Goal: Check status: Check status

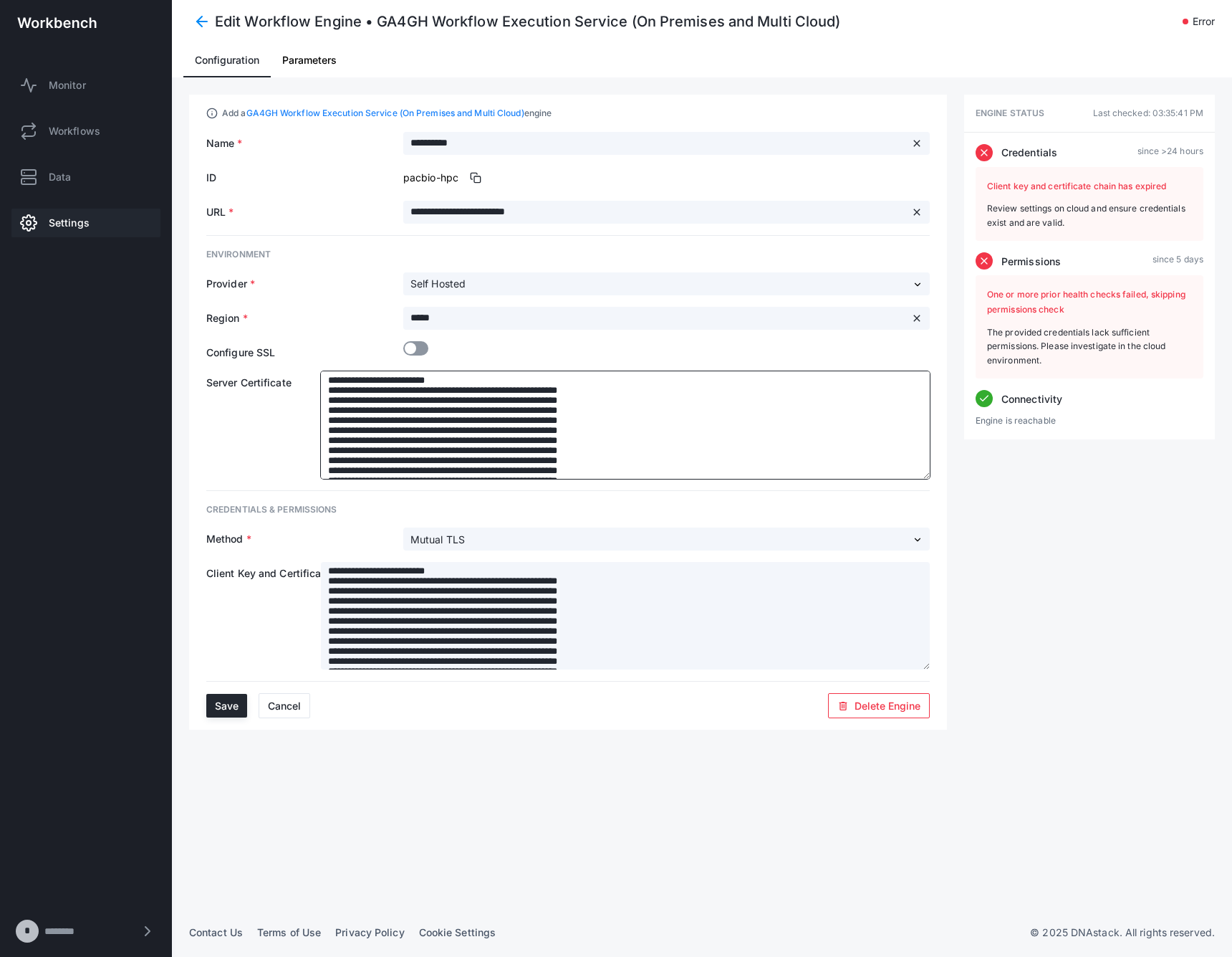
scroll to position [412, 0]
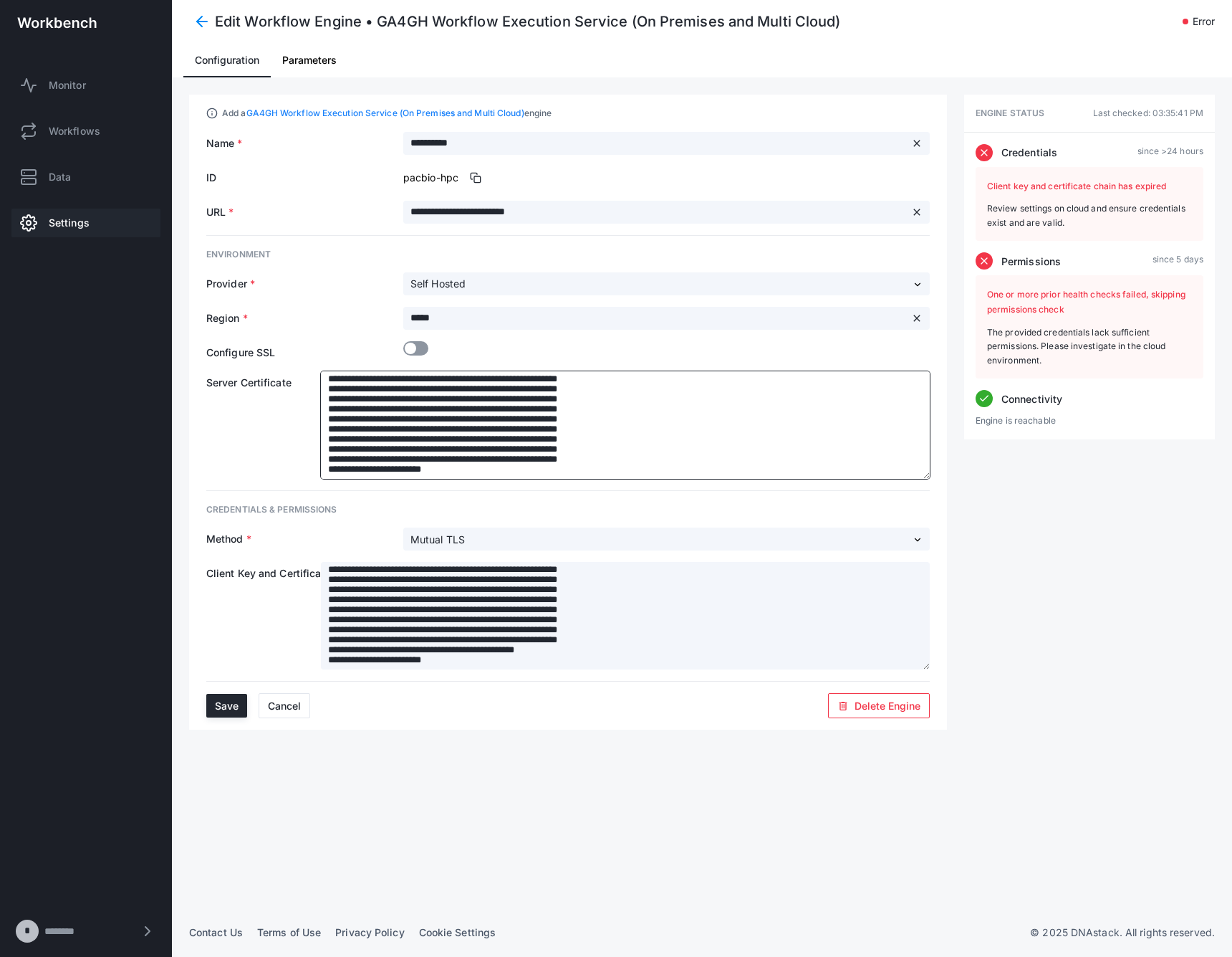
click at [471, 413] on textarea at bounding box center [625, 425] width 609 height 107
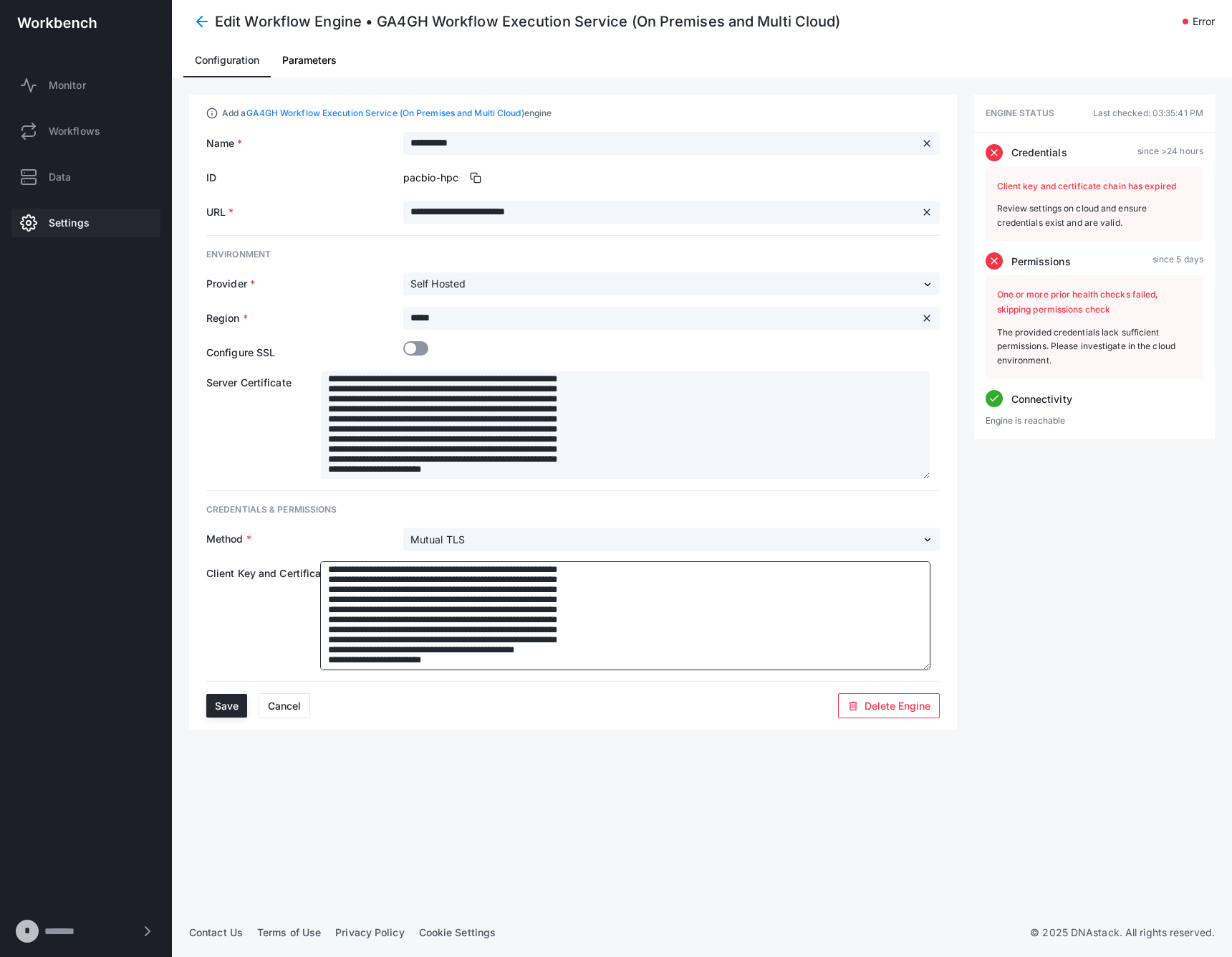
click at [480, 598] on textarea at bounding box center [625, 615] width 609 height 107
paste textarea "**********"
type textarea "**********"
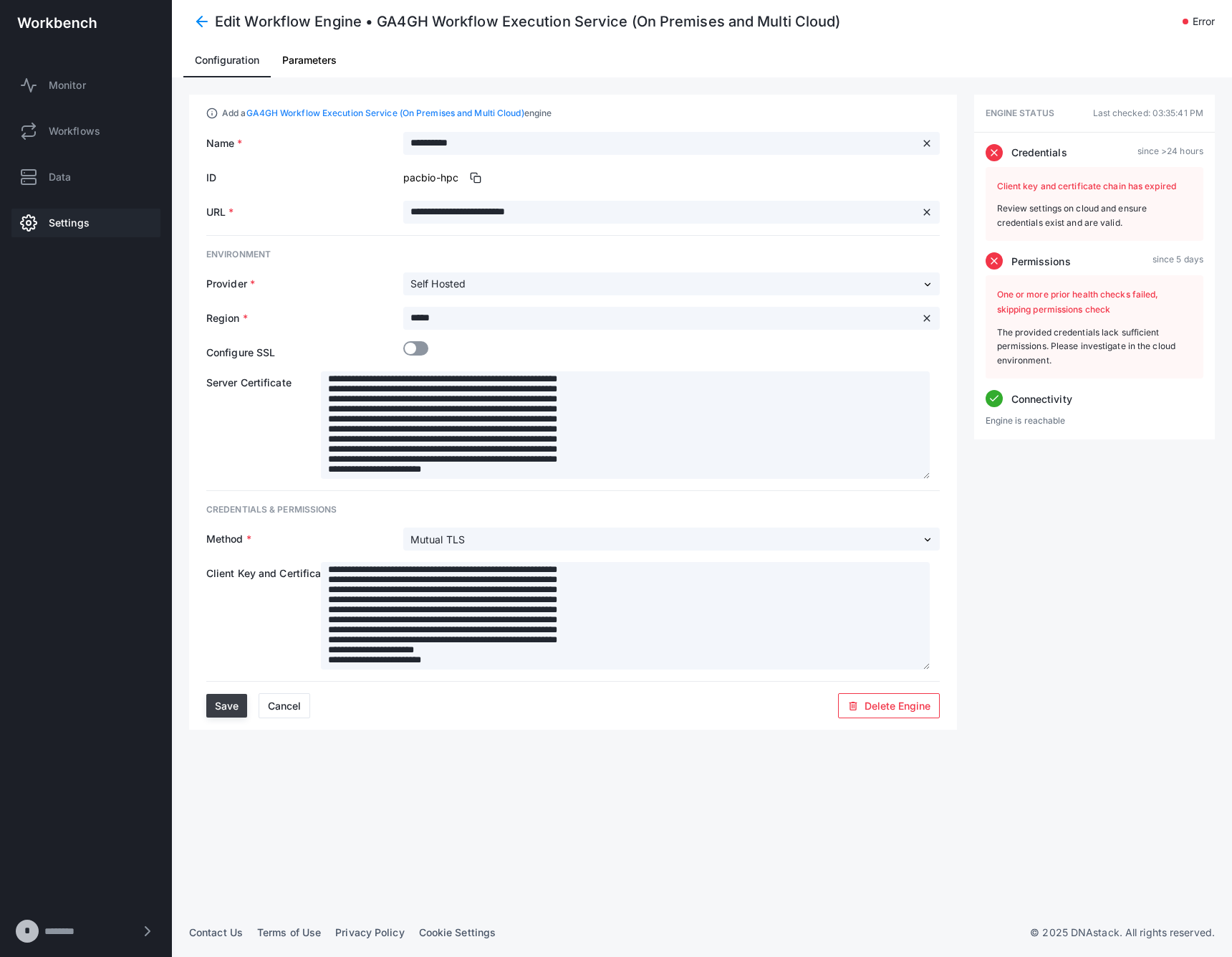
click at [228, 701] on span "Save" at bounding box center [227, 705] width 24 height 12
click at [421, 346] on span at bounding box center [416, 347] width 25 height 14
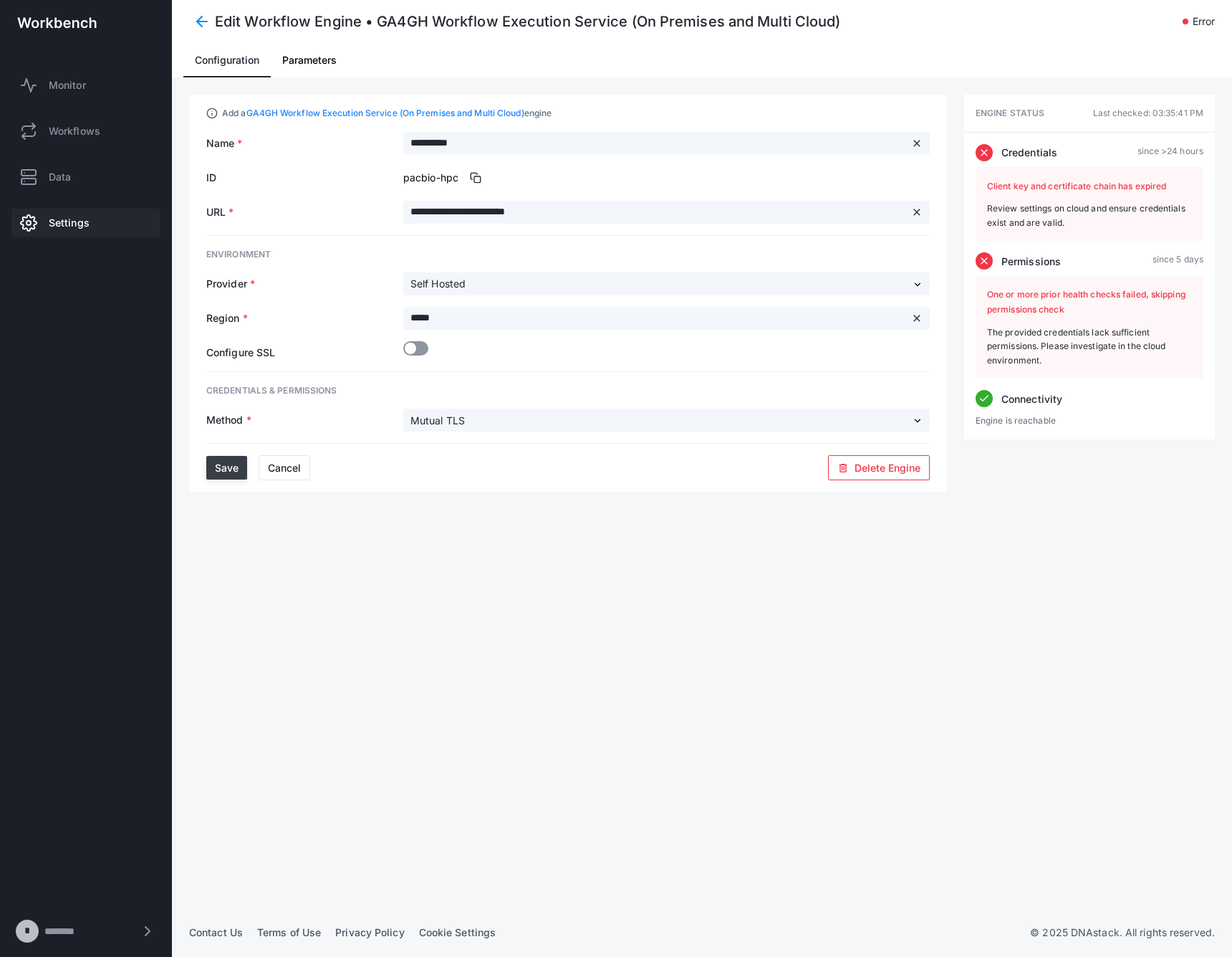
click at [422, 346] on span at bounding box center [416, 347] width 25 height 14
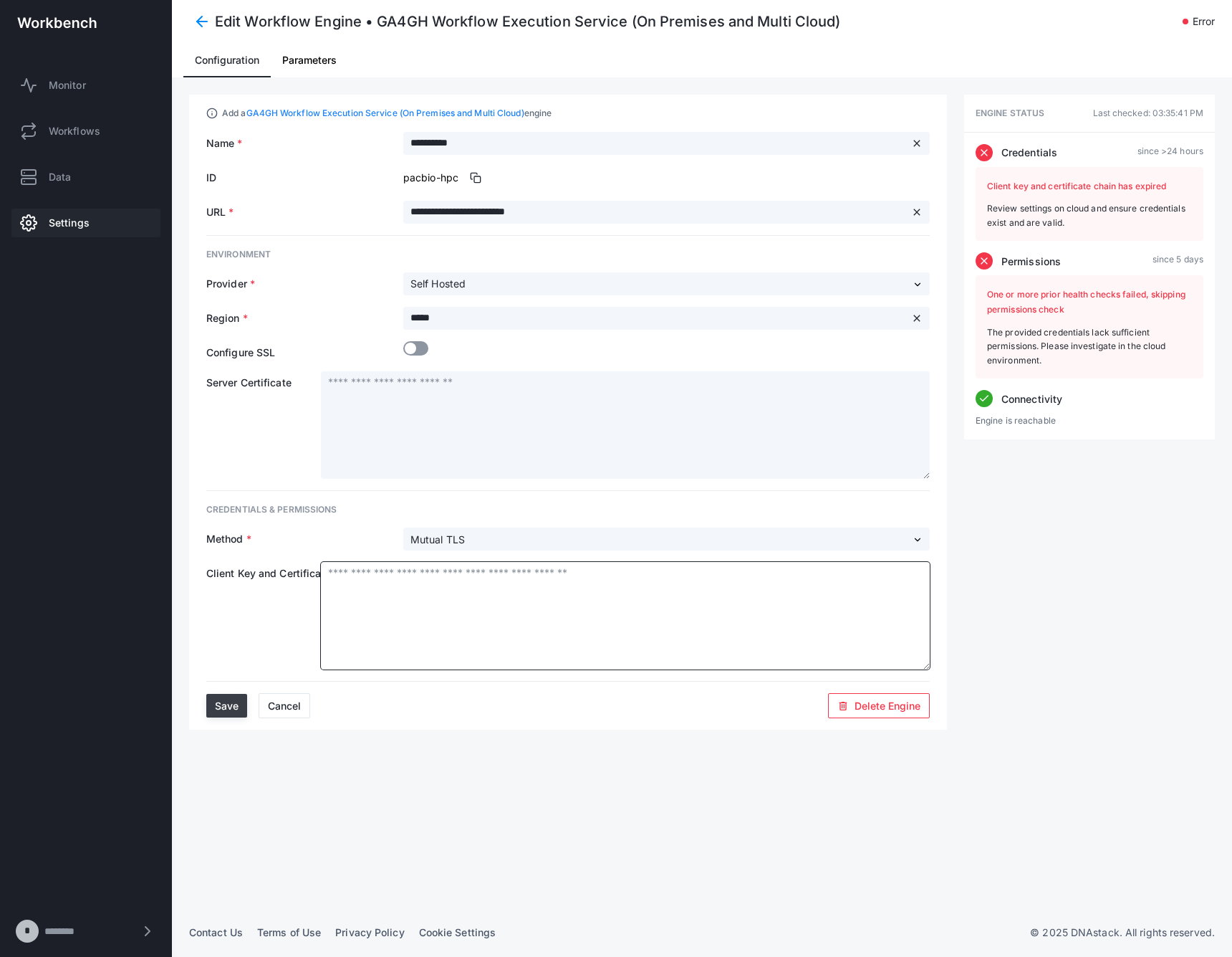
click at [450, 583] on textarea at bounding box center [625, 615] width 609 height 107
paste textarea "**********"
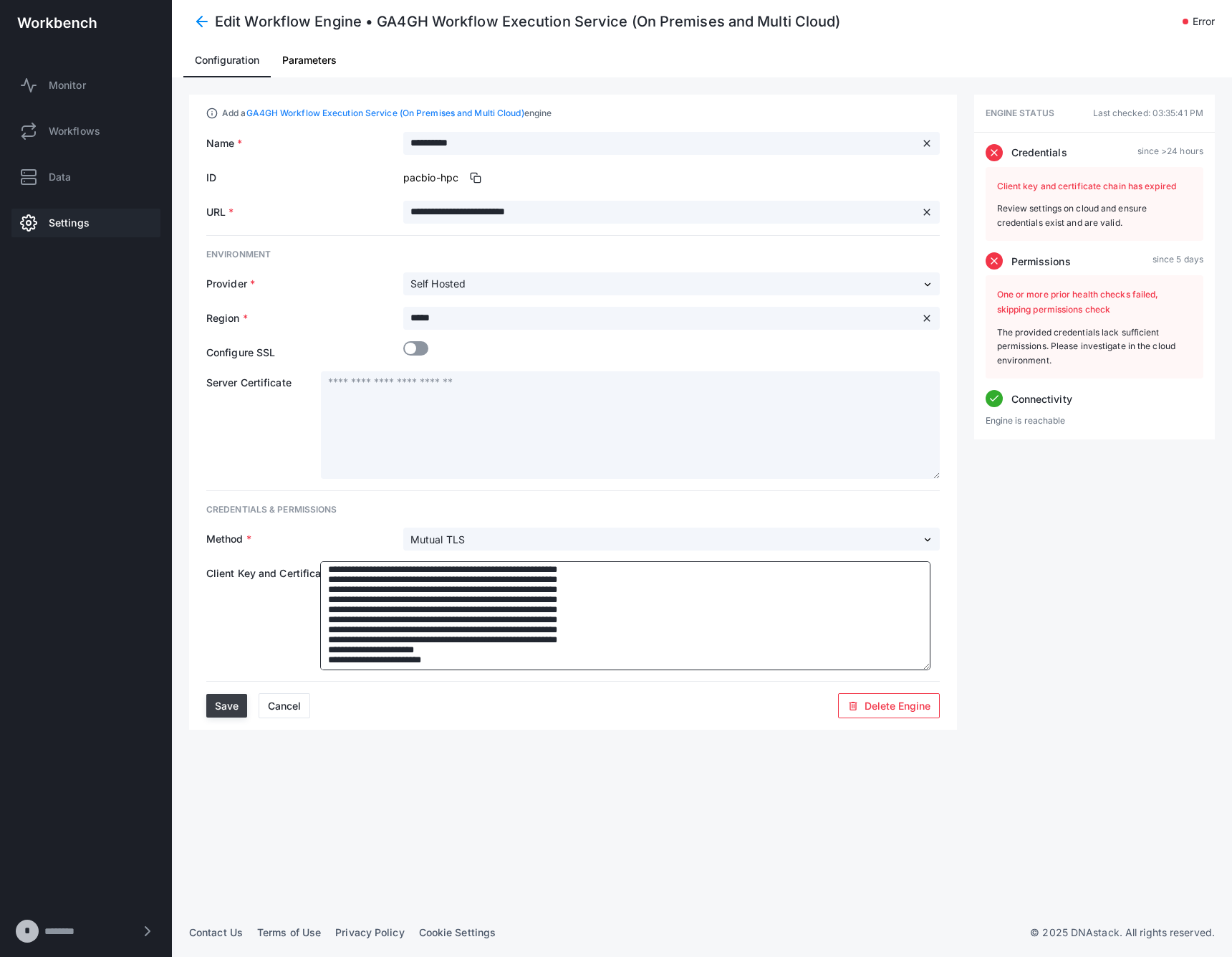
type textarea "**********"
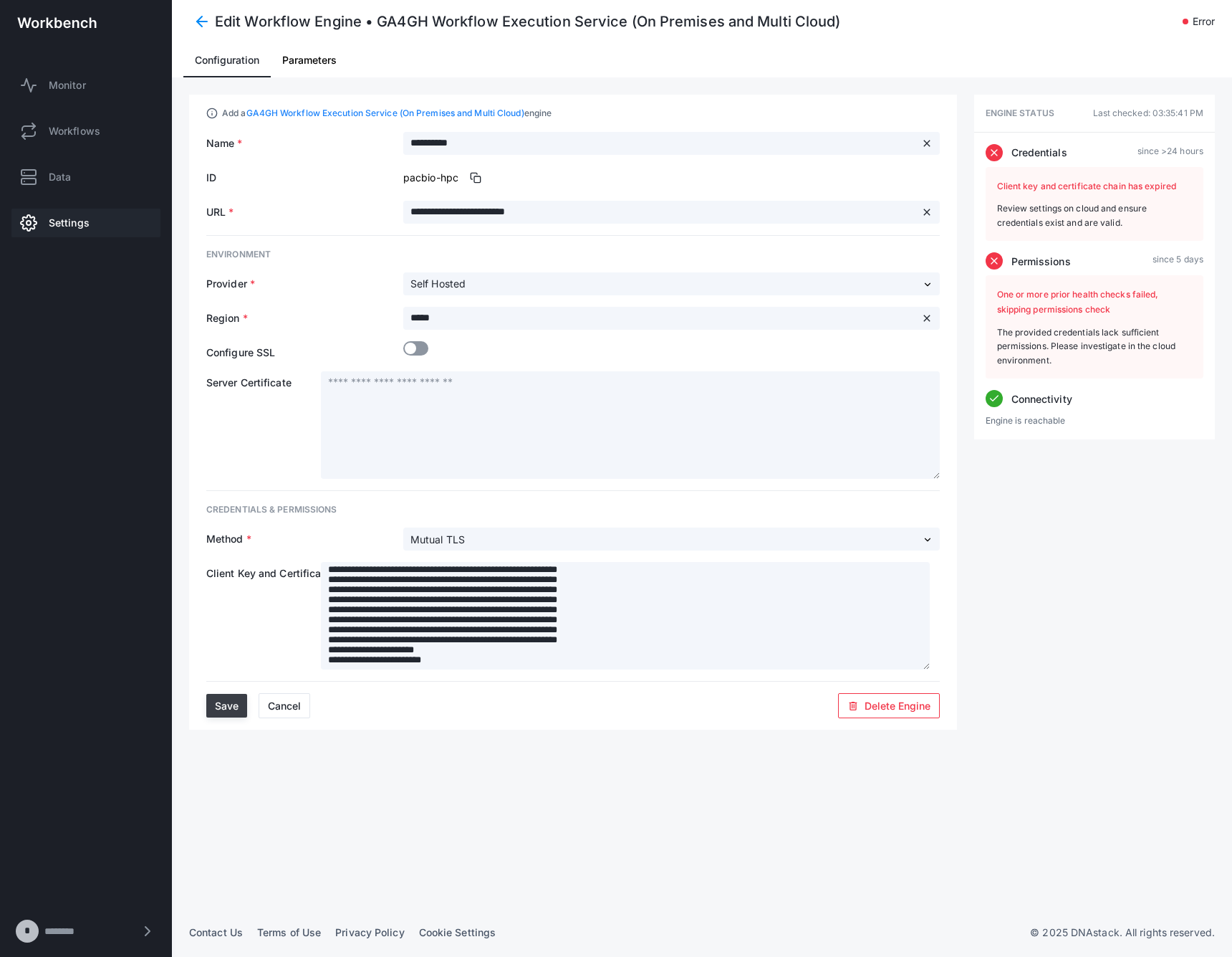
click at [241, 710] on button "Save" at bounding box center [227, 705] width 41 height 24
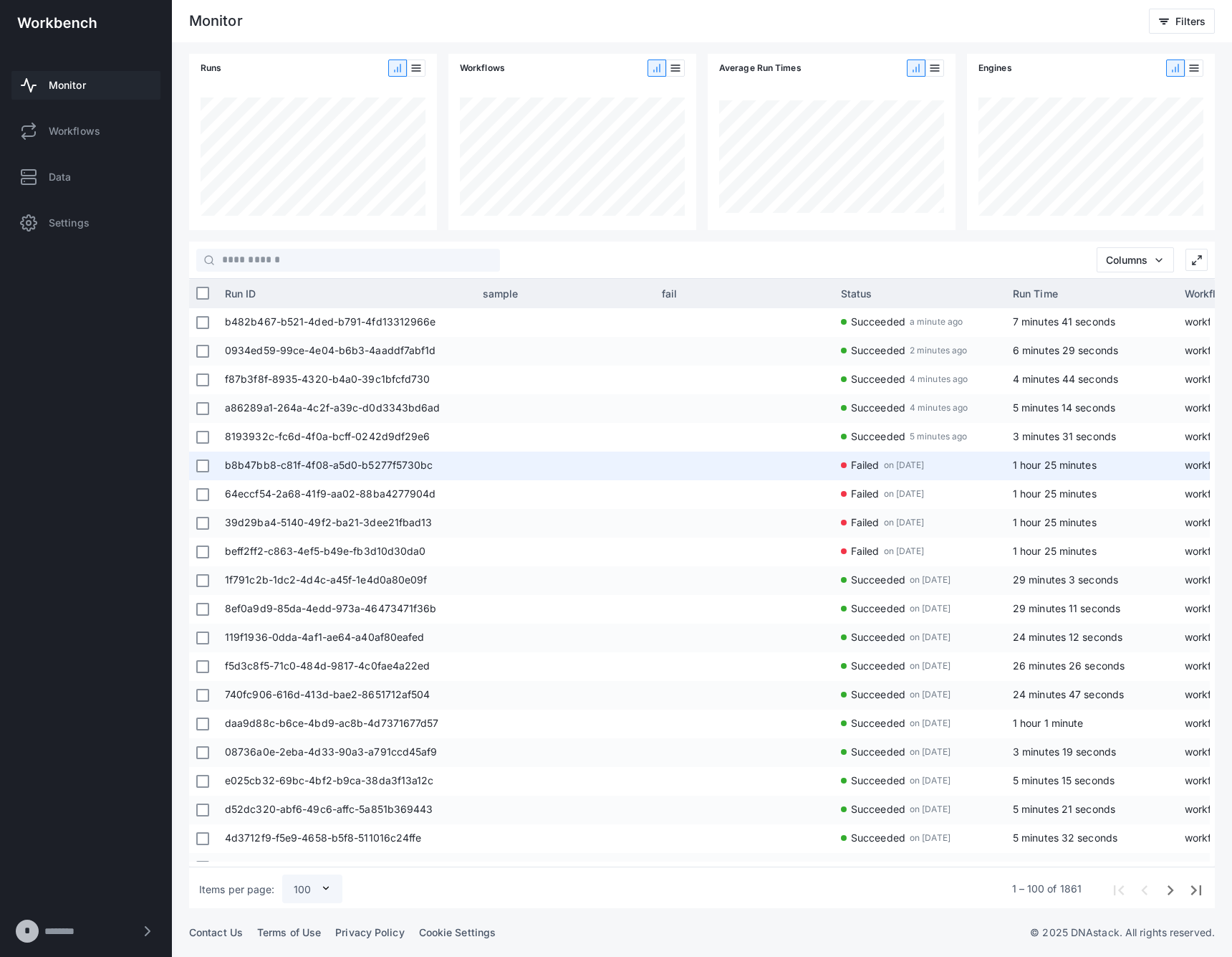
click at [209, 467] on span at bounding box center [209, 466] width 1 height 29
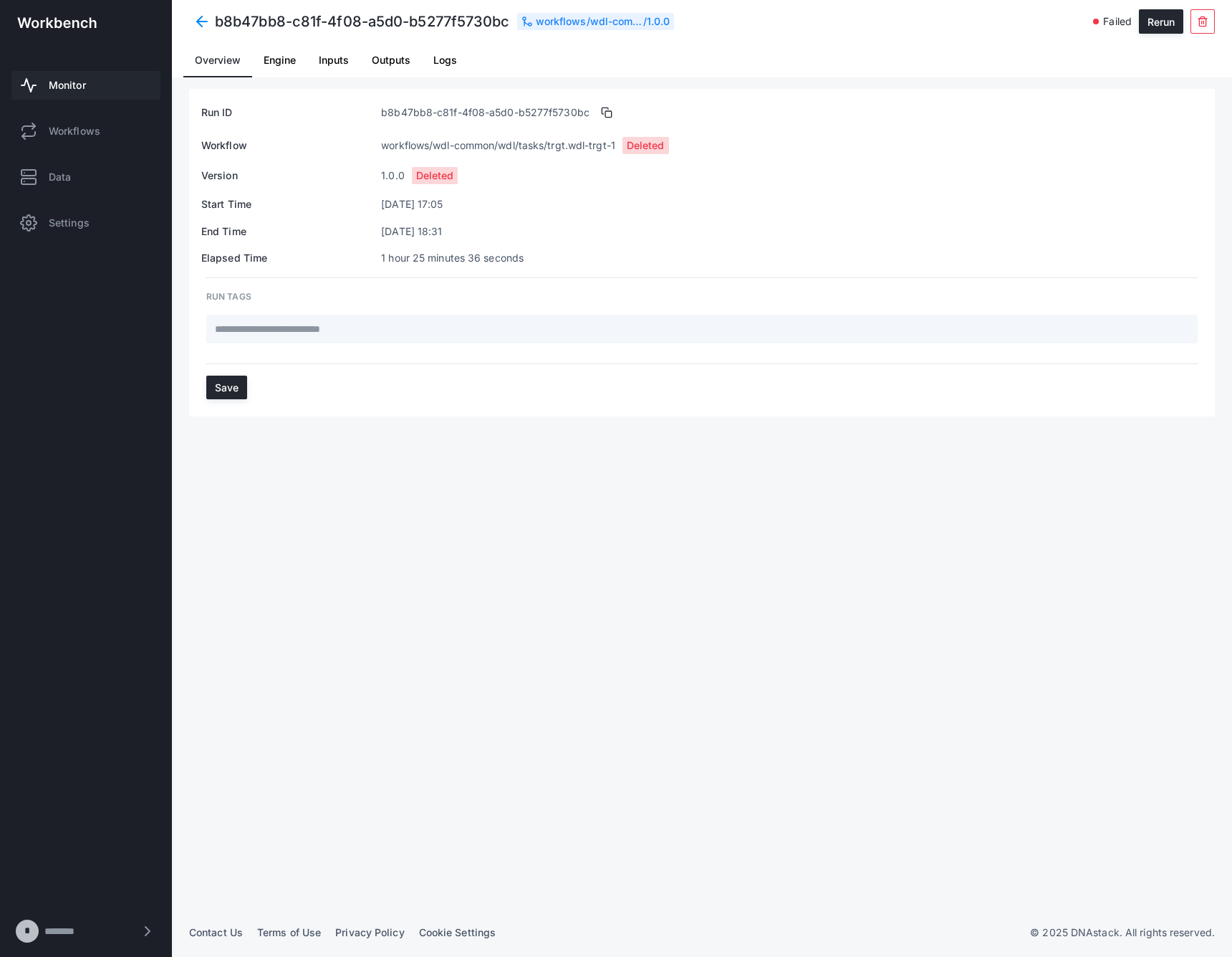
click at [205, 22] on span at bounding box center [202, 21] width 26 height 26
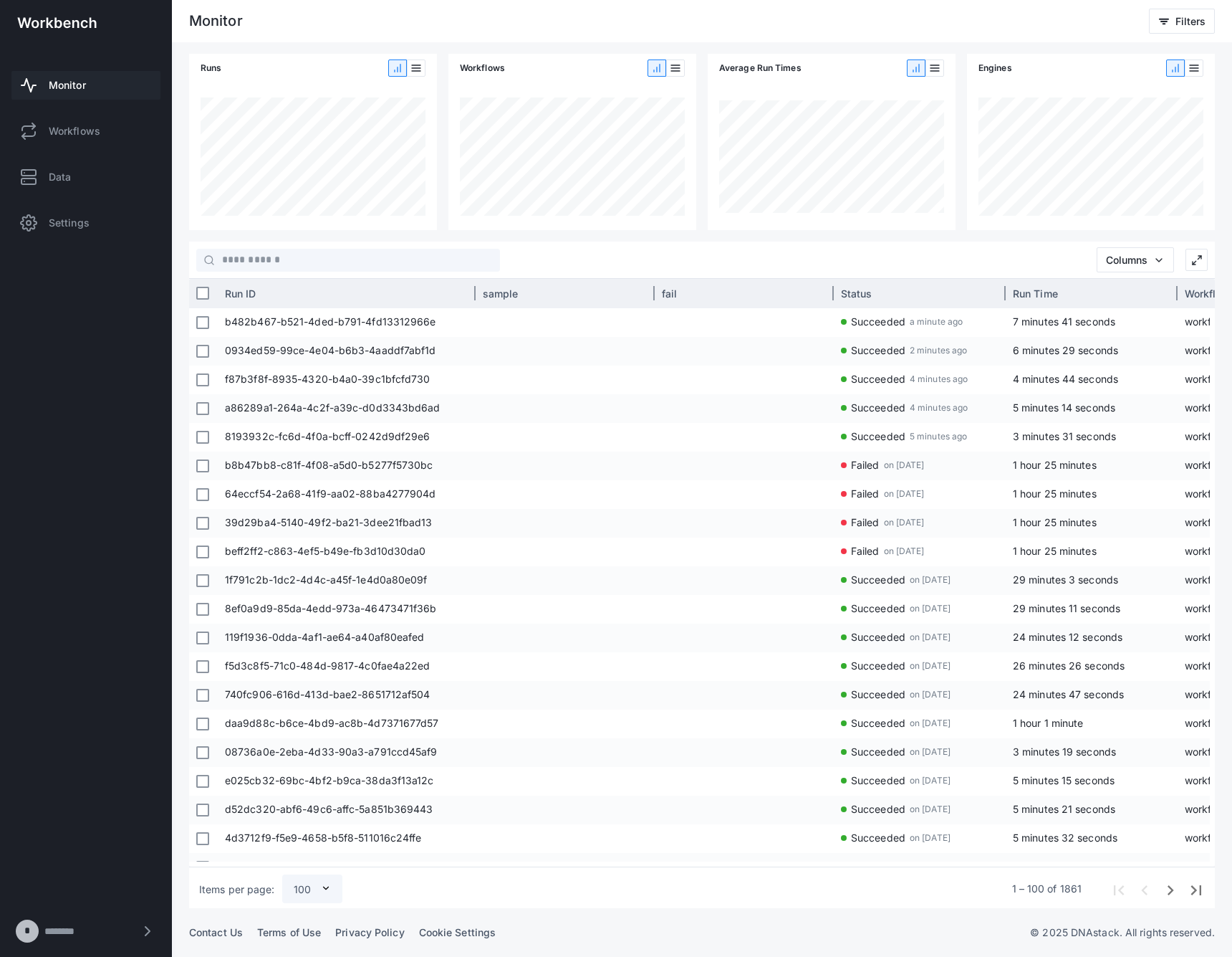
click at [834, 293] on div "Status" at bounding box center [920, 293] width 172 height 29
click at [832, 293] on div at bounding box center [833, 293] width 4 height 29
drag, startPoint x: 832, startPoint y: 293, endPoint x: 746, endPoint y: 293, distance: 86.0
click at [746, 293] on div "fail" at bounding box center [743, 293] width 179 height 29
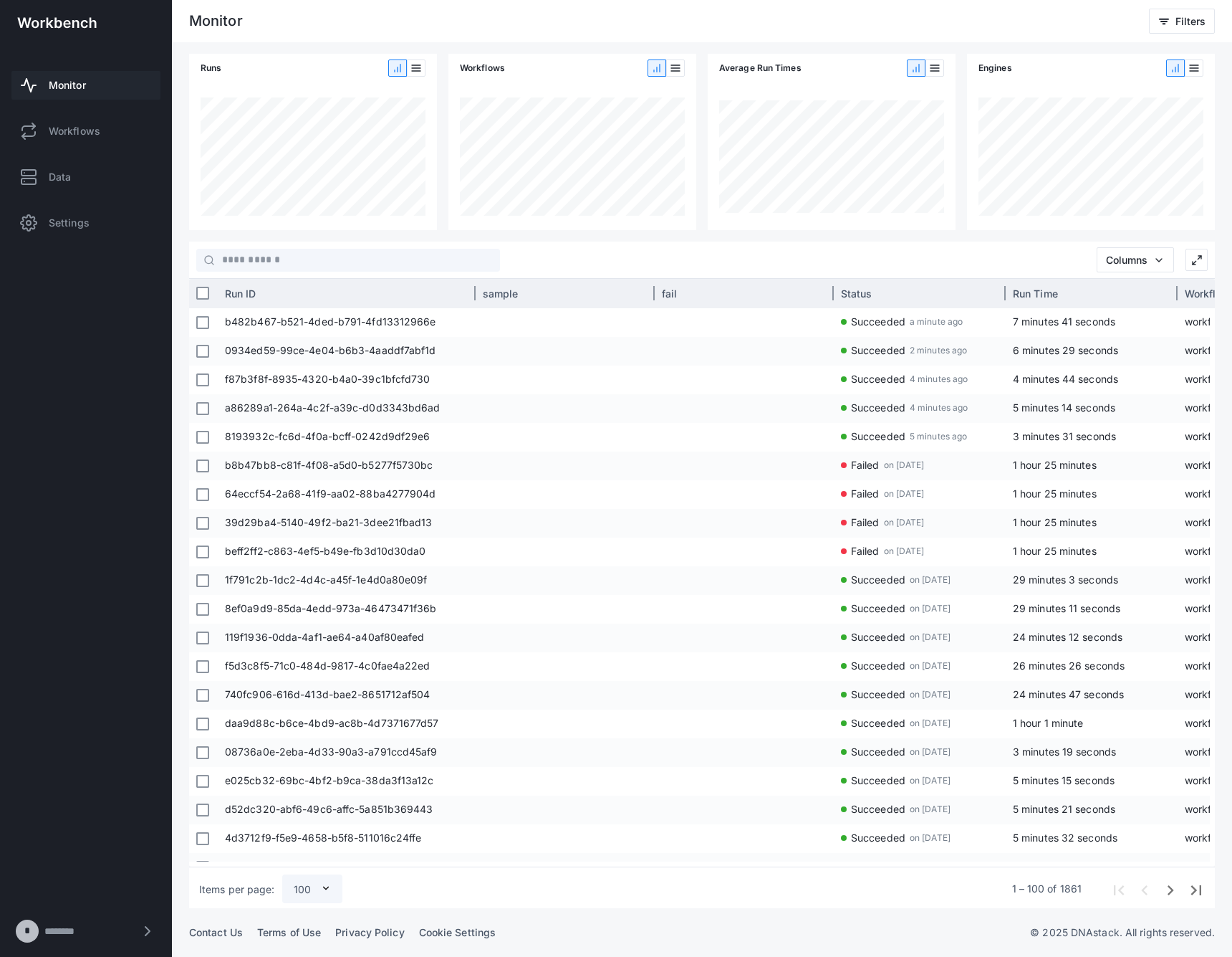
drag, startPoint x: 833, startPoint y: 290, endPoint x: 694, endPoint y: 292, distance: 139.0
click at [694, 292] on div "fail" at bounding box center [743, 293] width 179 height 29
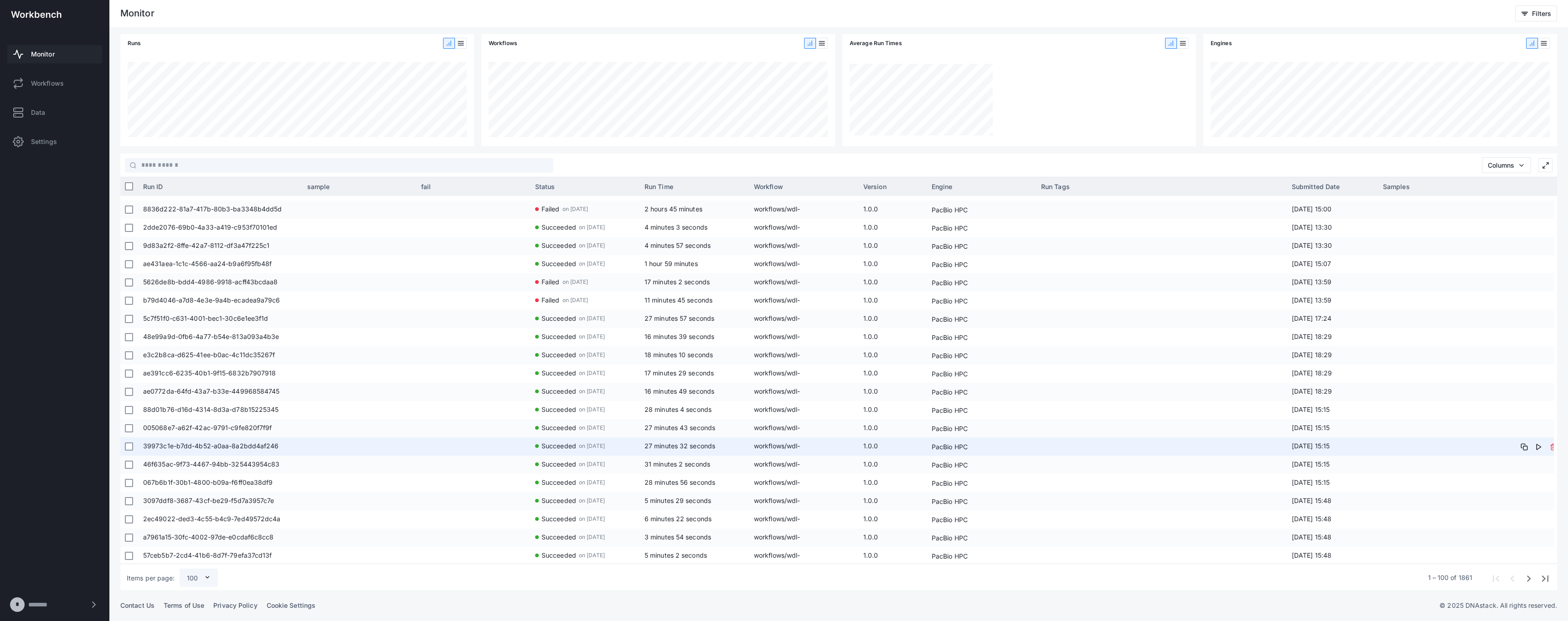
scroll to position [1457, 0]
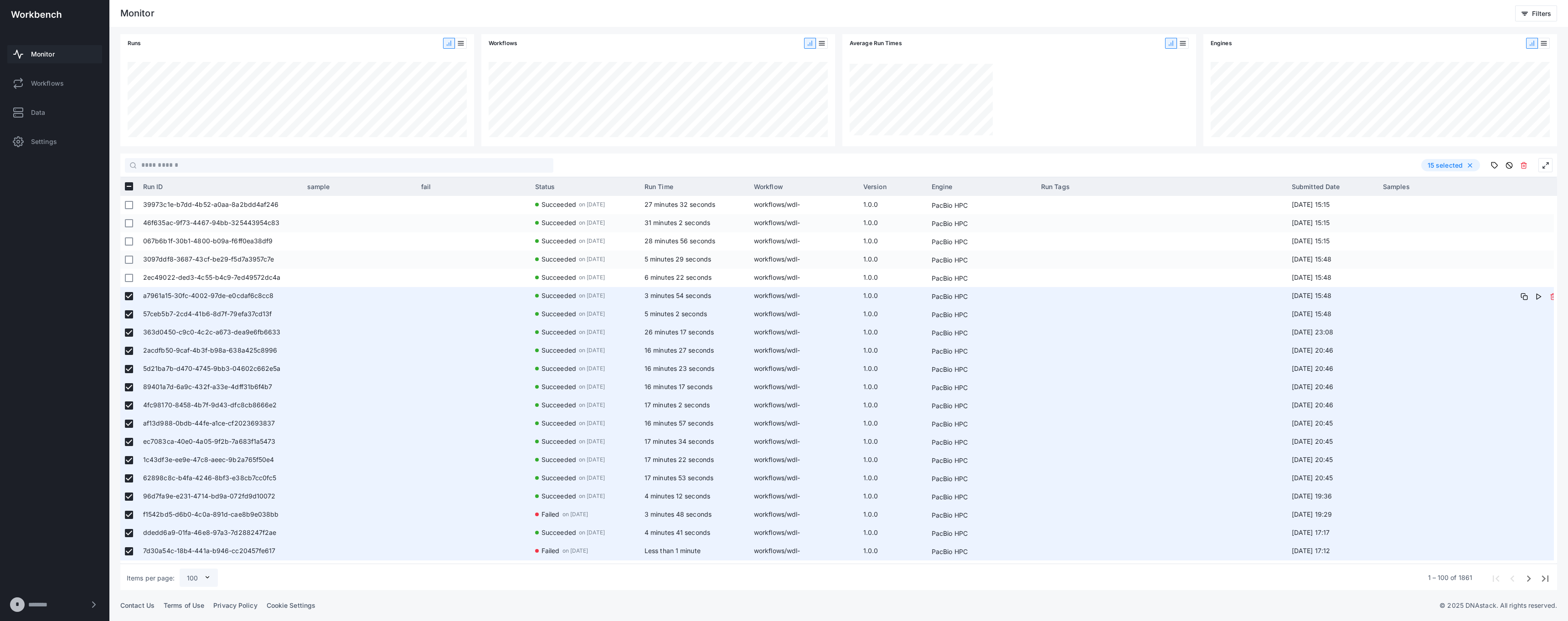
click at [132, 272] on div at bounding box center [128, 278] width 8 height 17
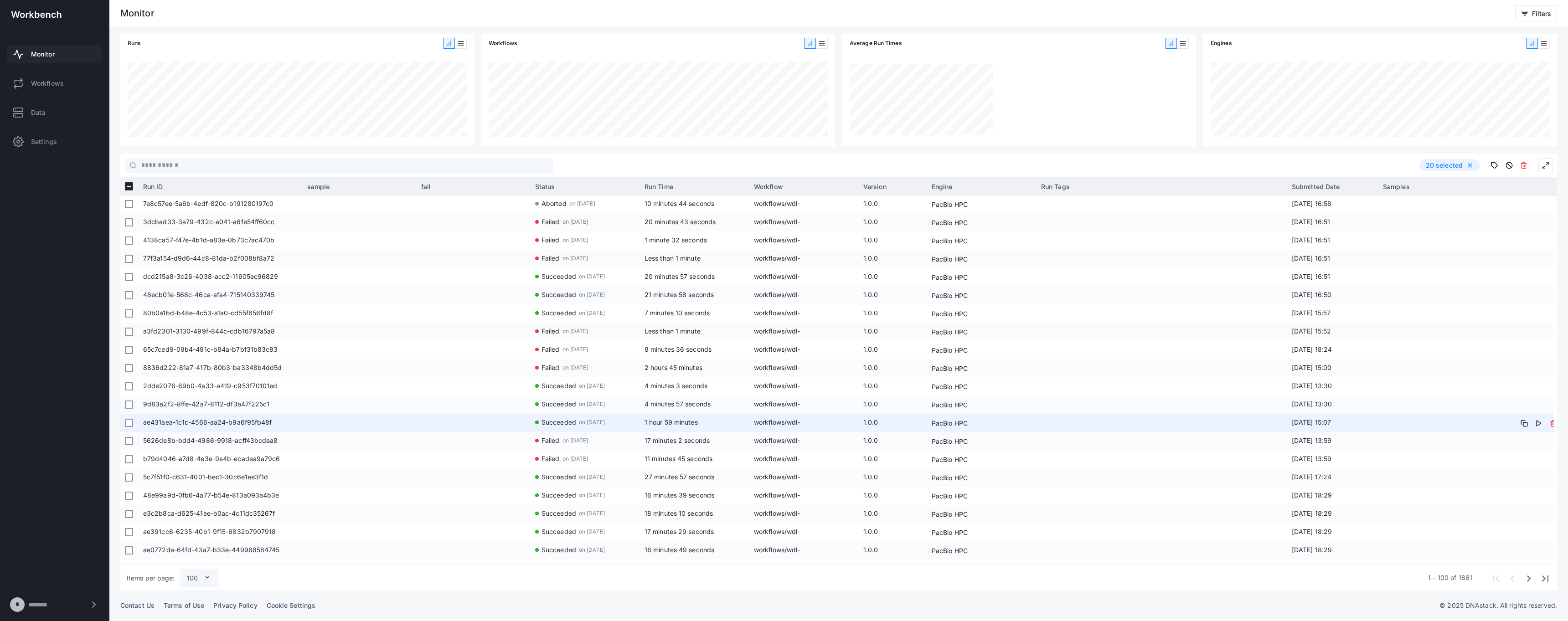
scroll to position [1228, 0]
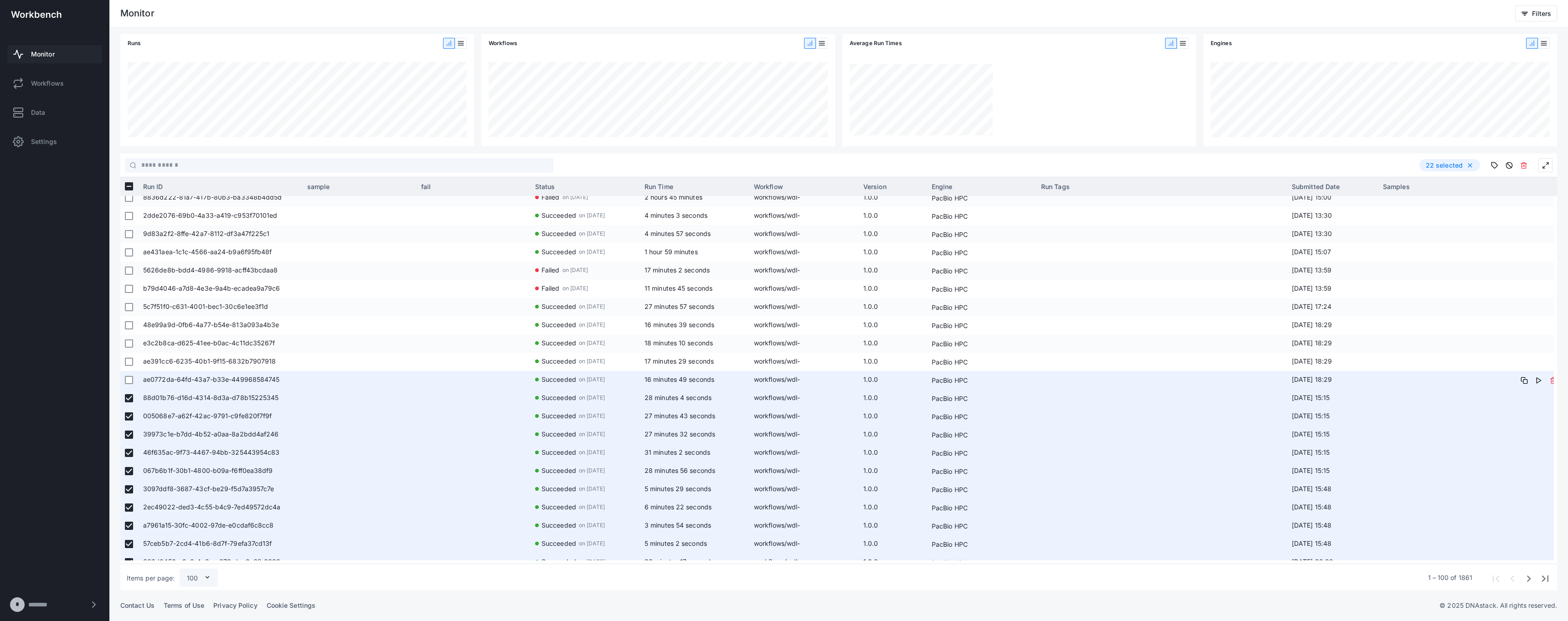
click at [128, 384] on div at bounding box center [128, 380] width 8 height 17
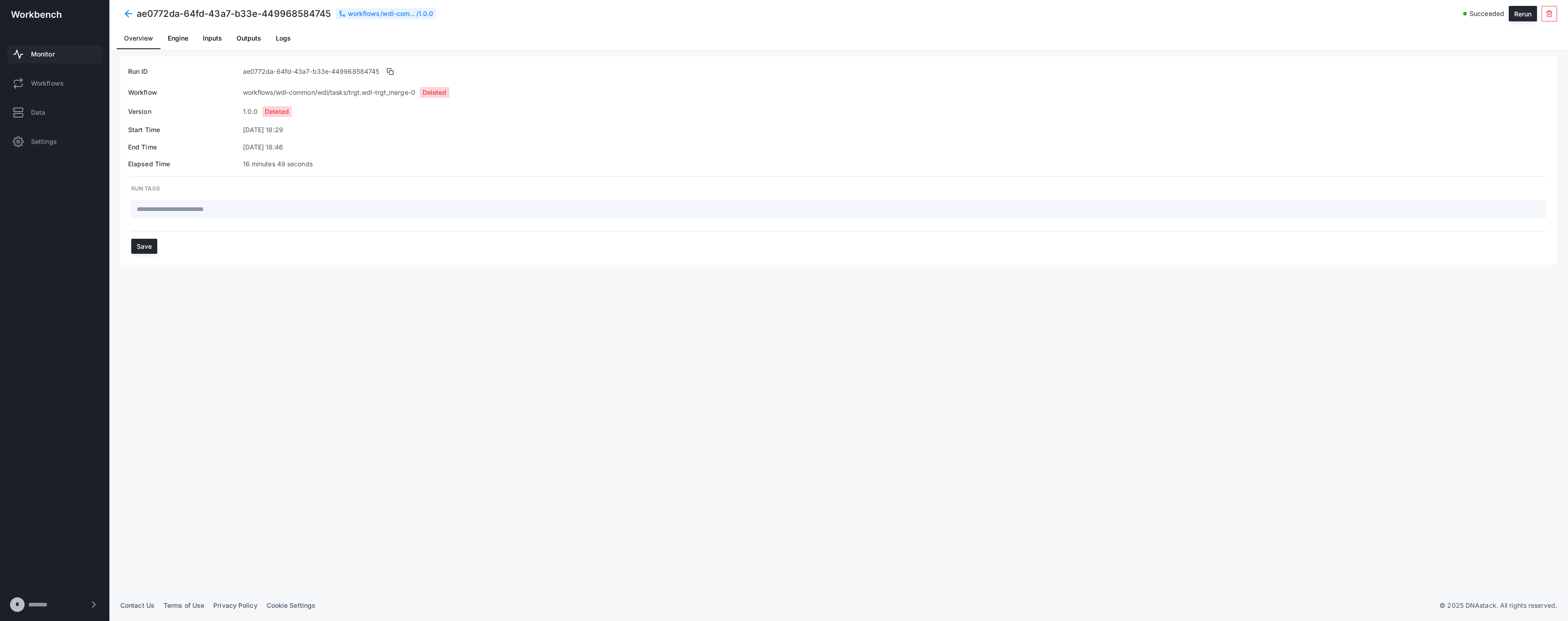
click at [130, 17] on span at bounding box center [128, 13] width 16 height 16
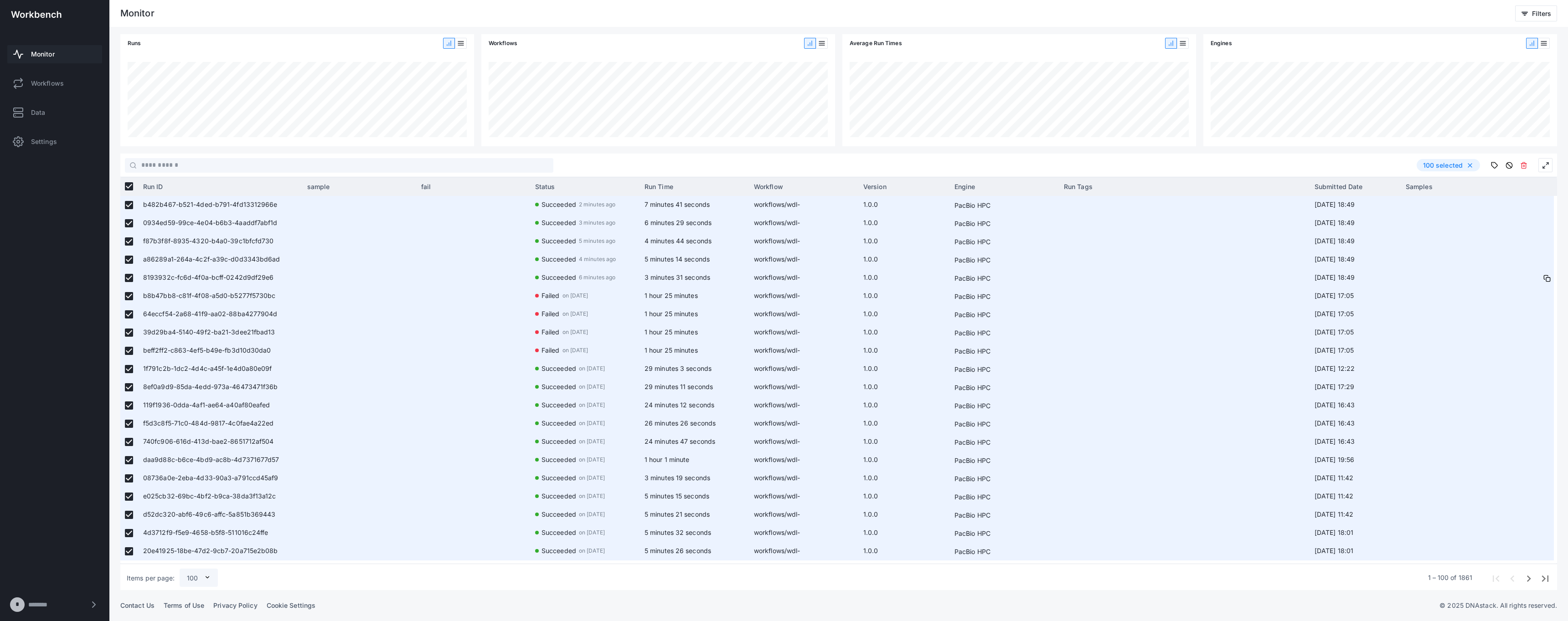
click at [127, 273] on div at bounding box center [128, 278] width 8 height 17
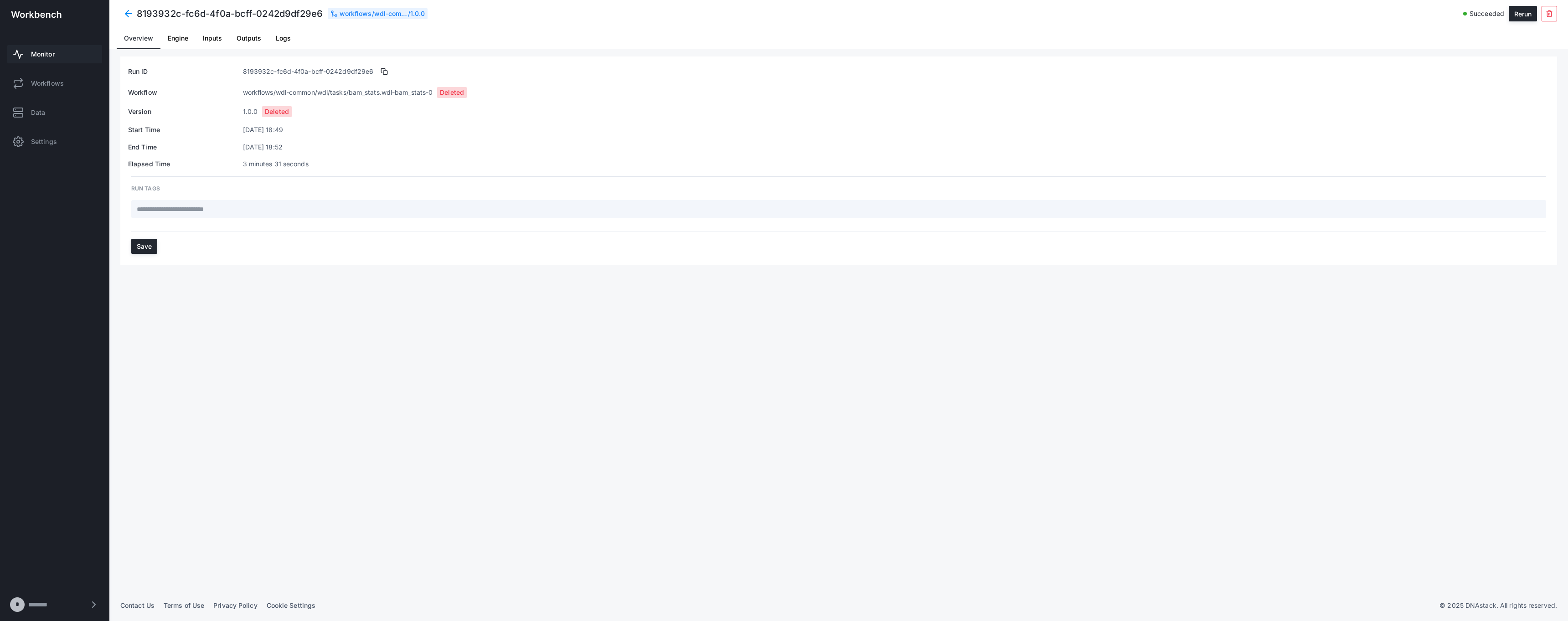
click at [126, 10] on span at bounding box center [128, 13] width 16 height 16
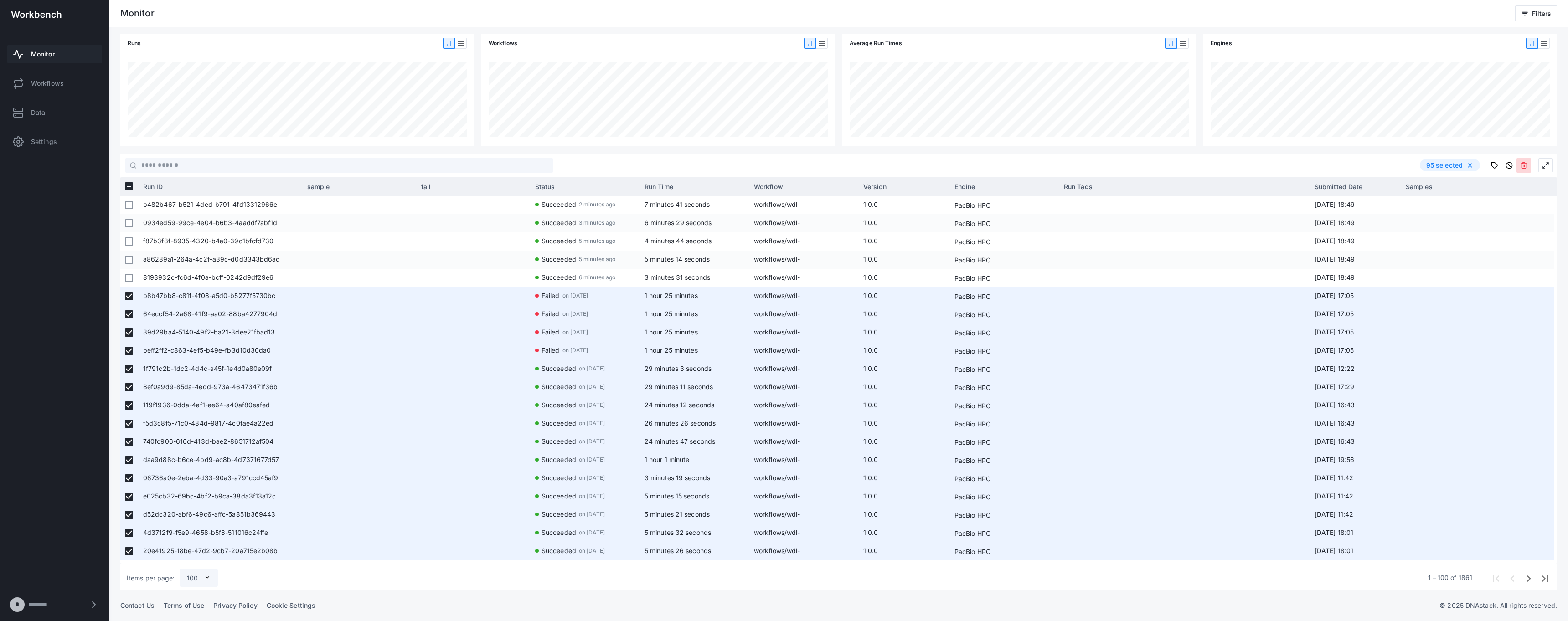
click at [783, 169] on button at bounding box center [1524, 165] width 15 height 15
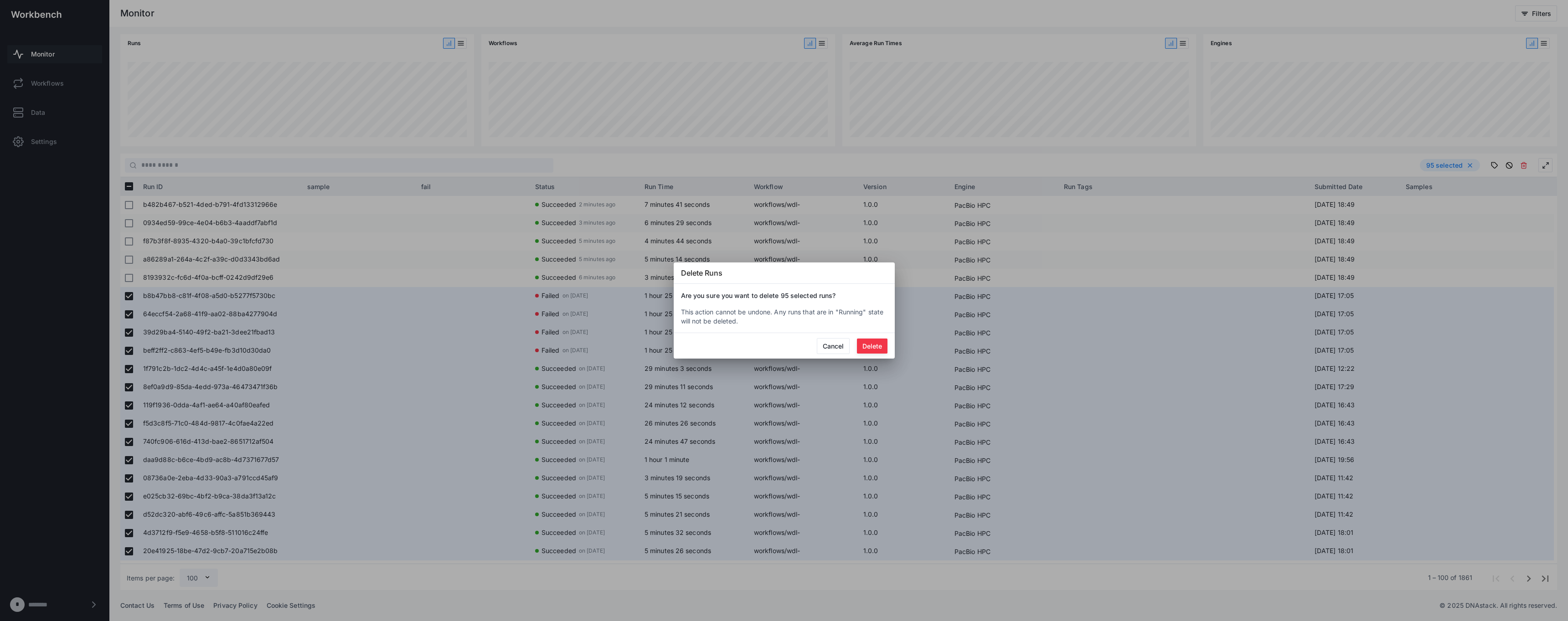
click at [783, 344] on button "Delete" at bounding box center [872, 345] width 30 height 15
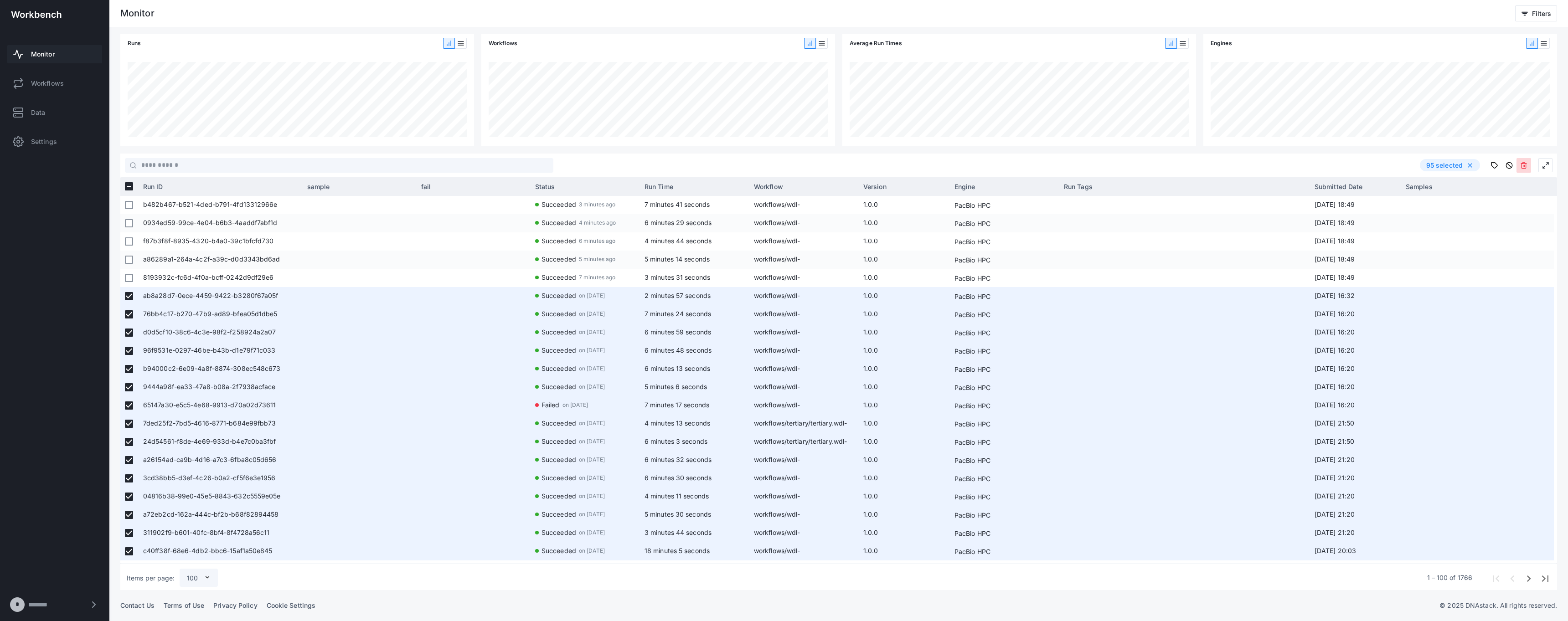
click at [783, 164] on button at bounding box center [1524, 165] width 15 height 15
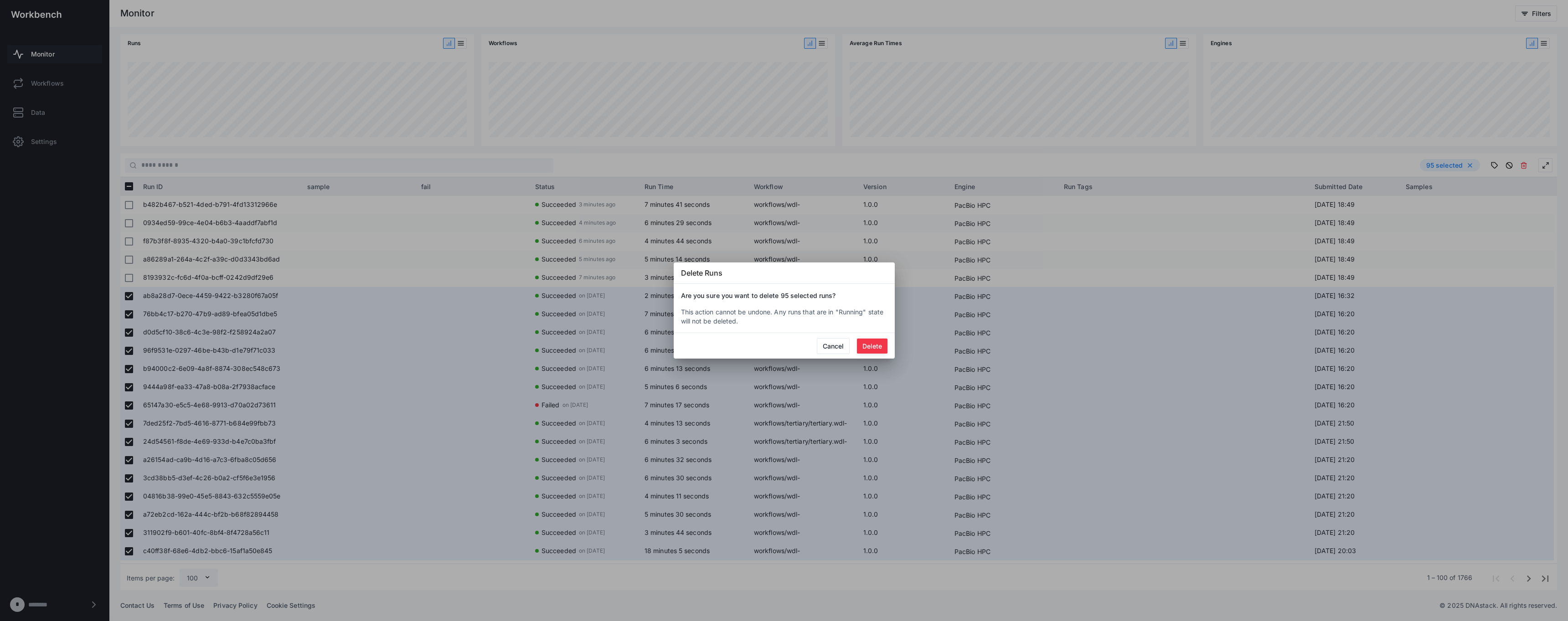
click at [783, 344] on button "Delete" at bounding box center [872, 345] width 30 height 15
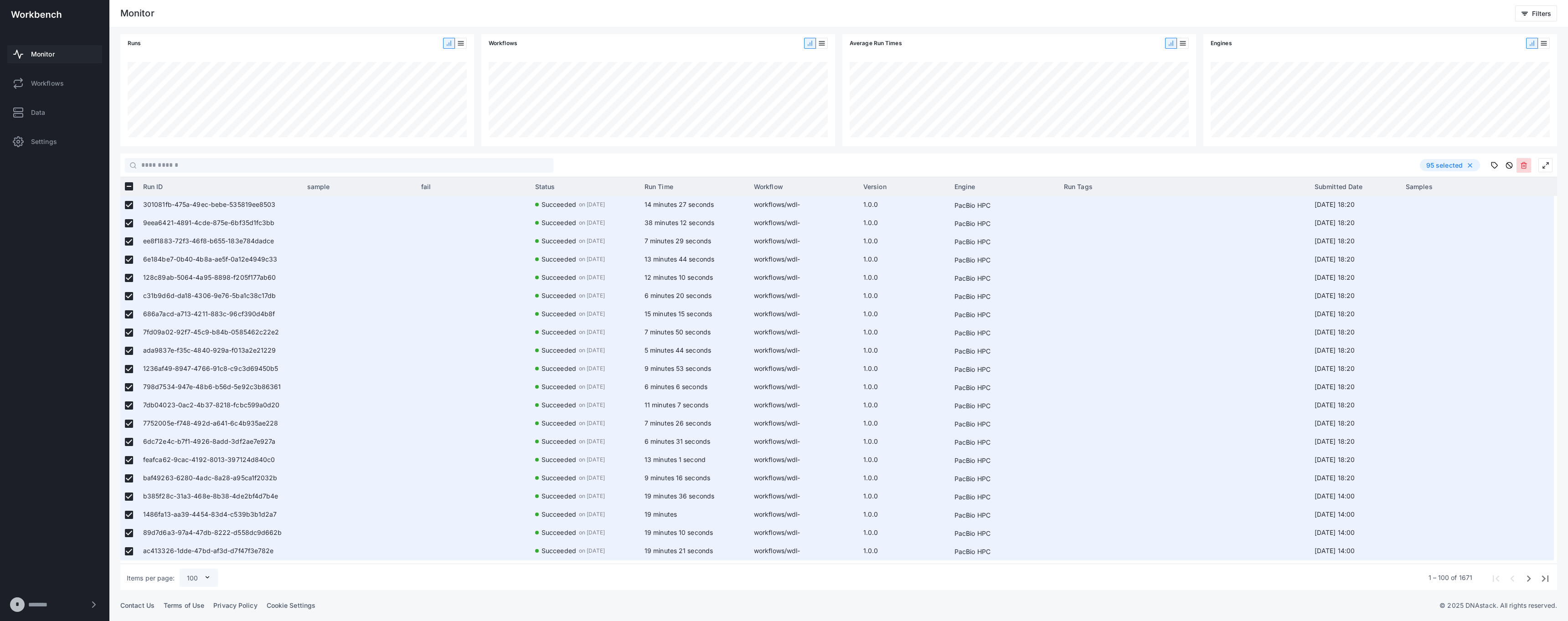
click at [783, 162] on icon at bounding box center [1524, 165] width 7 height 7
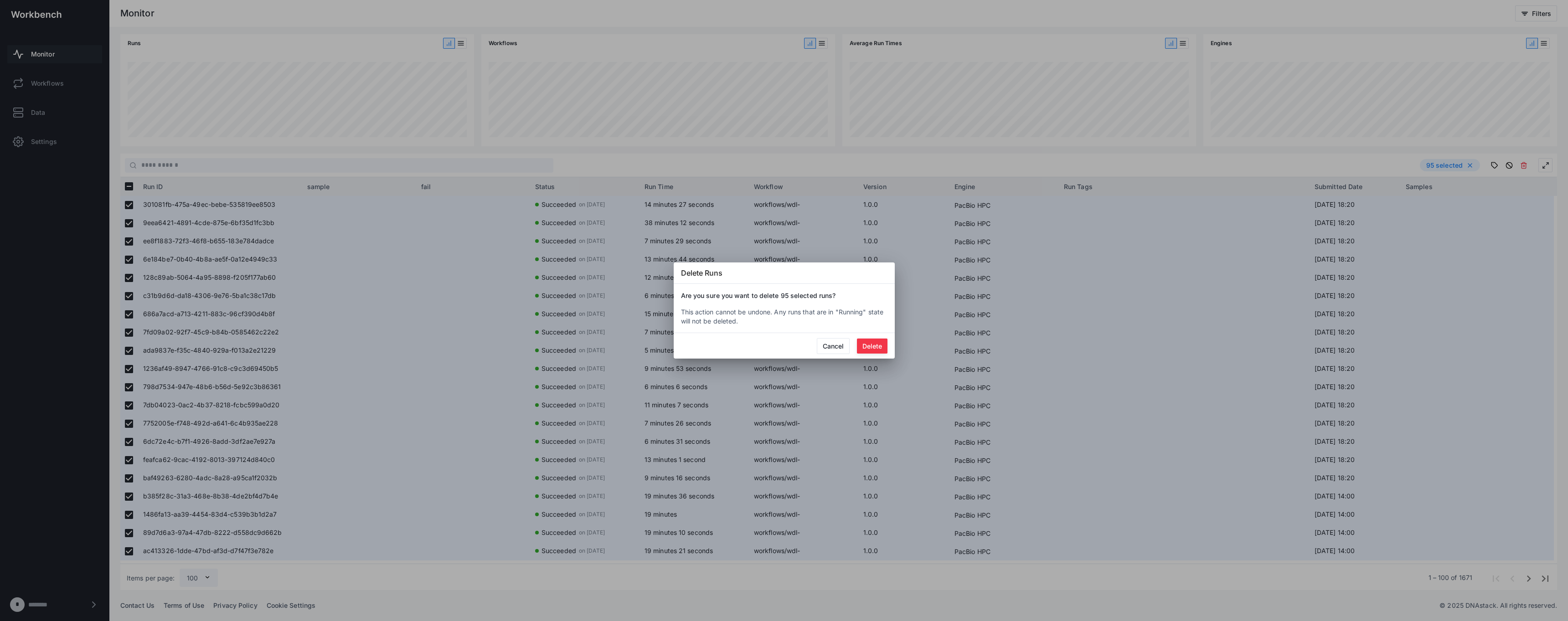
click at [783, 339] on button "Delete" at bounding box center [872, 345] width 30 height 15
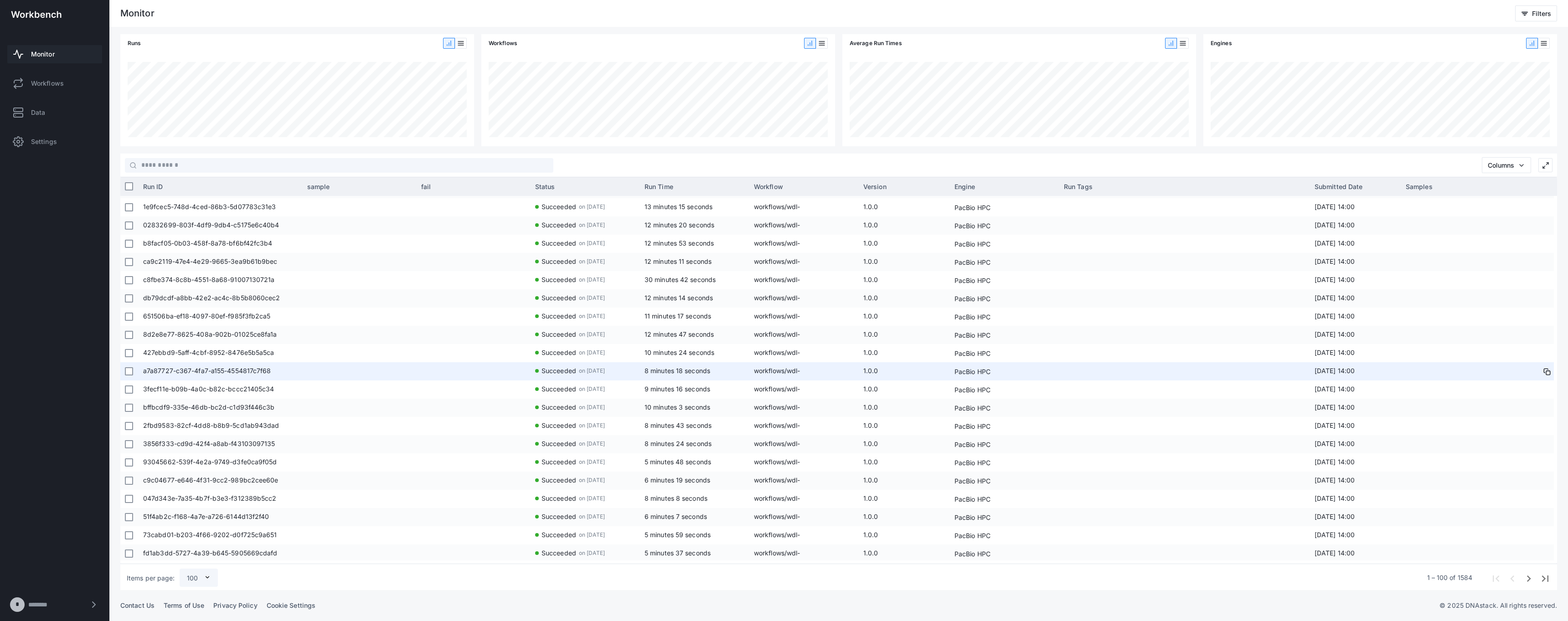
scroll to position [1457, 0]
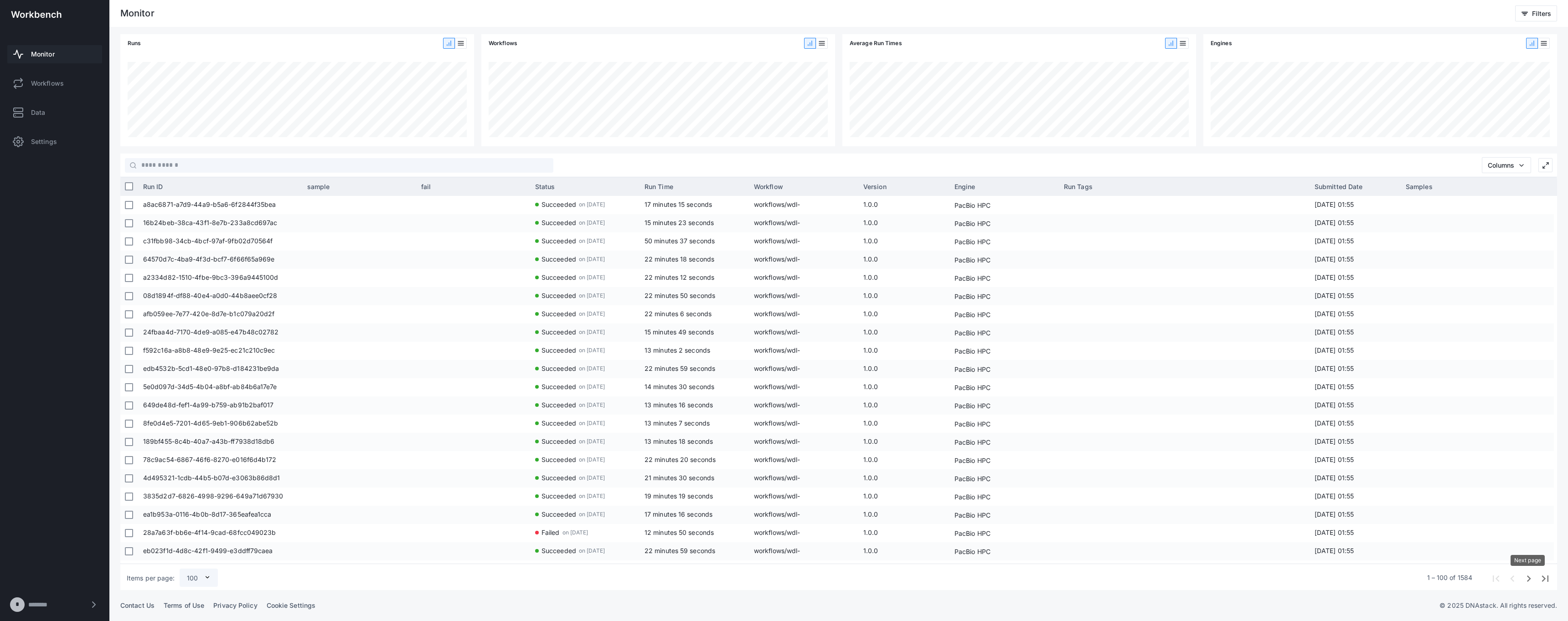
click at [783, 581] on span "Next page" at bounding box center [1528, 577] width 16 height 16
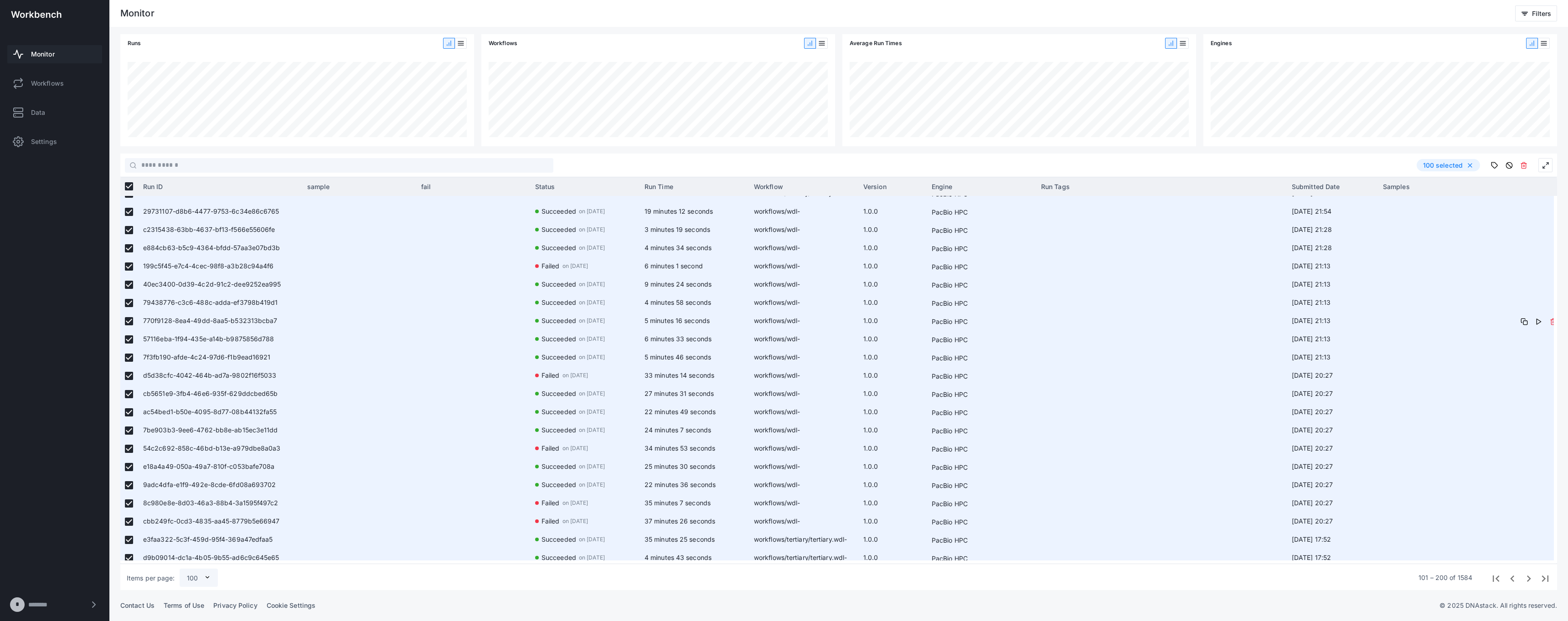
scroll to position [1457, 0]
click at [783, 167] on button at bounding box center [1524, 165] width 15 height 15
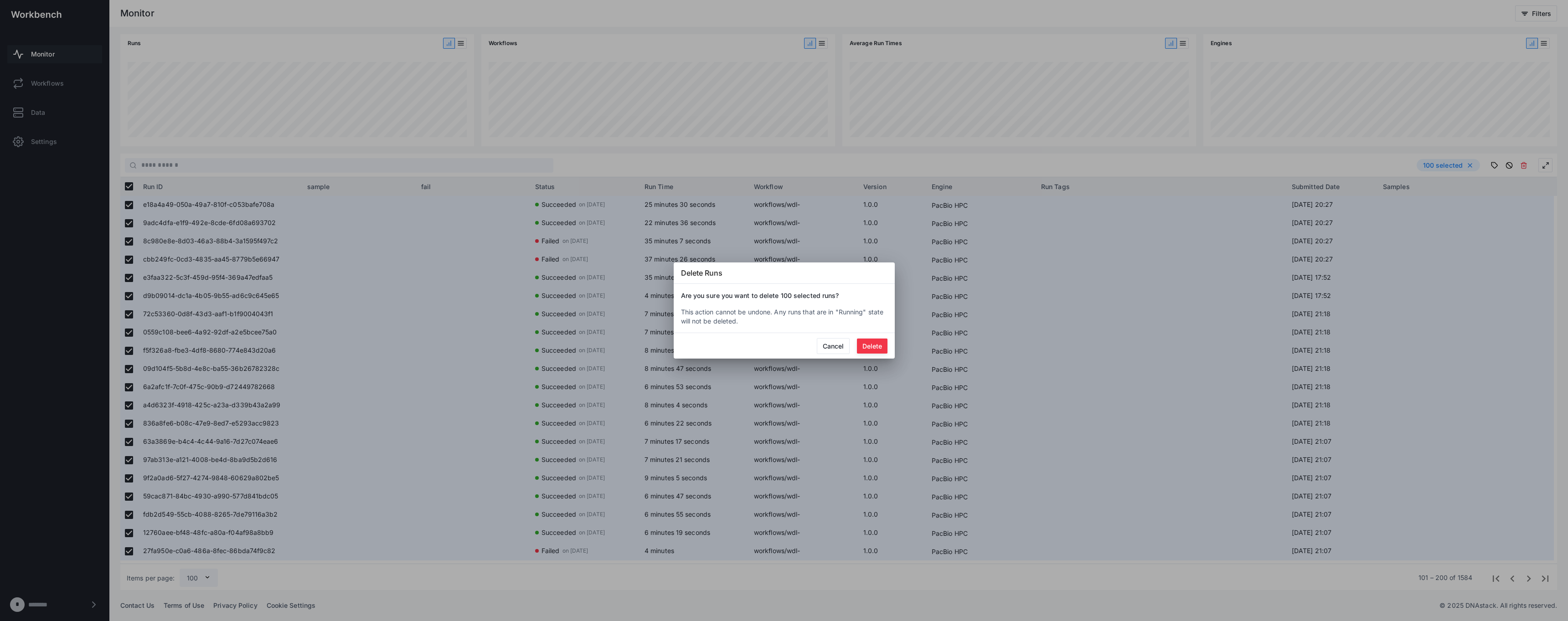
click at [783, 343] on button "Delete" at bounding box center [872, 345] width 30 height 15
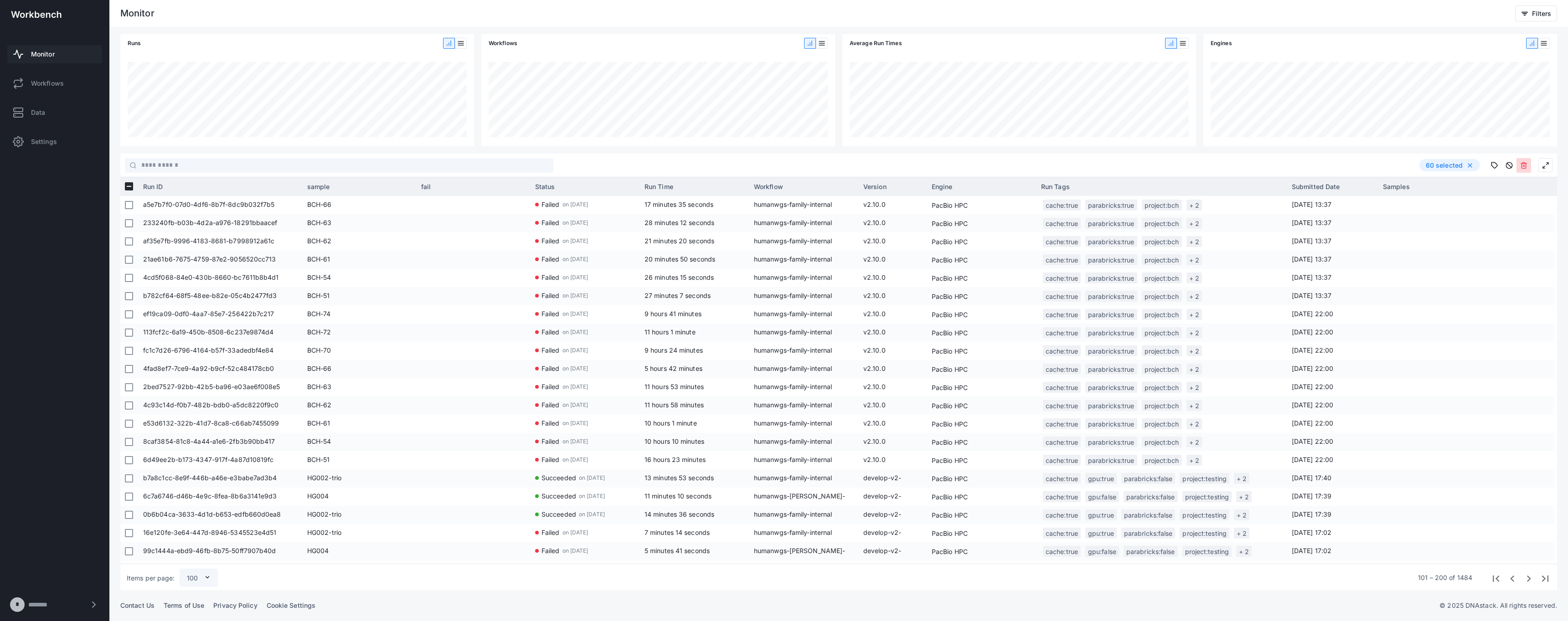
click at [783, 165] on button at bounding box center [1524, 165] width 15 height 15
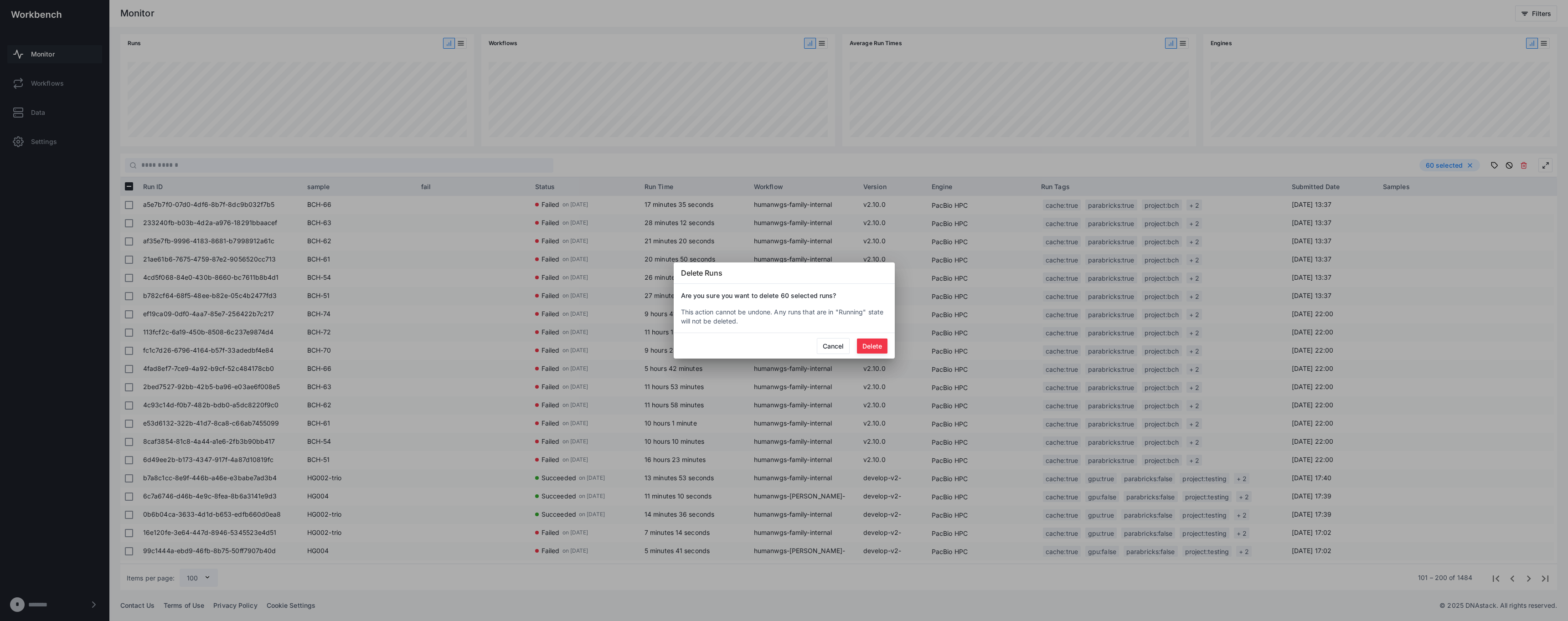
click at [783, 339] on button "Delete" at bounding box center [872, 345] width 30 height 15
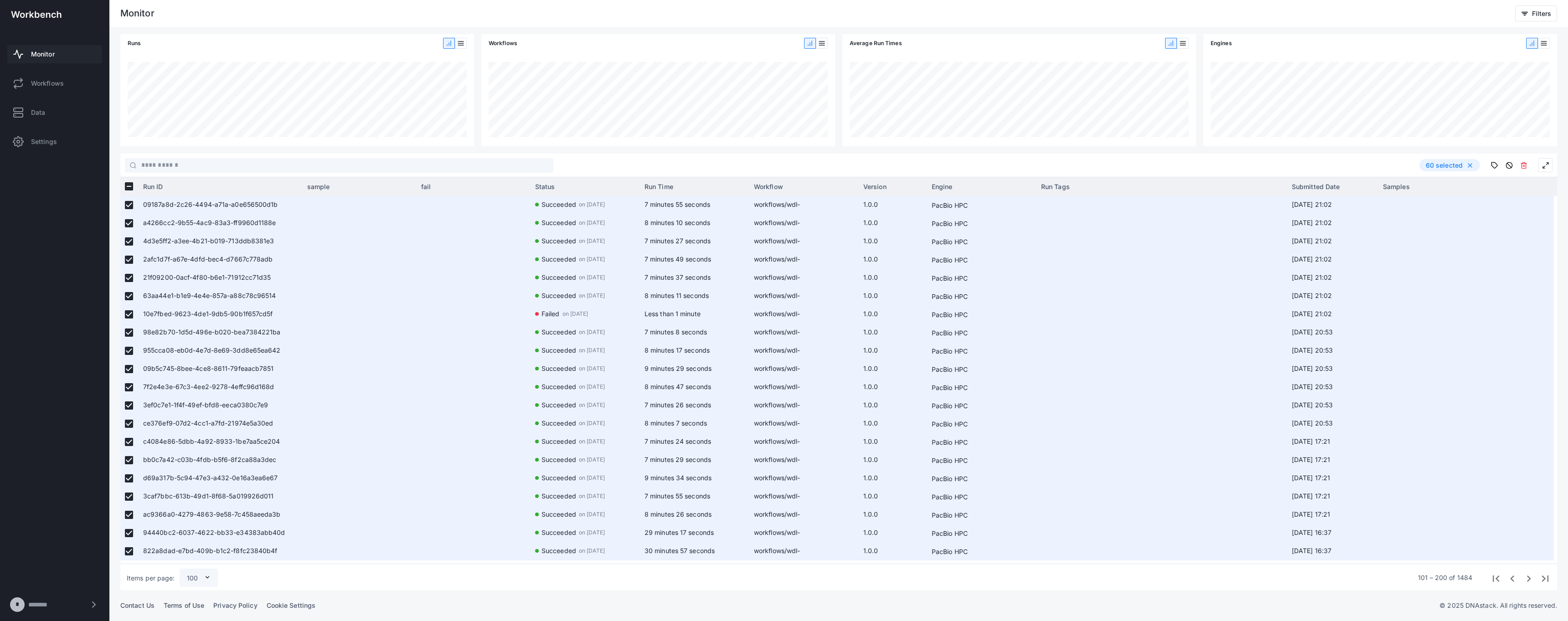
scroll to position [0, 0]
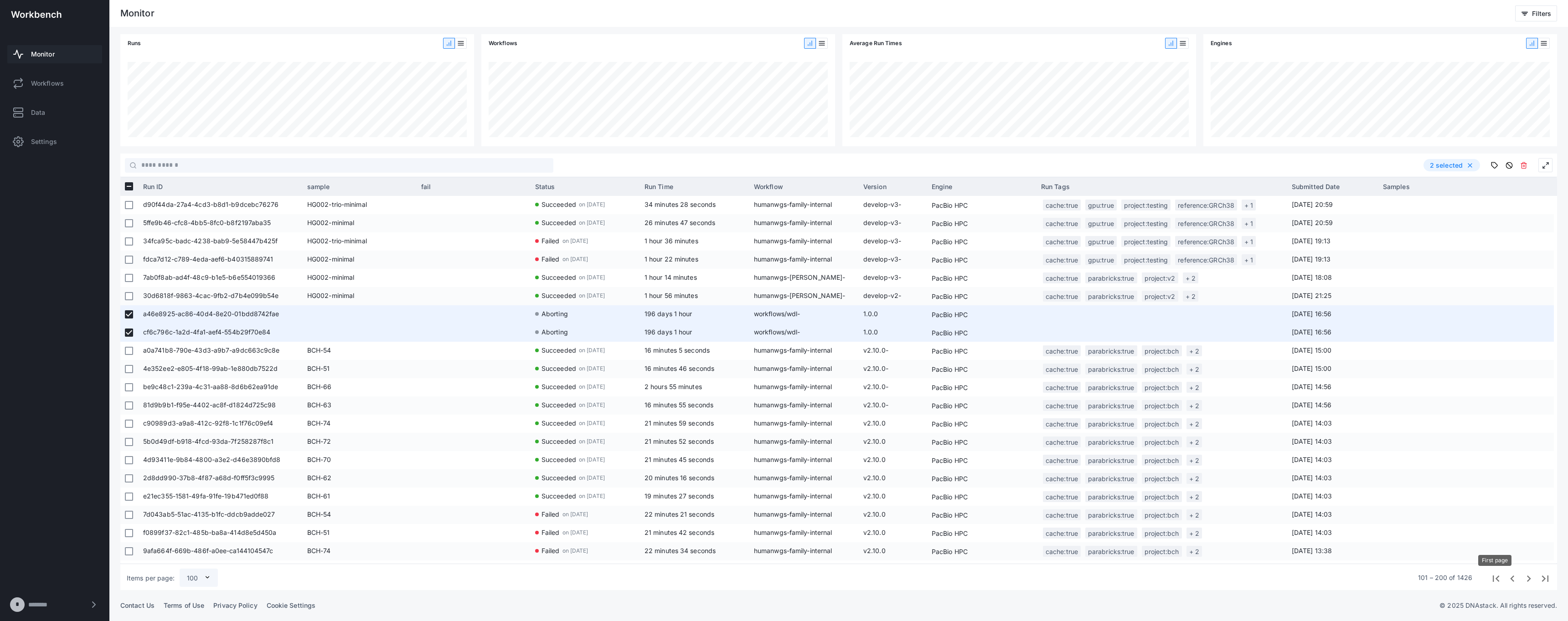
click at [783, 578] on span "First page" at bounding box center [1495, 577] width 16 height 16
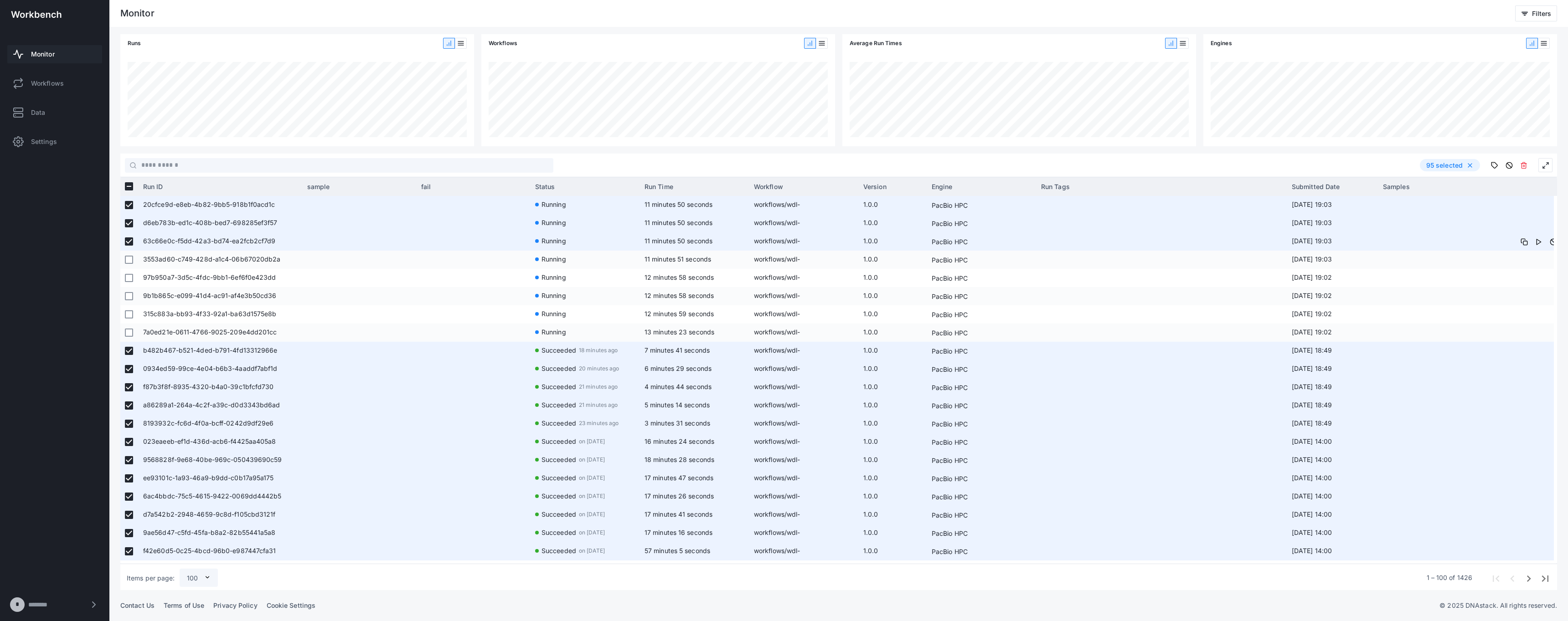
click at [128, 237] on div at bounding box center [128, 241] width 8 height 17
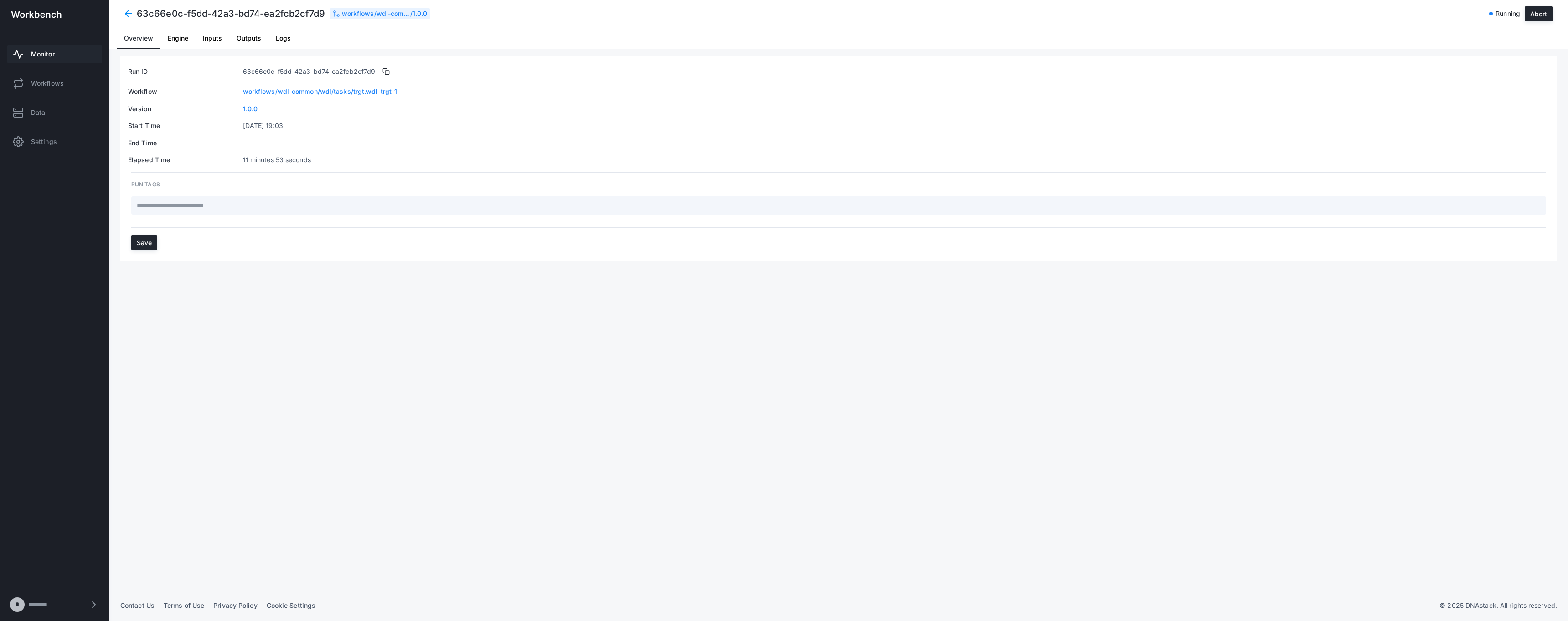
click at [130, 12] on span at bounding box center [128, 13] width 16 height 16
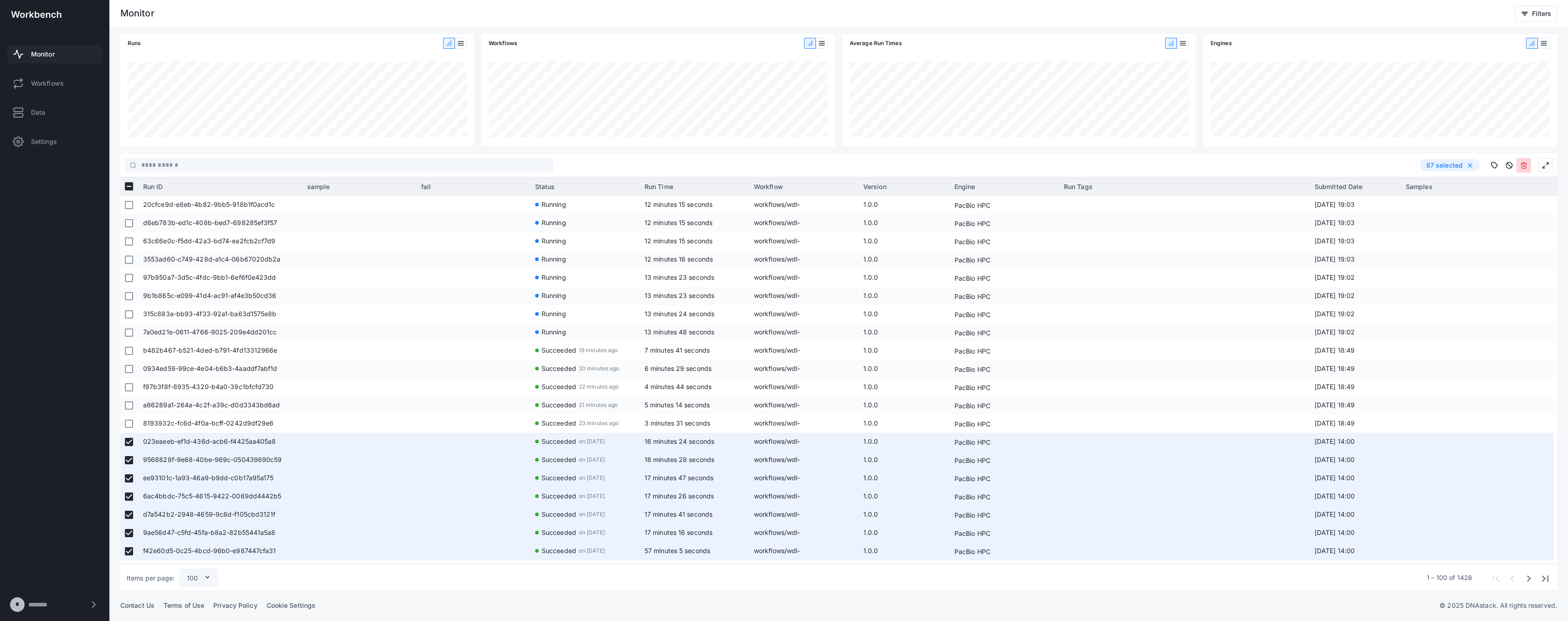
click at [783, 166] on icon at bounding box center [1524, 165] width 7 height 7
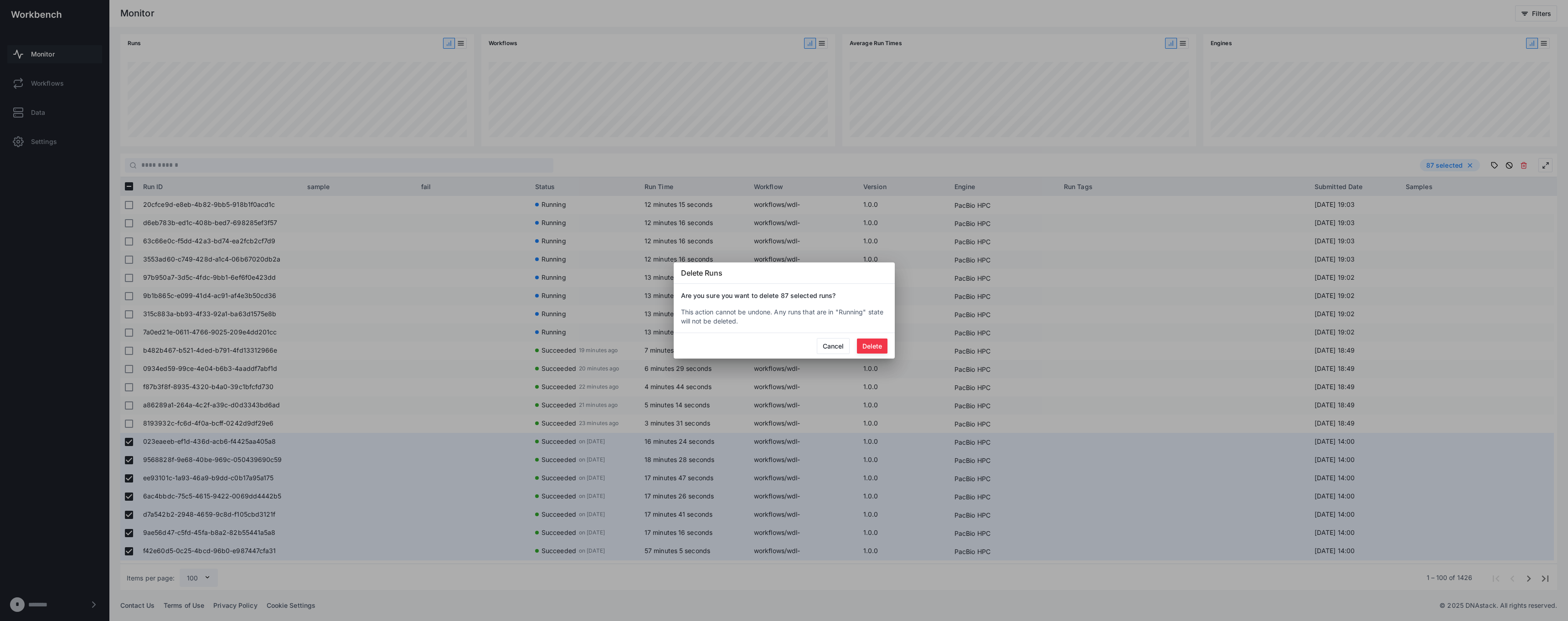
click at [783, 347] on button "Delete" at bounding box center [872, 345] width 30 height 15
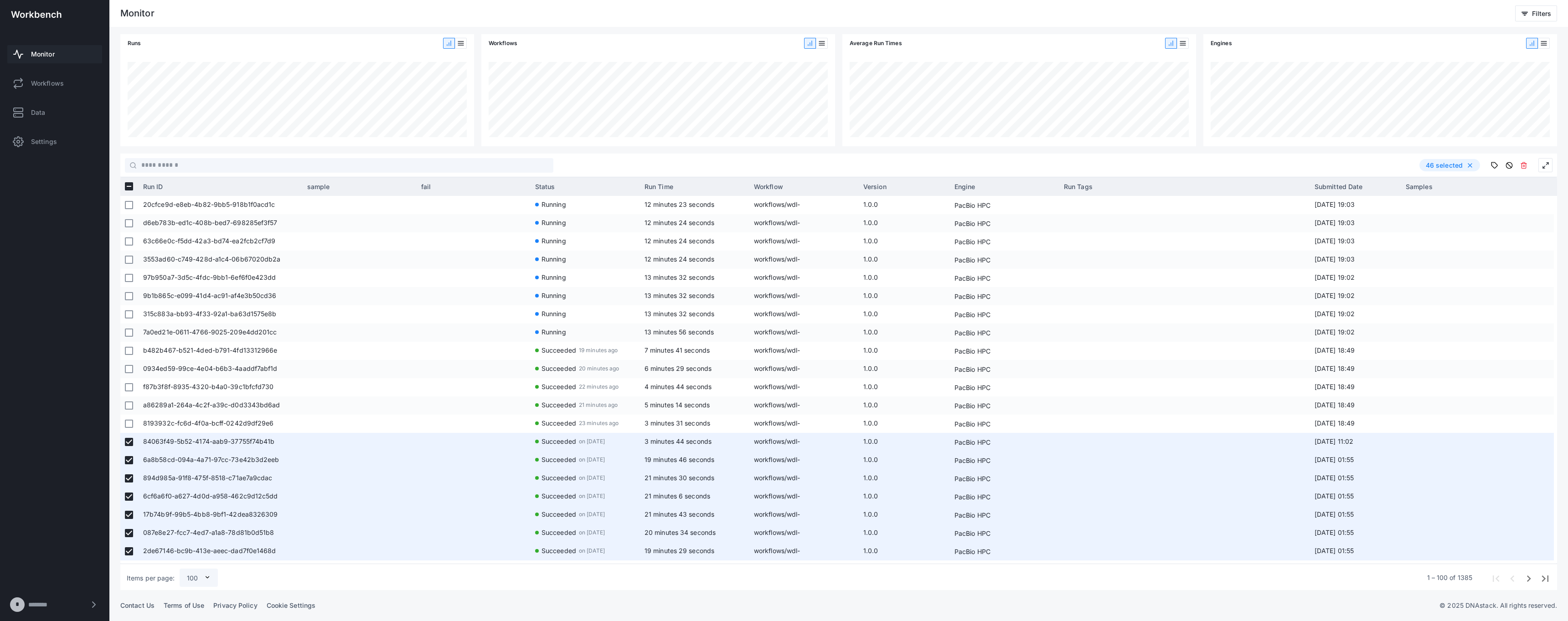
click at [783, 582] on span "Last page" at bounding box center [1544, 577] width 16 height 16
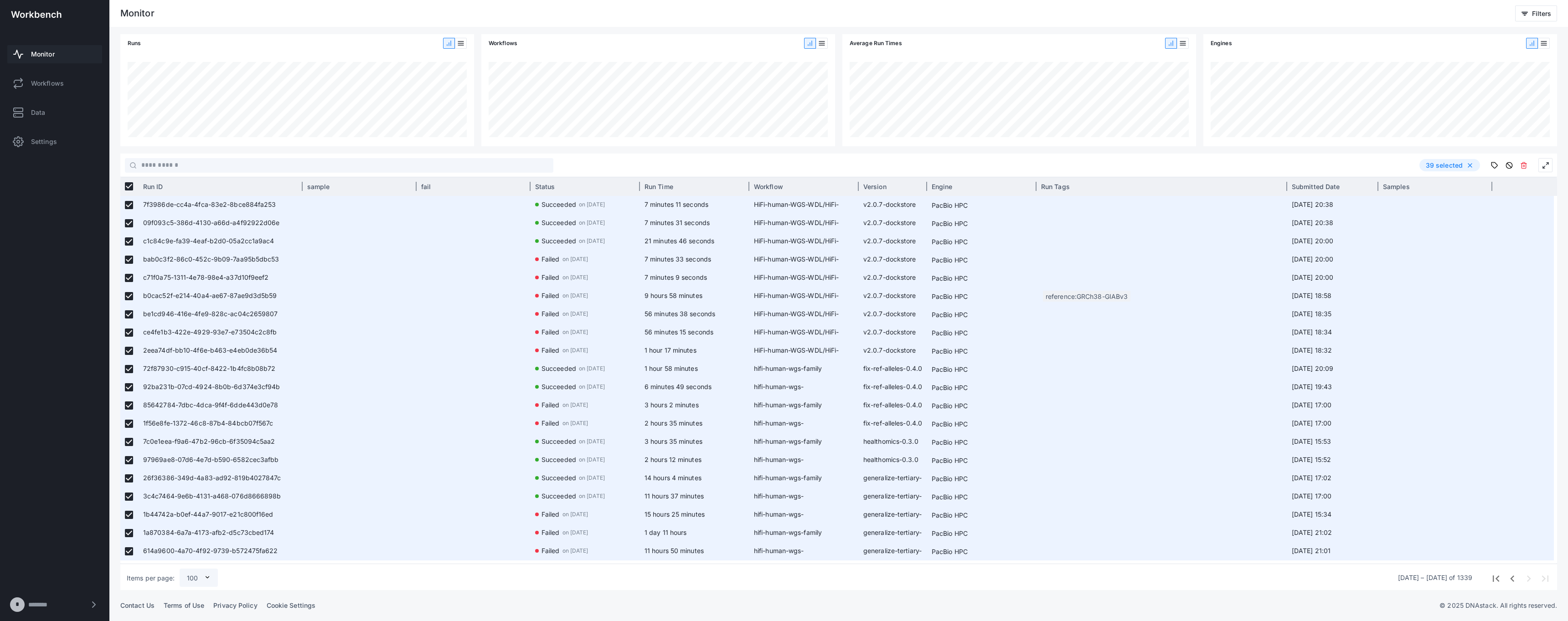
scroll to position [346, 0]
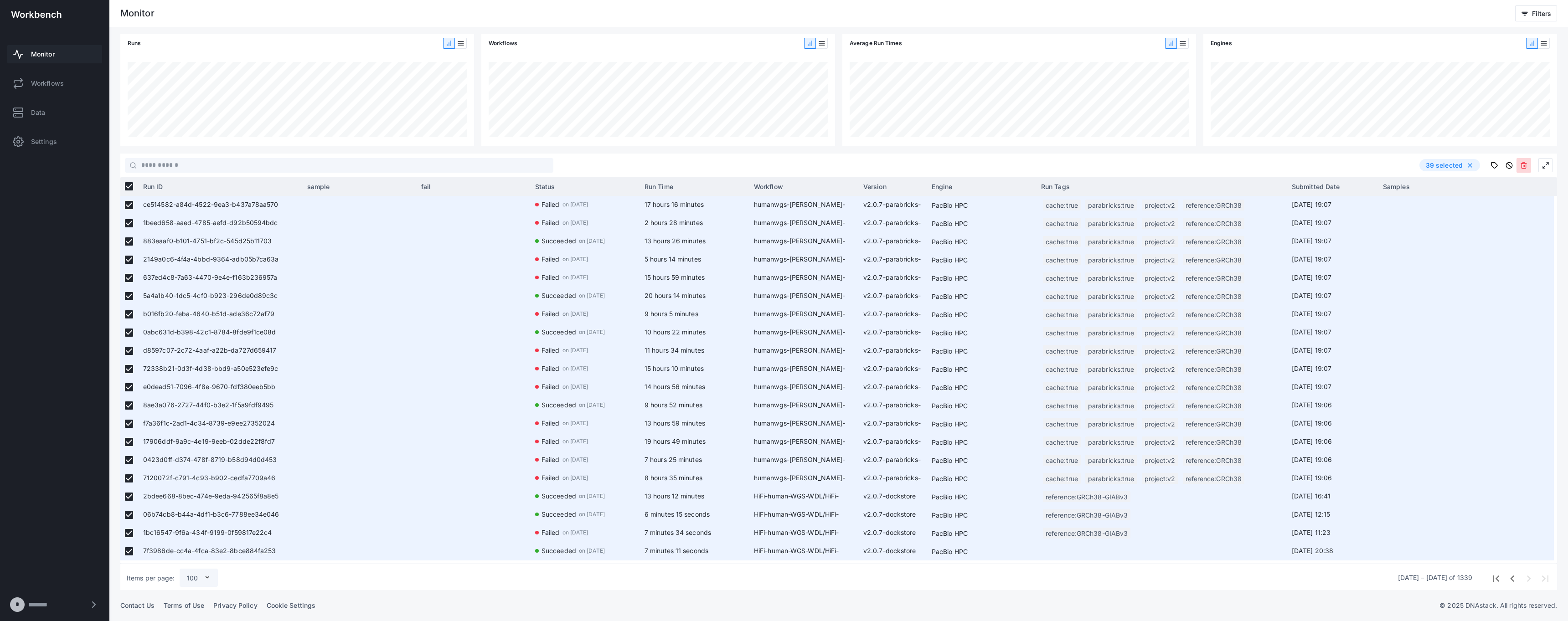
click at [783, 165] on icon at bounding box center [1524, 165] width 7 height 7
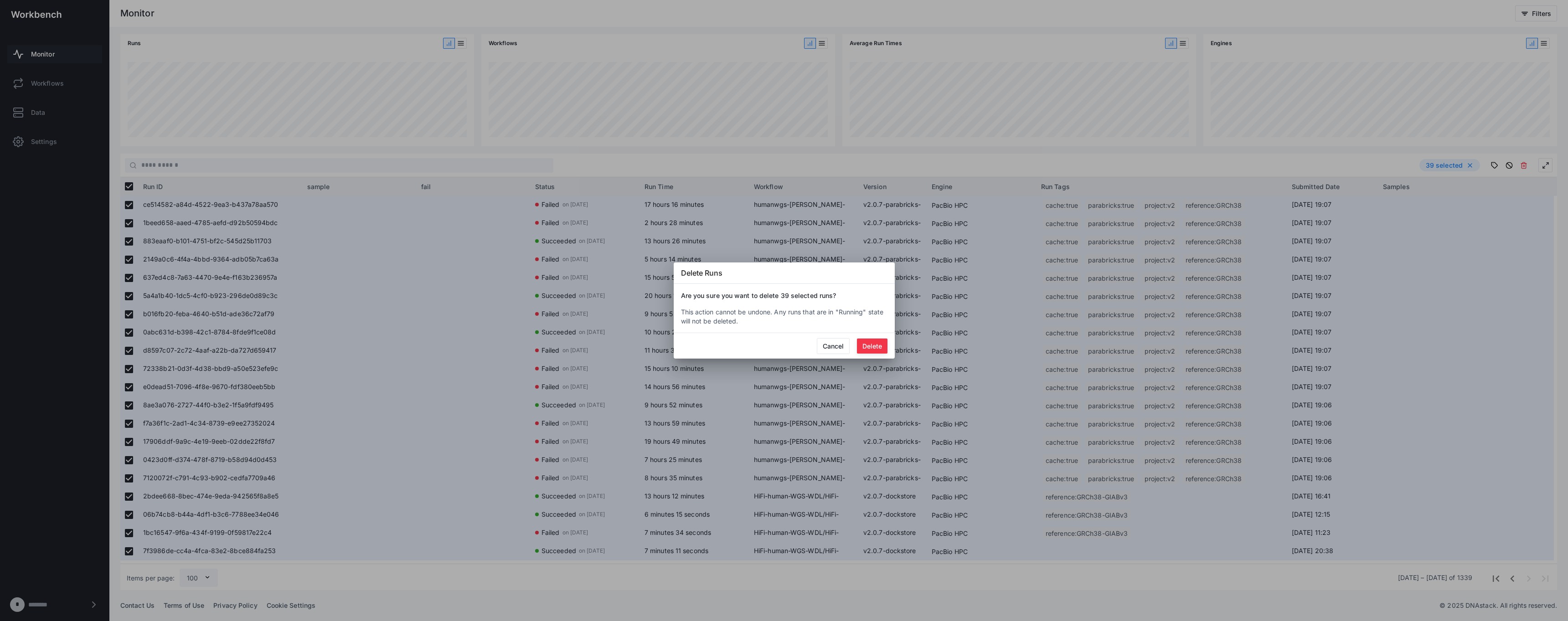
click at [783, 341] on button "Delete" at bounding box center [872, 345] width 30 height 15
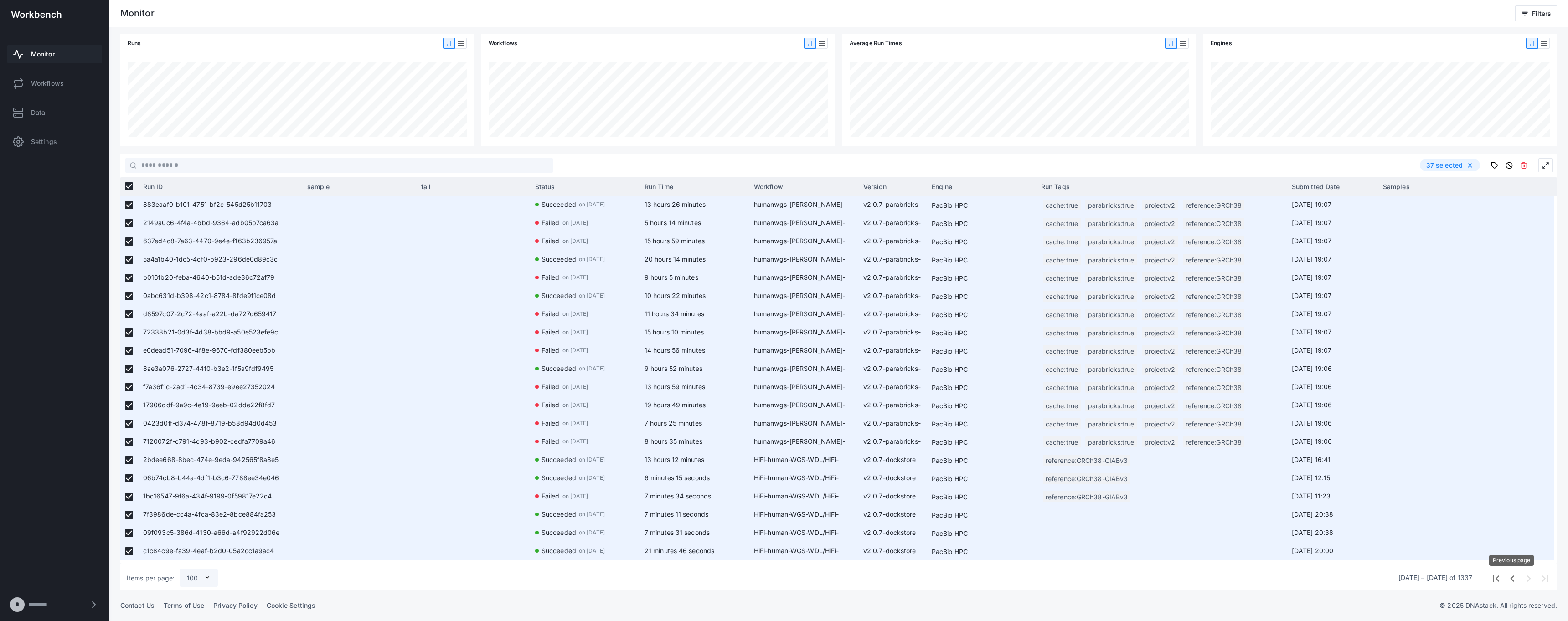
click at [783, 578] on span "Previous page" at bounding box center [1511, 577] width 16 height 16
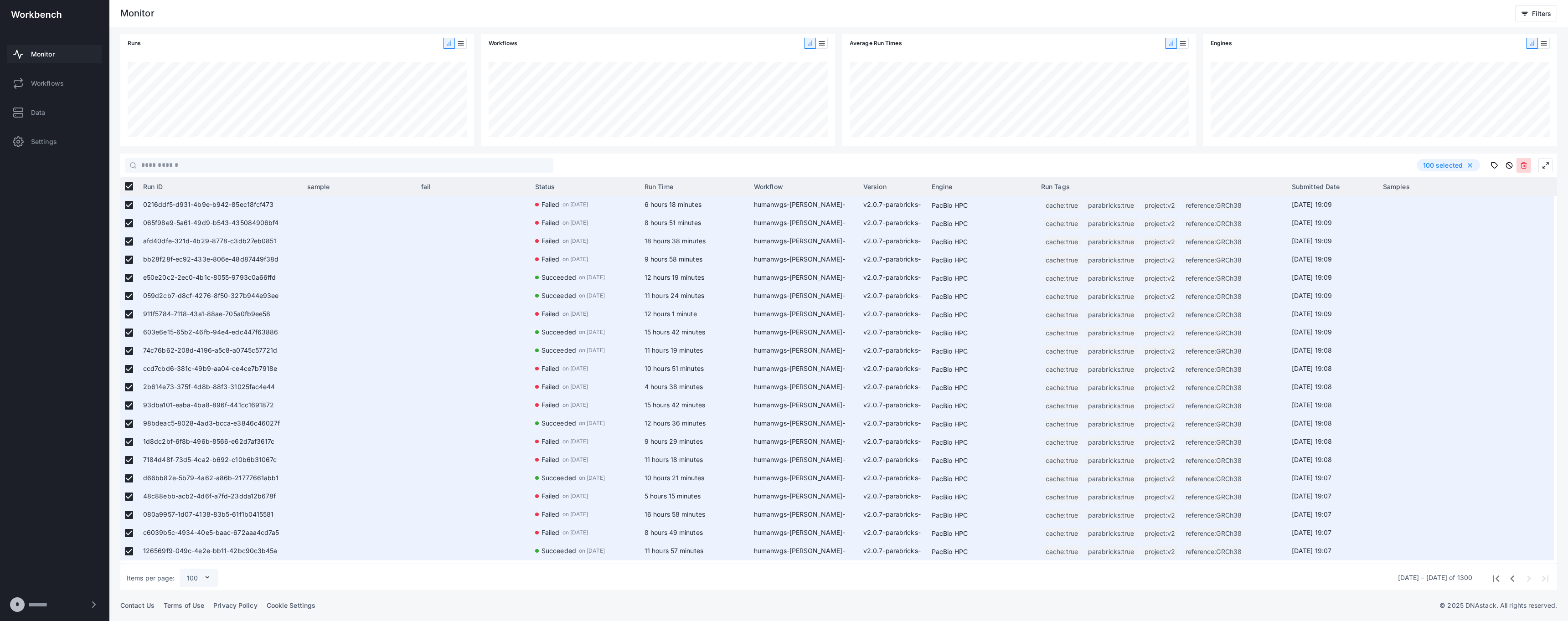
click at [783, 167] on icon at bounding box center [1524, 165] width 7 height 7
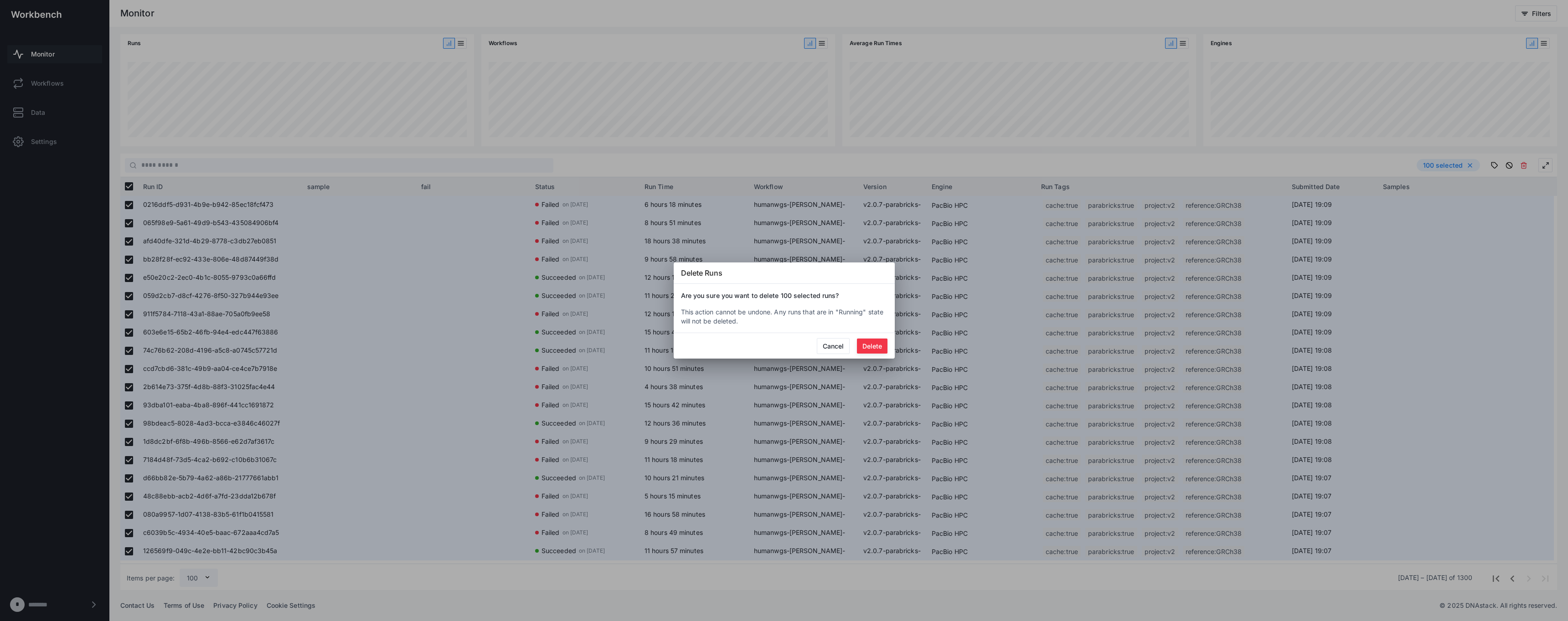
click at [783, 348] on button "Delete" at bounding box center [872, 345] width 30 height 15
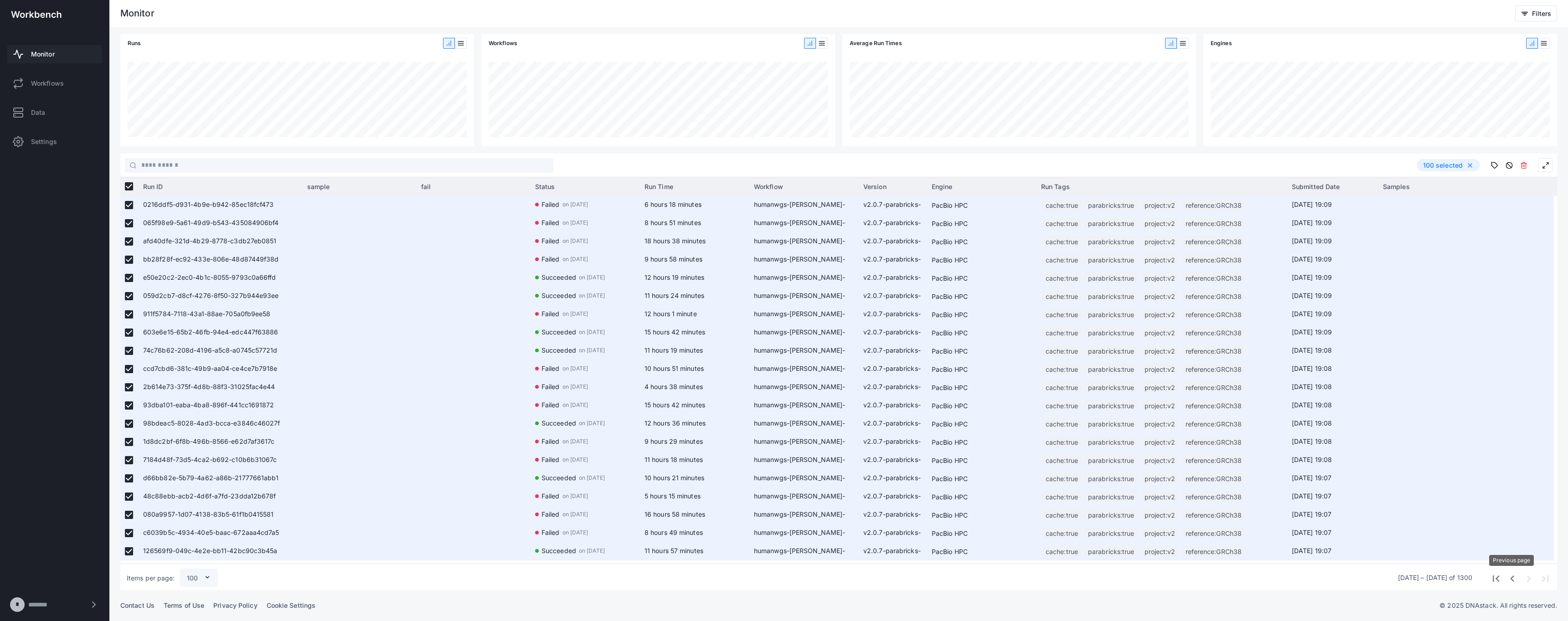
click at [783, 578] on span "Previous page" at bounding box center [1511, 577] width 16 height 16
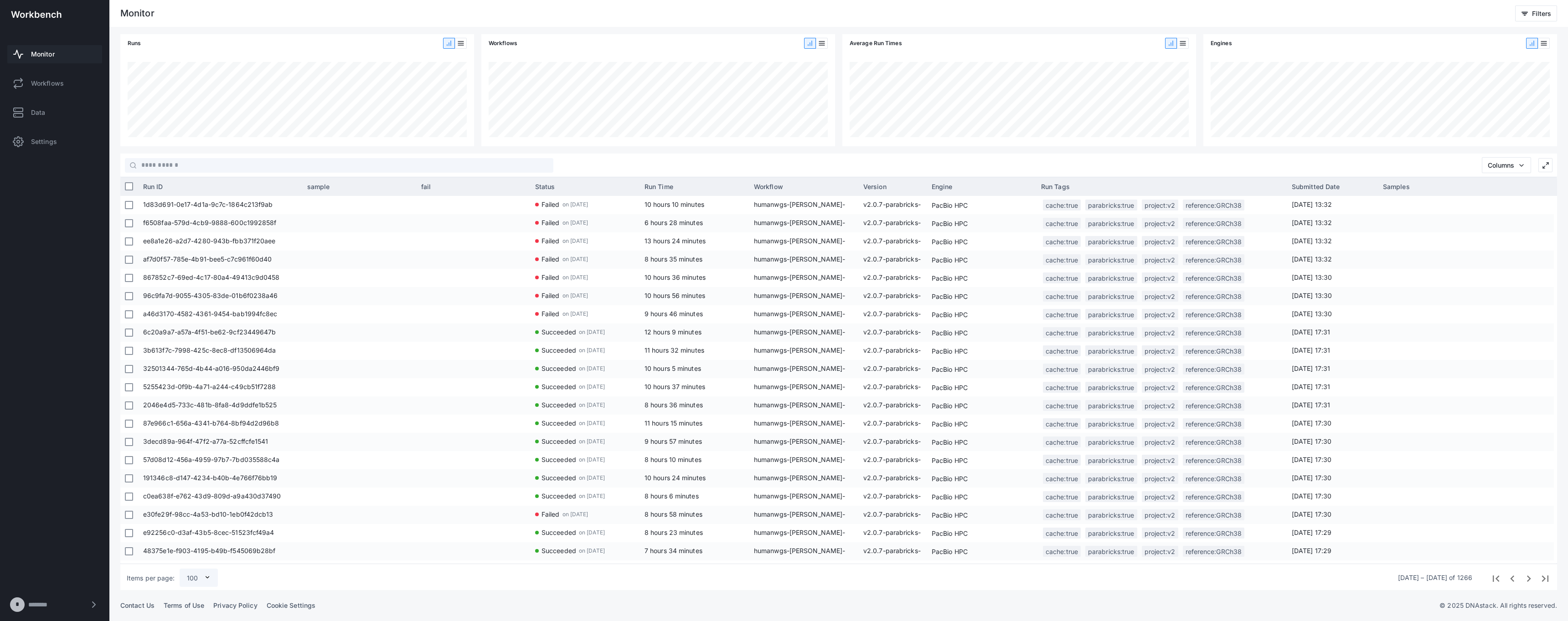
click at [133, 185] on div at bounding box center [130, 186] width 18 height 18
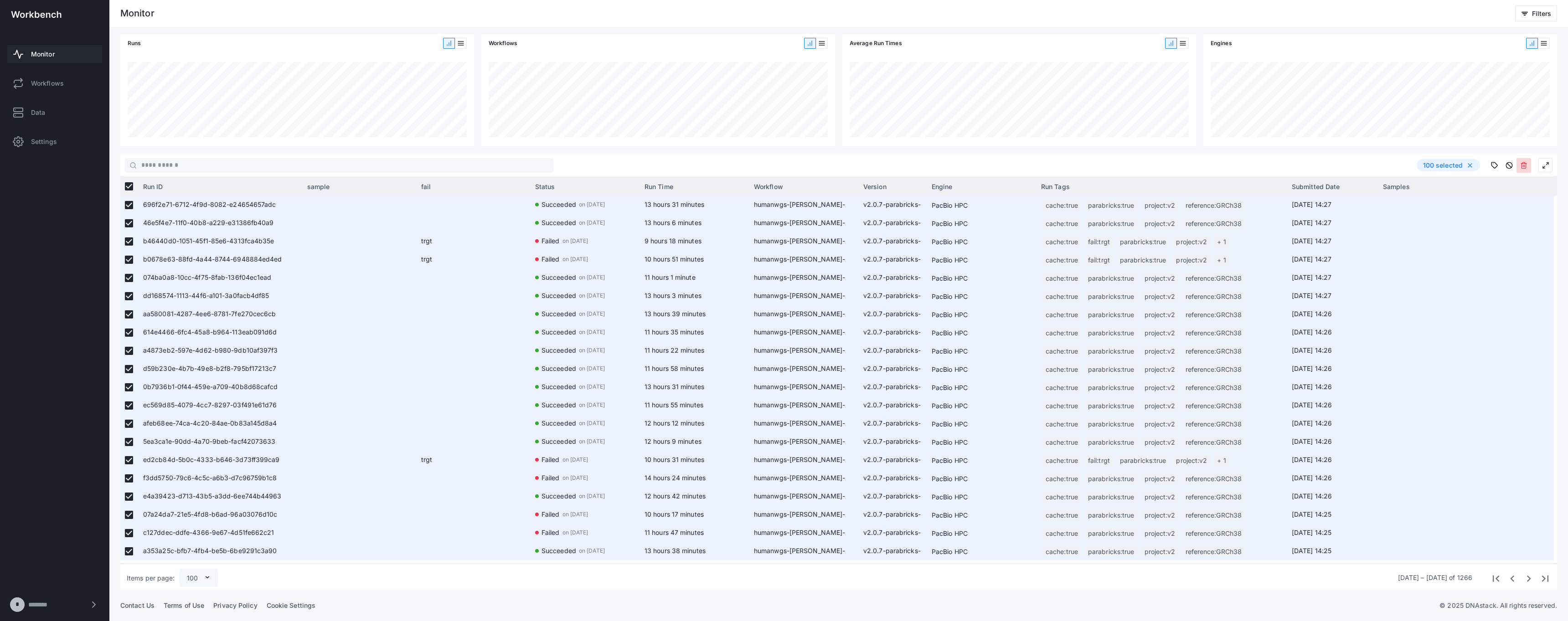
click at [783, 161] on button at bounding box center [1524, 165] width 15 height 15
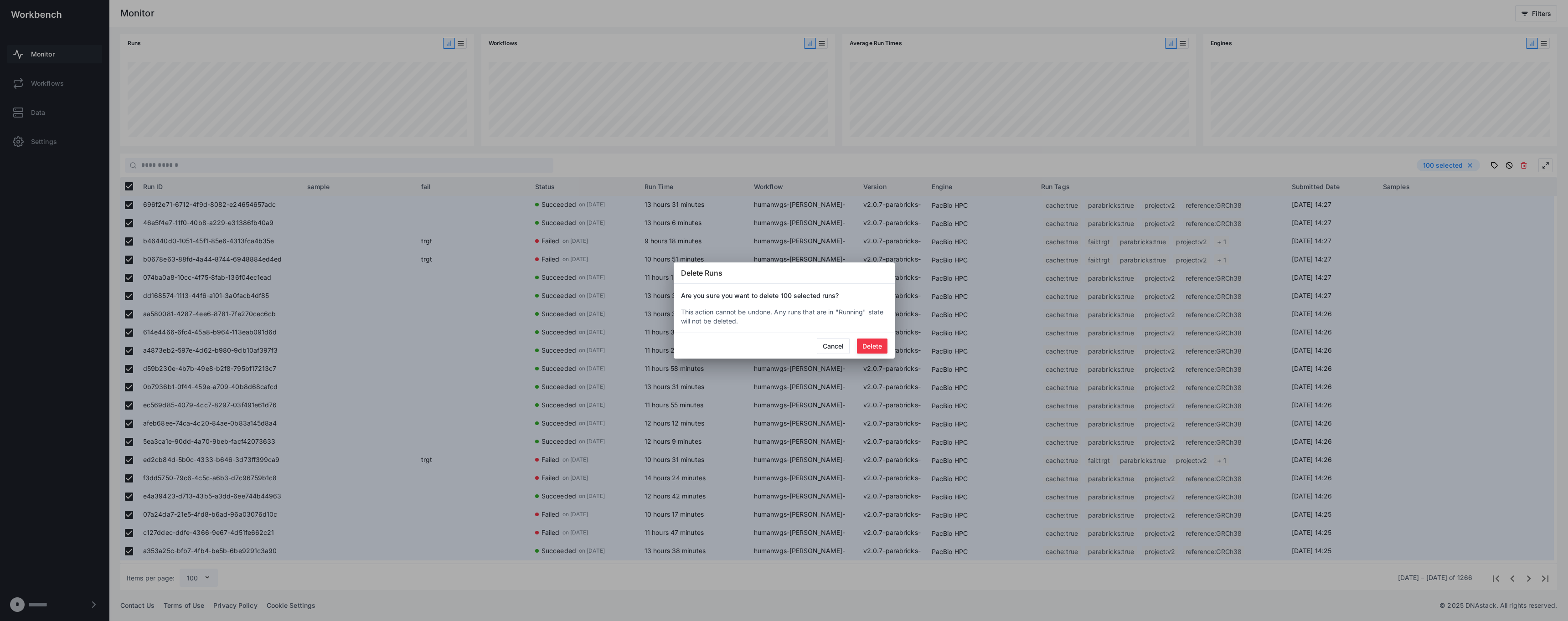
click at [783, 342] on button "Delete" at bounding box center [872, 345] width 30 height 15
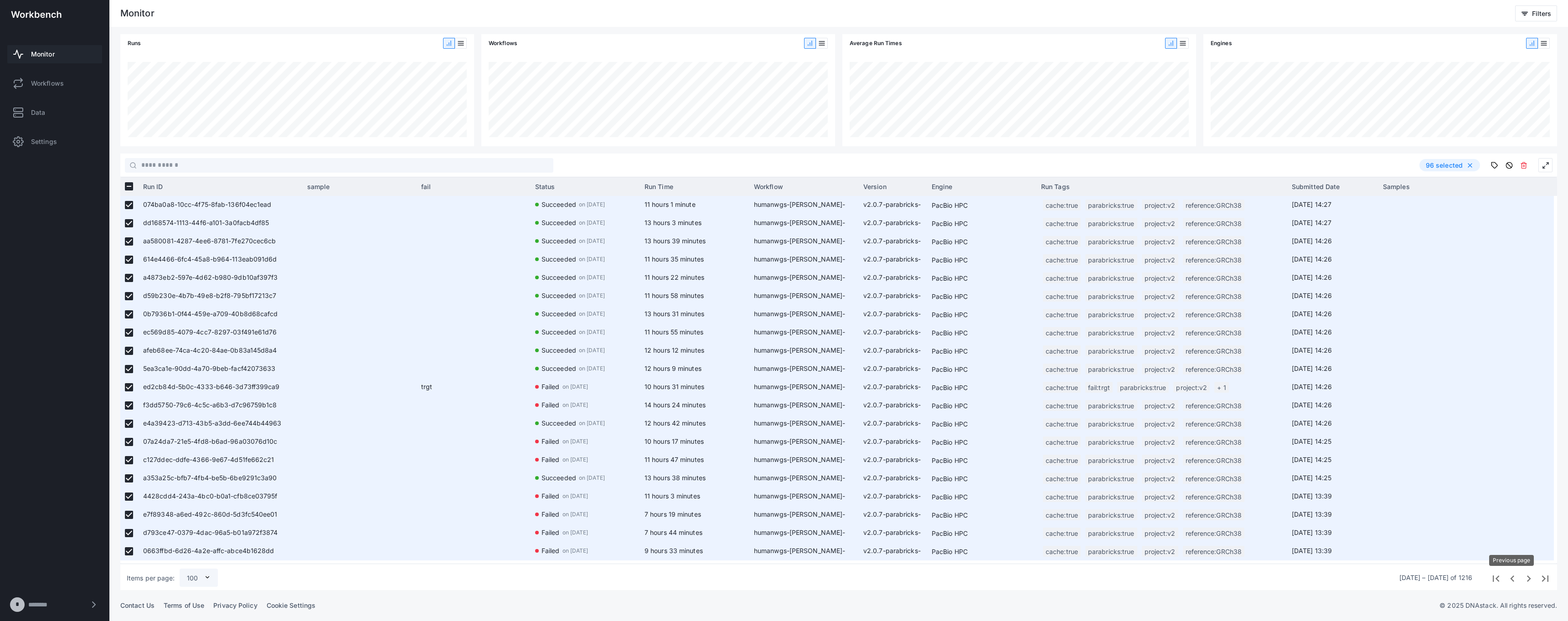
click at [783, 577] on span "Previous page" at bounding box center [1511, 577] width 16 height 16
click at [783, 166] on icon at bounding box center [1524, 165] width 7 height 7
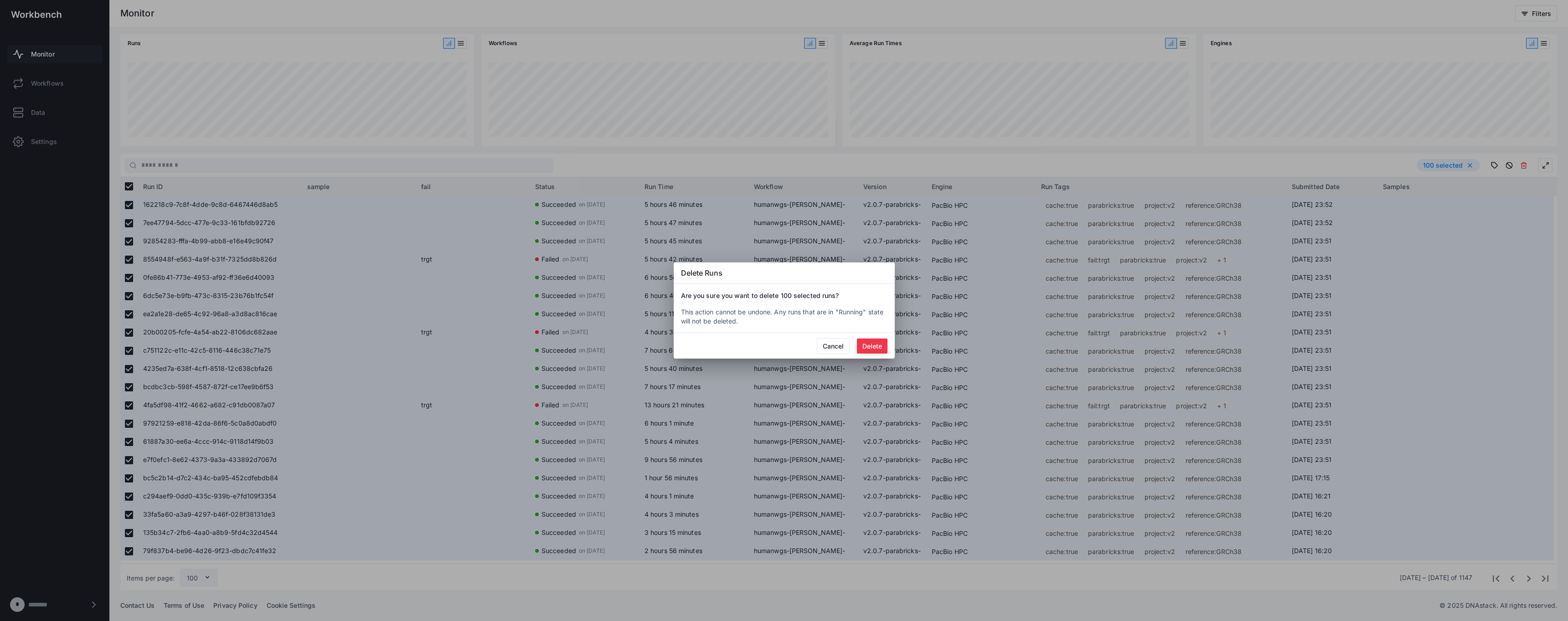
click at [783, 343] on button "Delete" at bounding box center [872, 345] width 30 height 15
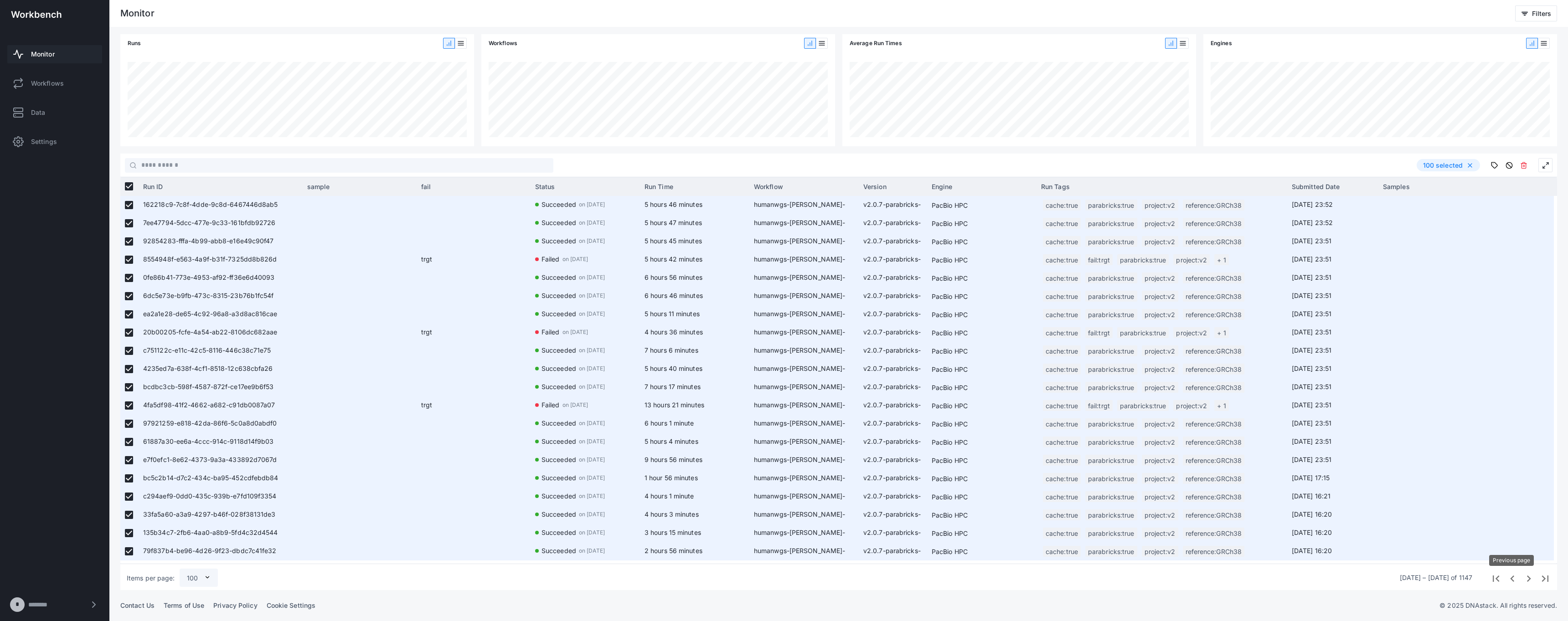
click at [783, 578] on span "Previous page" at bounding box center [1511, 577] width 16 height 16
click at [783, 166] on icon at bounding box center [1524, 165] width 7 height 7
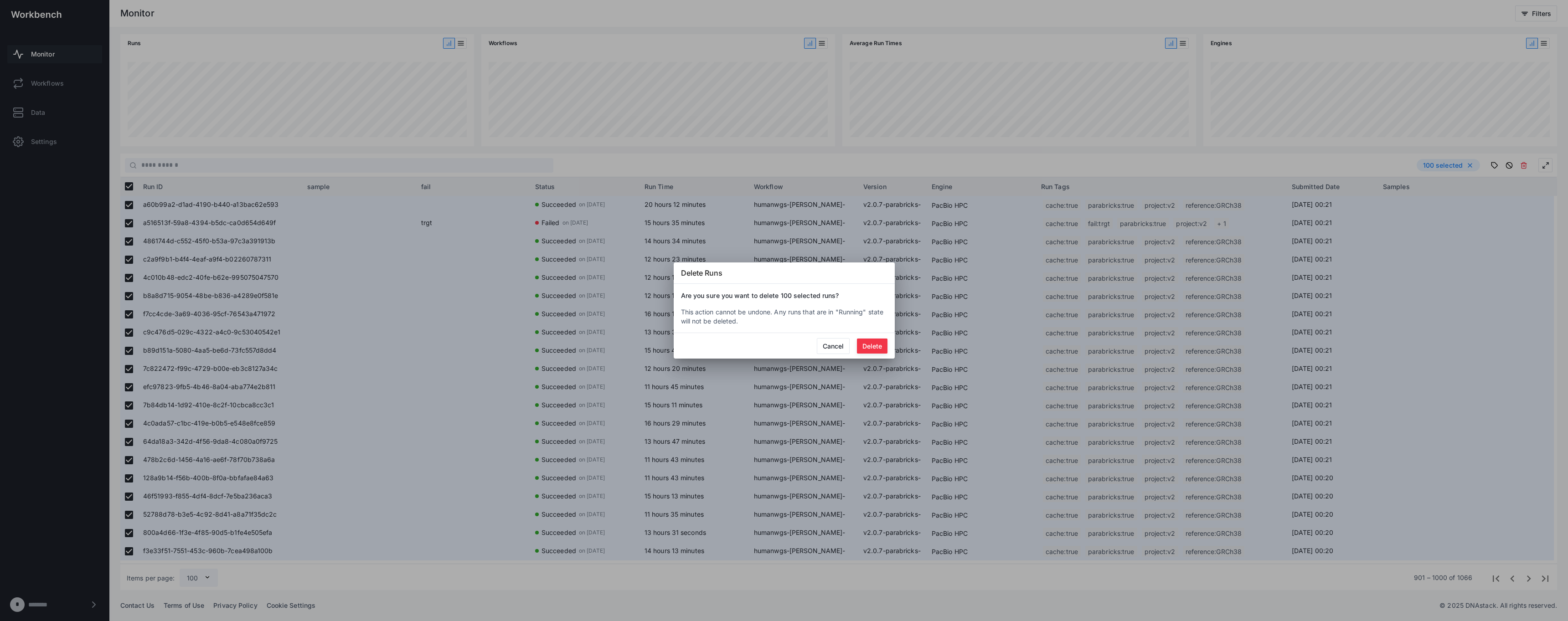
click at [783, 349] on button "Delete" at bounding box center [872, 345] width 30 height 15
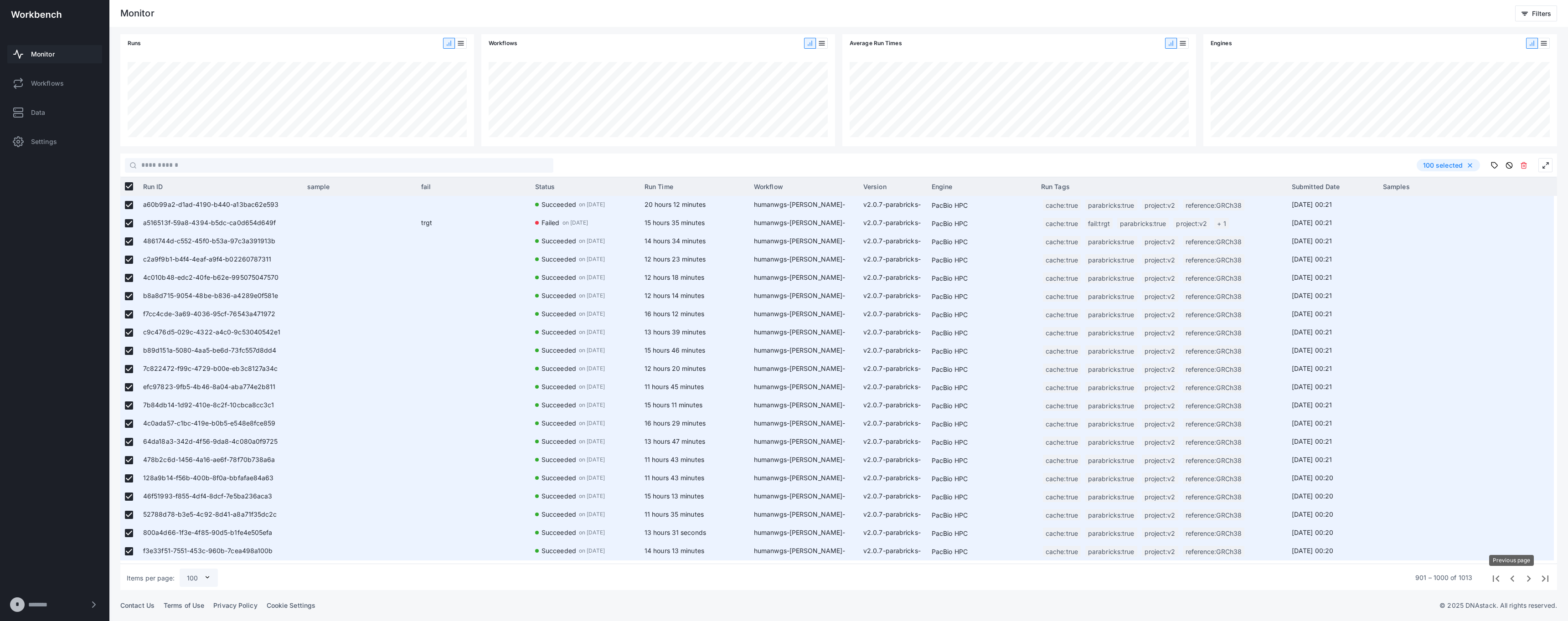
click at [783, 579] on span "Previous page" at bounding box center [1511, 577] width 16 height 16
click at [783, 166] on icon at bounding box center [1524, 165] width 7 height 7
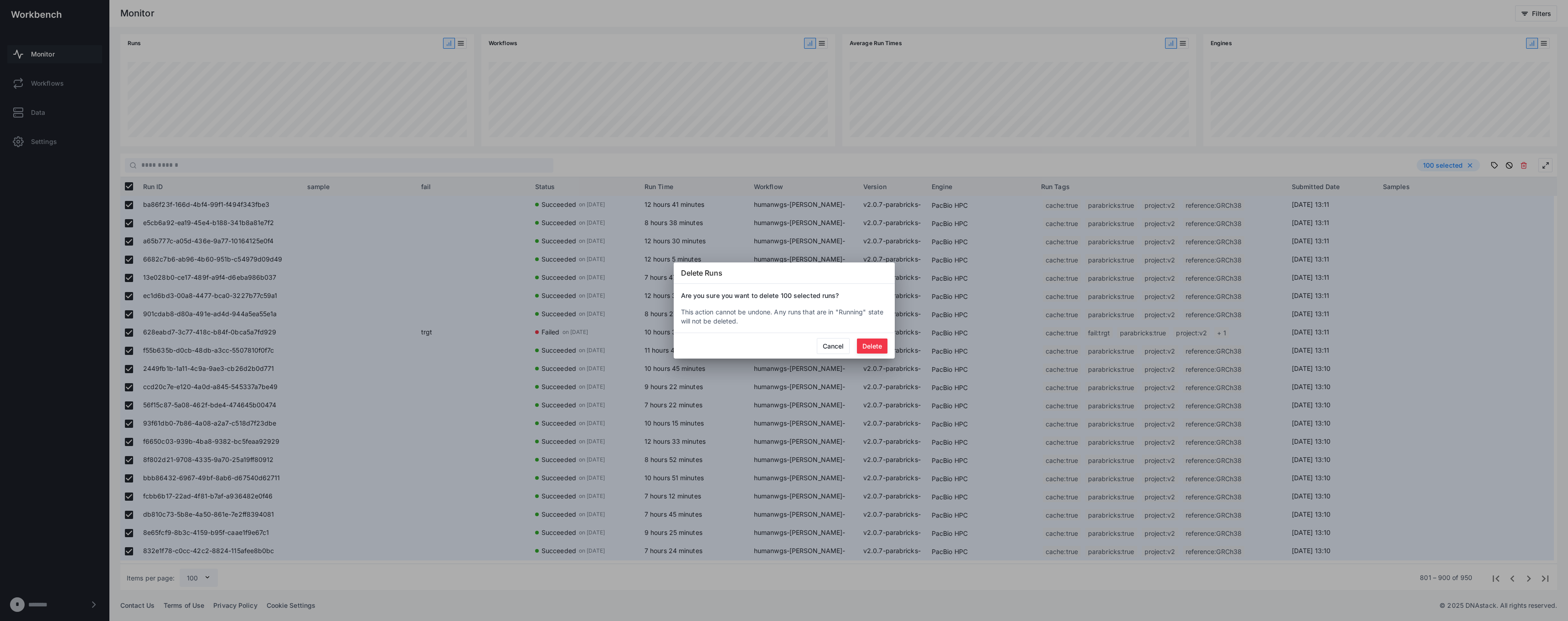
click at [783, 339] on button "Delete" at bounding box center [872, 345] width 30 height 15
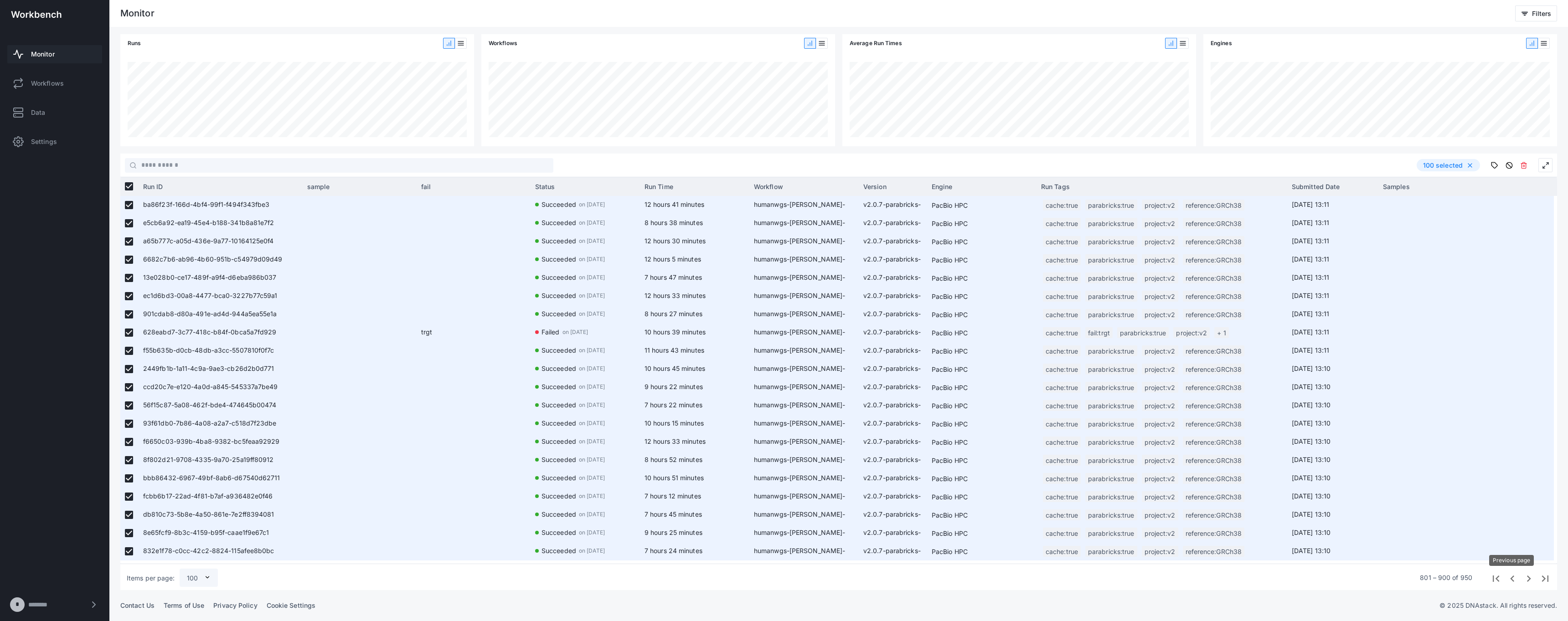
click at [783, 580] on span "Previous page" at bounding box center [1511, 577] width 16 height 16
click at [1524, 168] on icon at bounding box center [1524, 165] width 7 height 7
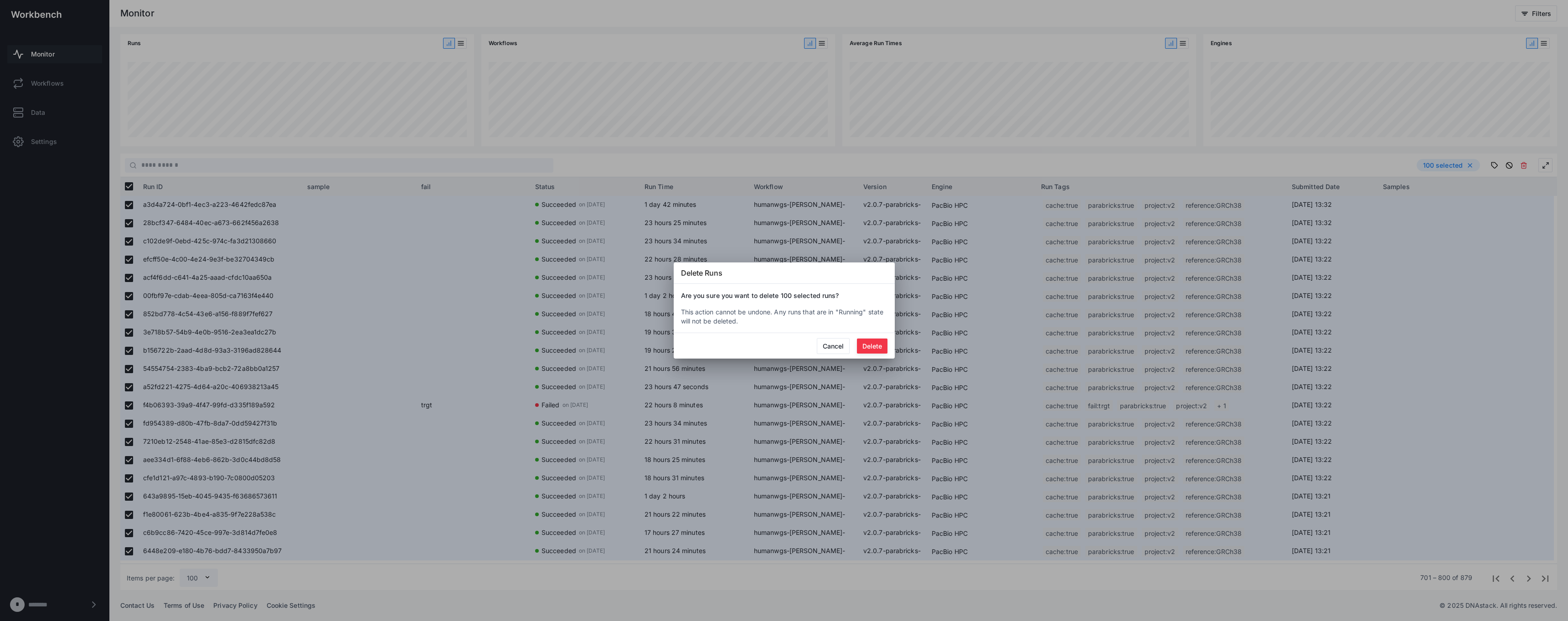
click at [870, 335] on mat-dialog-actions "Cancel Delete" at bounding box center [784, 345] width 221 height 26
click at [878, 345] on button "Delete" at bounding box center [872, 345] width 30 height 15
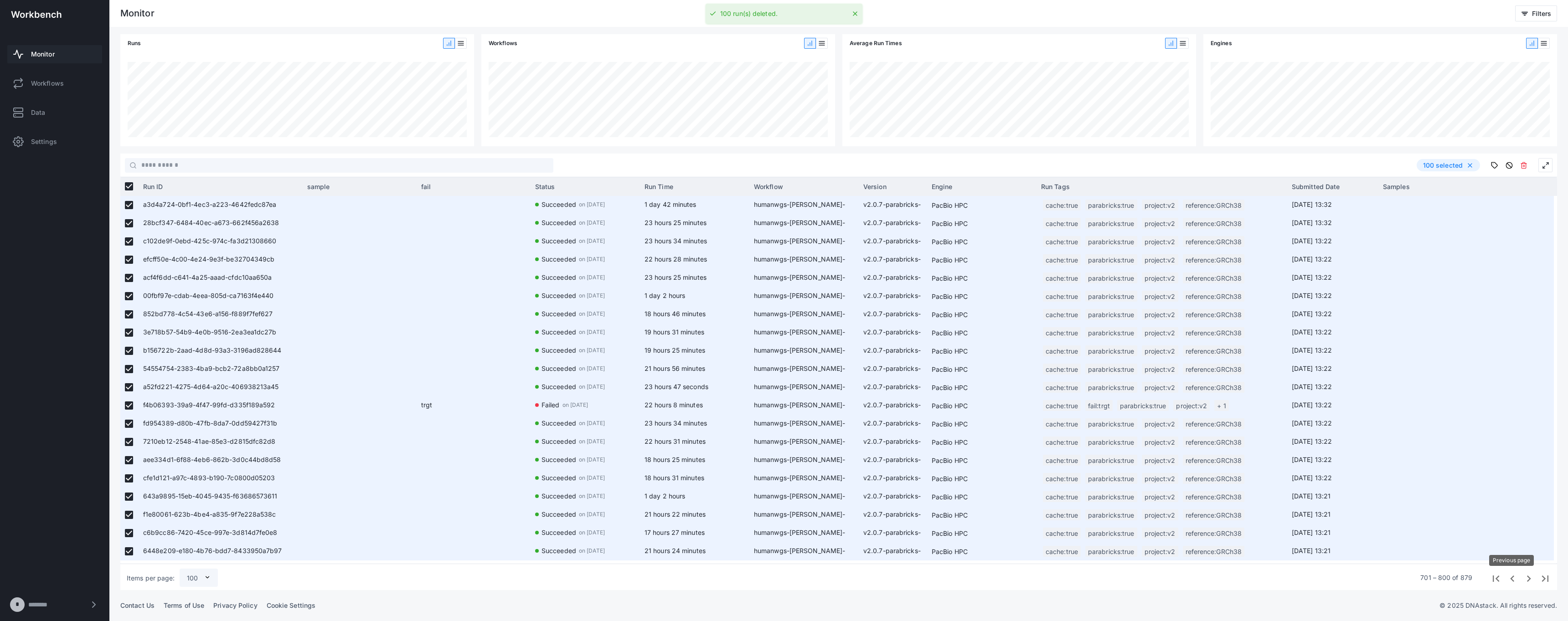
click at [1511, 580] on span "Previous page" at bounding box center [1511, 577] width 16 height 16
click at [1523, 165] on use at bounding box center [1524, 165] width 5 height 6
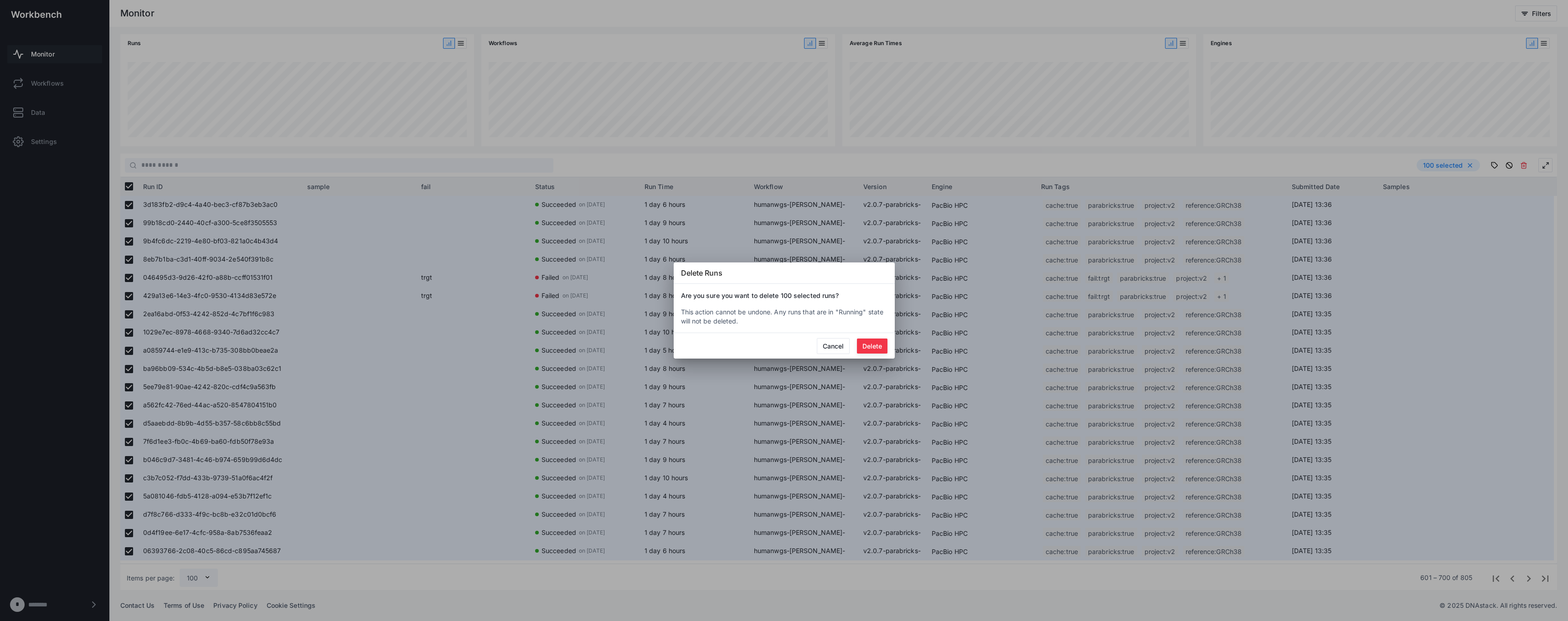
click at [870, 344] on button "Delete" at bounding box center [872, 345] width 30 height 15
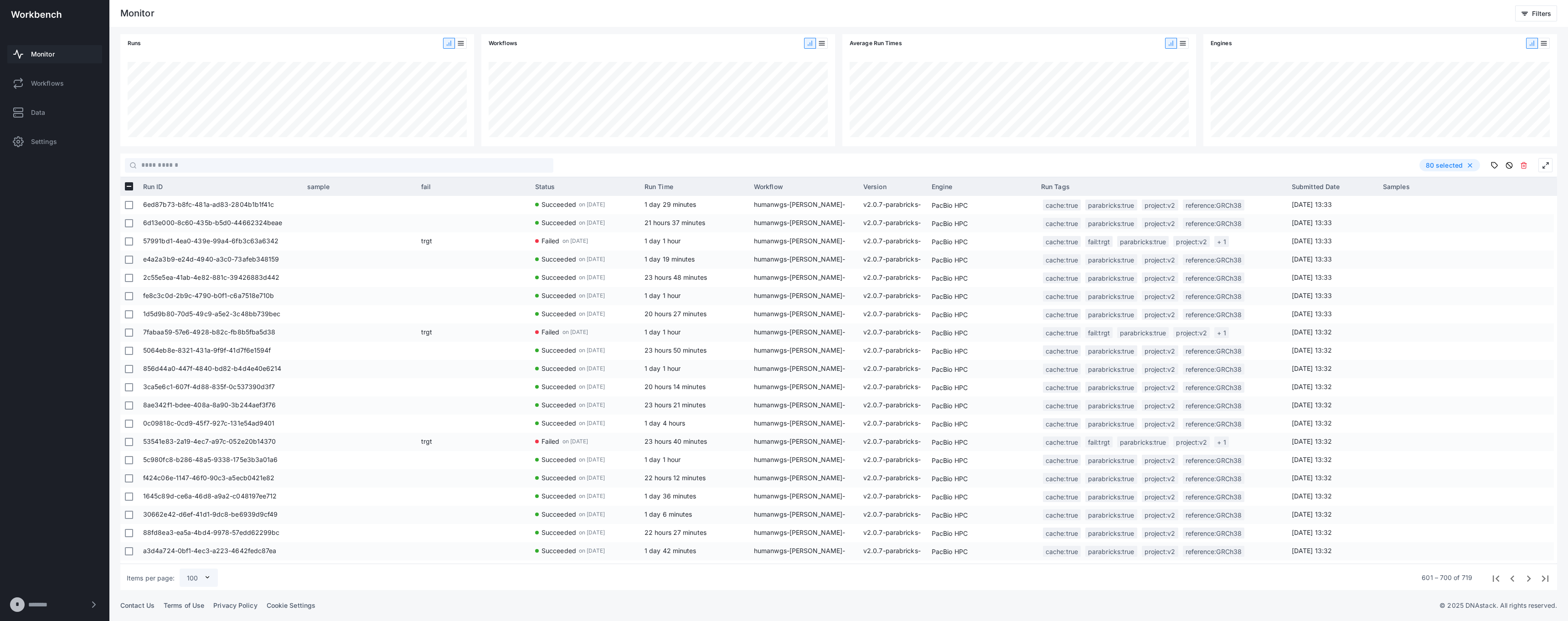
click at [1509, 575] on span "Previous page" at bounding box center [1511, 577] width 16 height 16
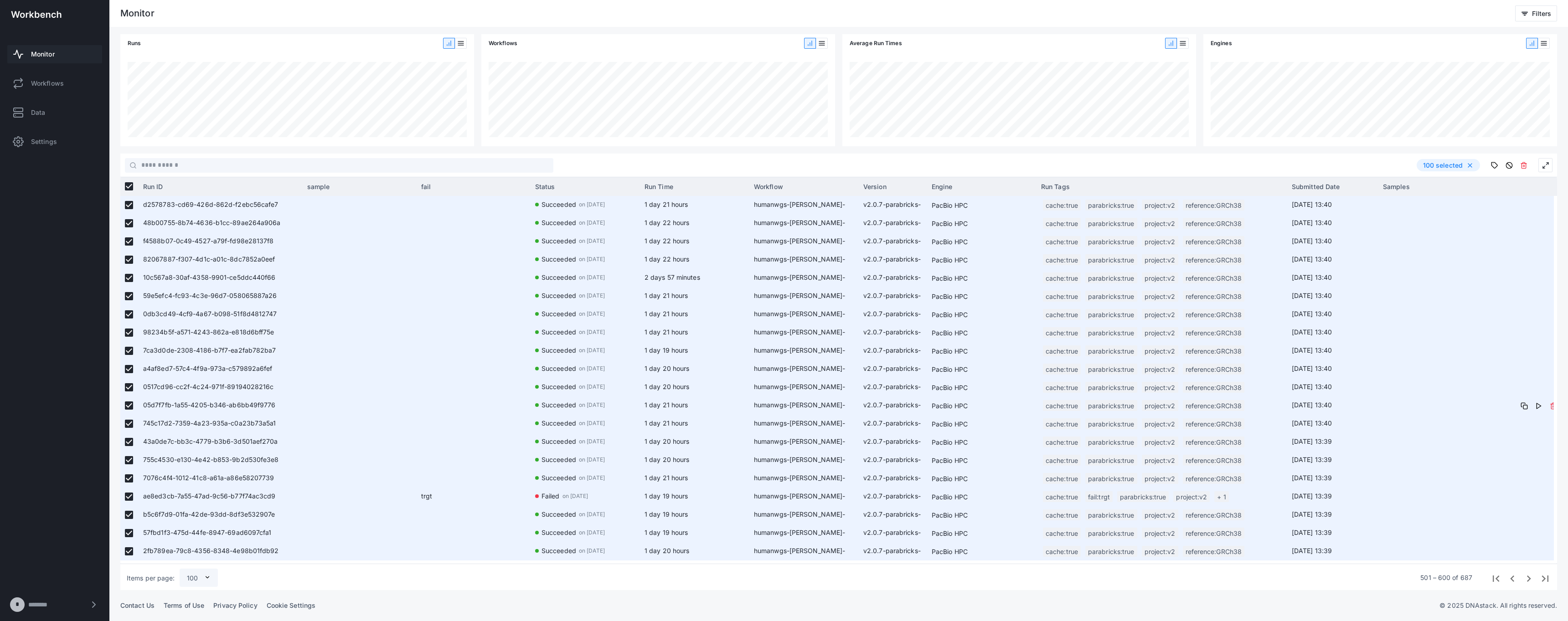
scroll to position [1457, 0]
click at [1517, 167] on button at bounding box center [1524, 165] width 15 height 15
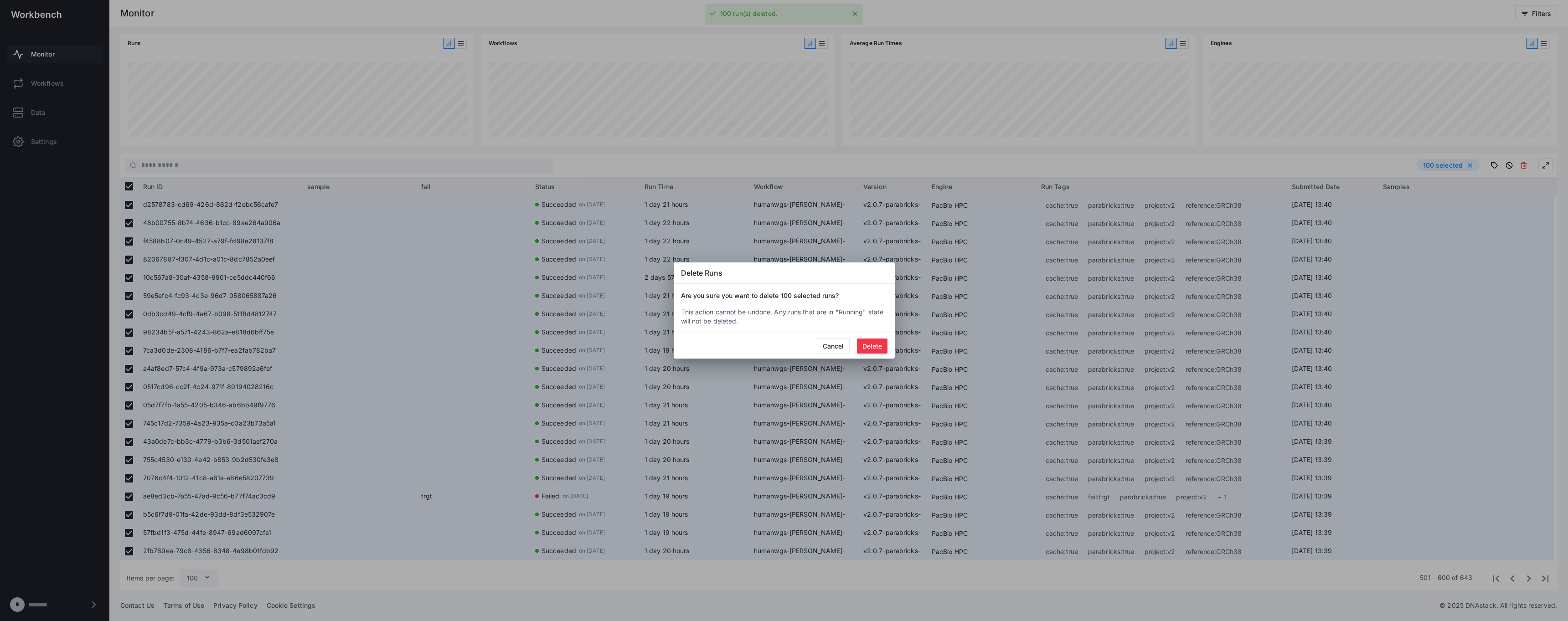
click at [875, 345] on button "Delete" at bounding box center [872, 345] width 30 height 15
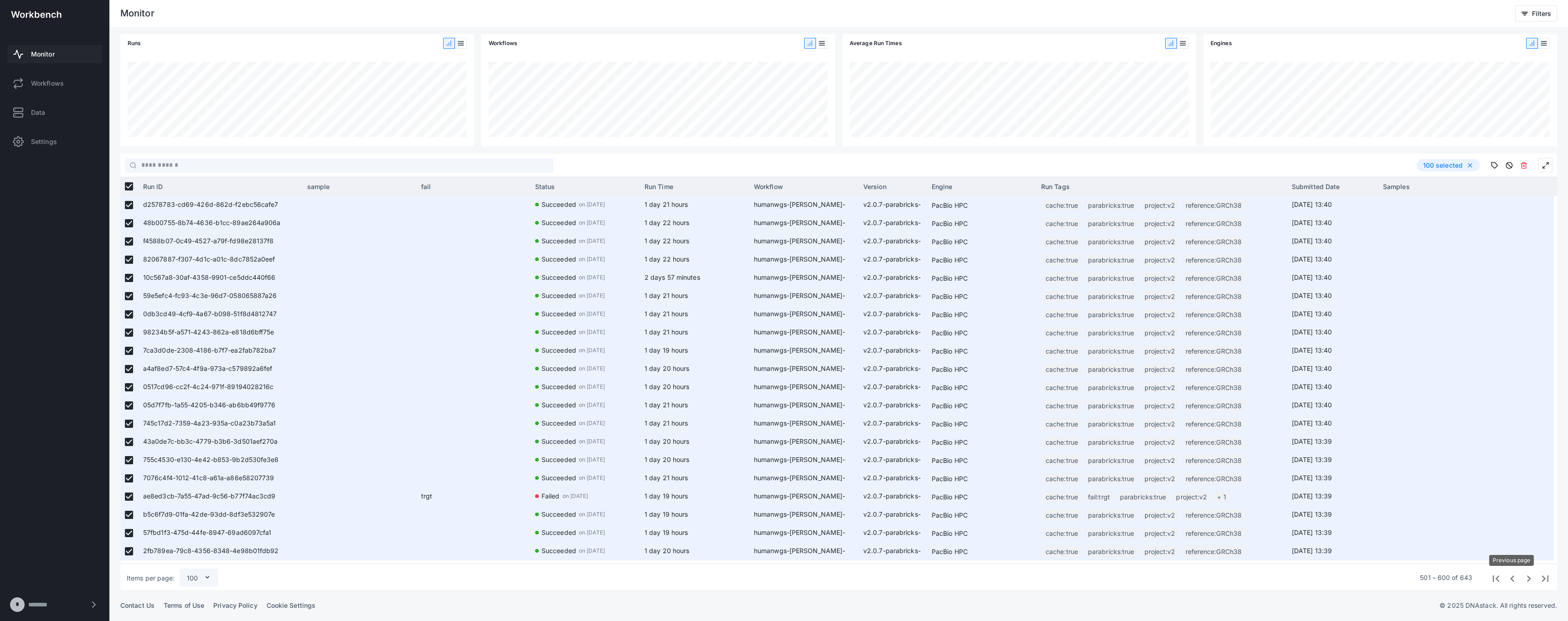
click at [1510, 580] on span "Previous page" at bounding box center [1511, 577] width 16 height 16
click at [1524, 170] on button at bounding box center [1524, 165] width 15 height 15
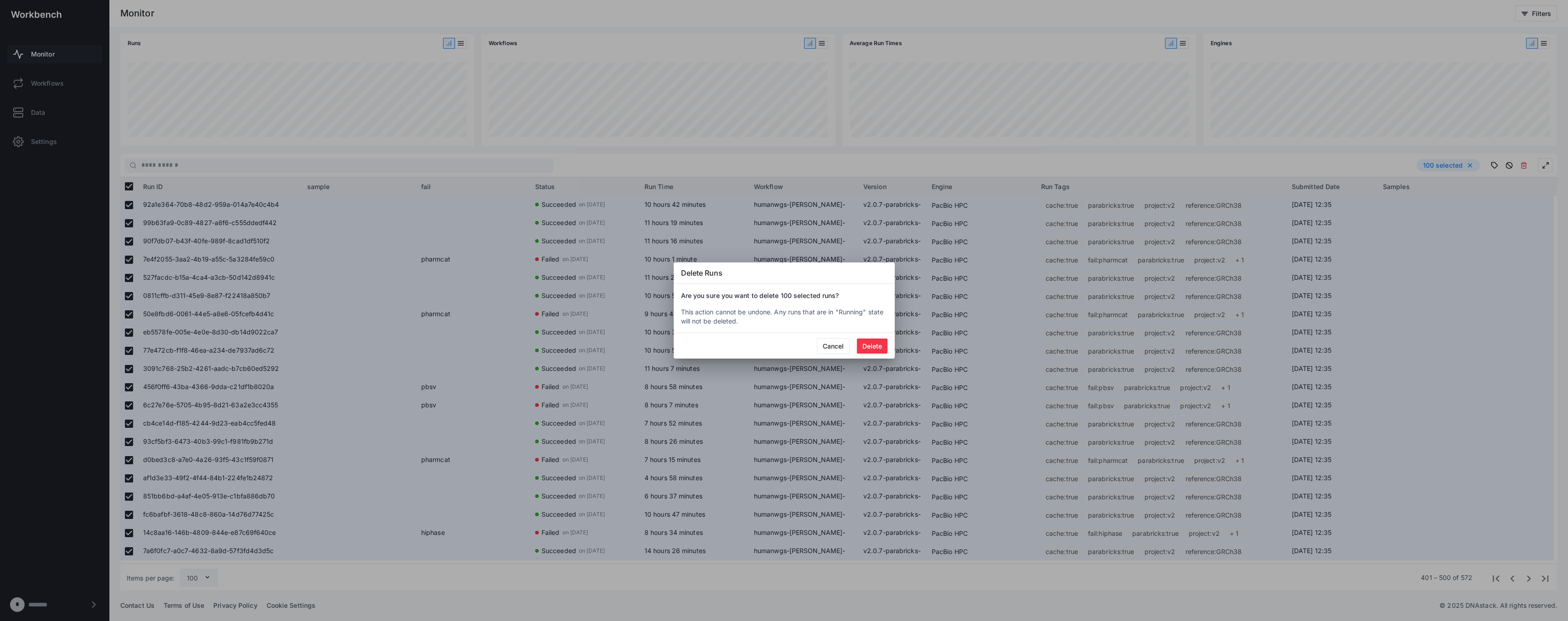
click at [874, 337] on mat-dialog-actions "Cancel Delete" at bounding box center [784, 345] width 221 height 26
click at [872, 341] on button "Delete" at bounding box center [872, 345] width 30 height 15
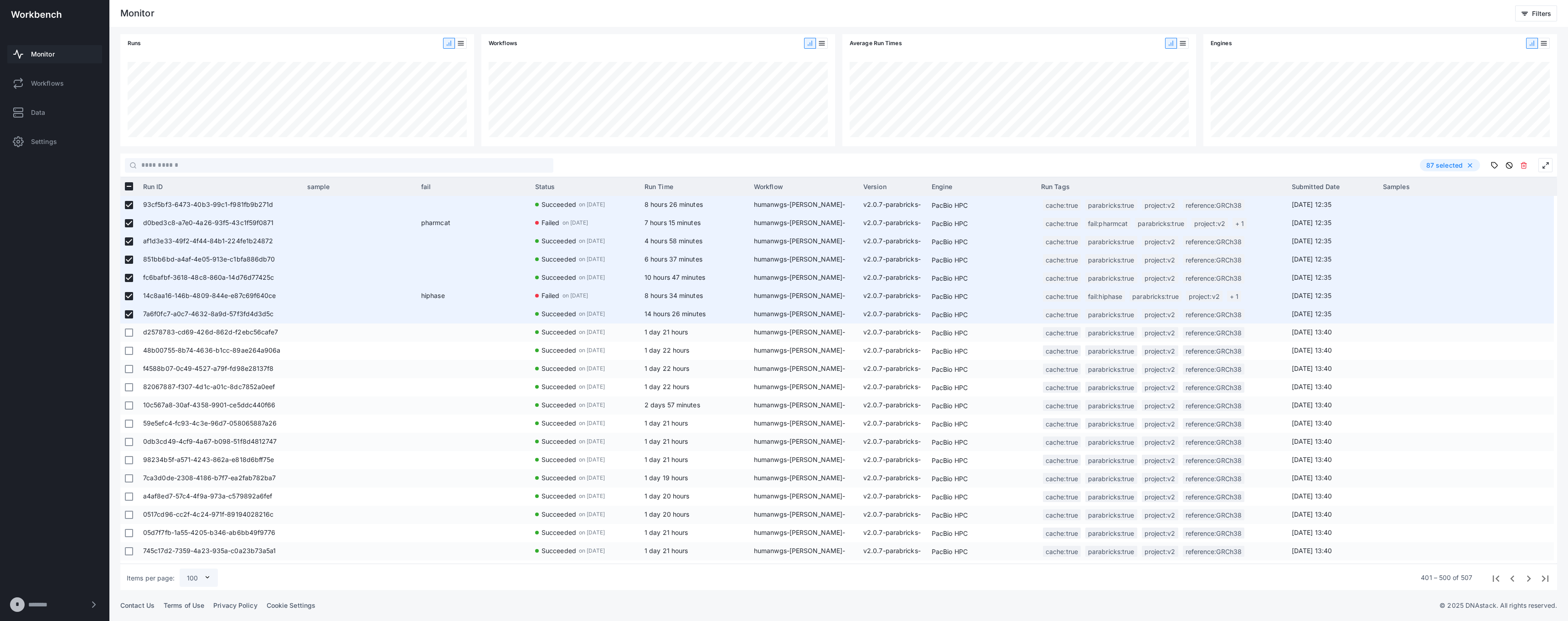
click at [1514, 580] on span "Previous page" at bounding box center [1511, 577] width 16 height 16
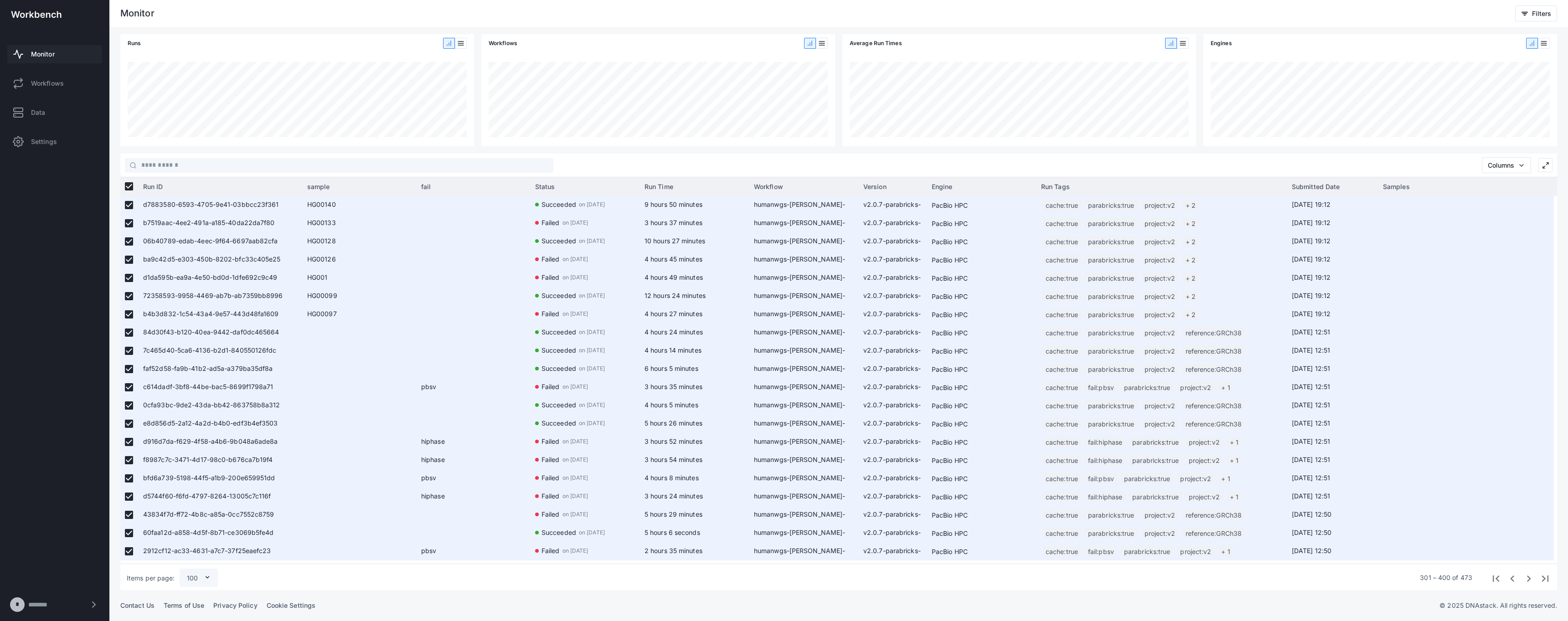
scroll to position [1457, 0]
click at [1524, 168] on use at bounding box center [1524, 165] width 5 height 6
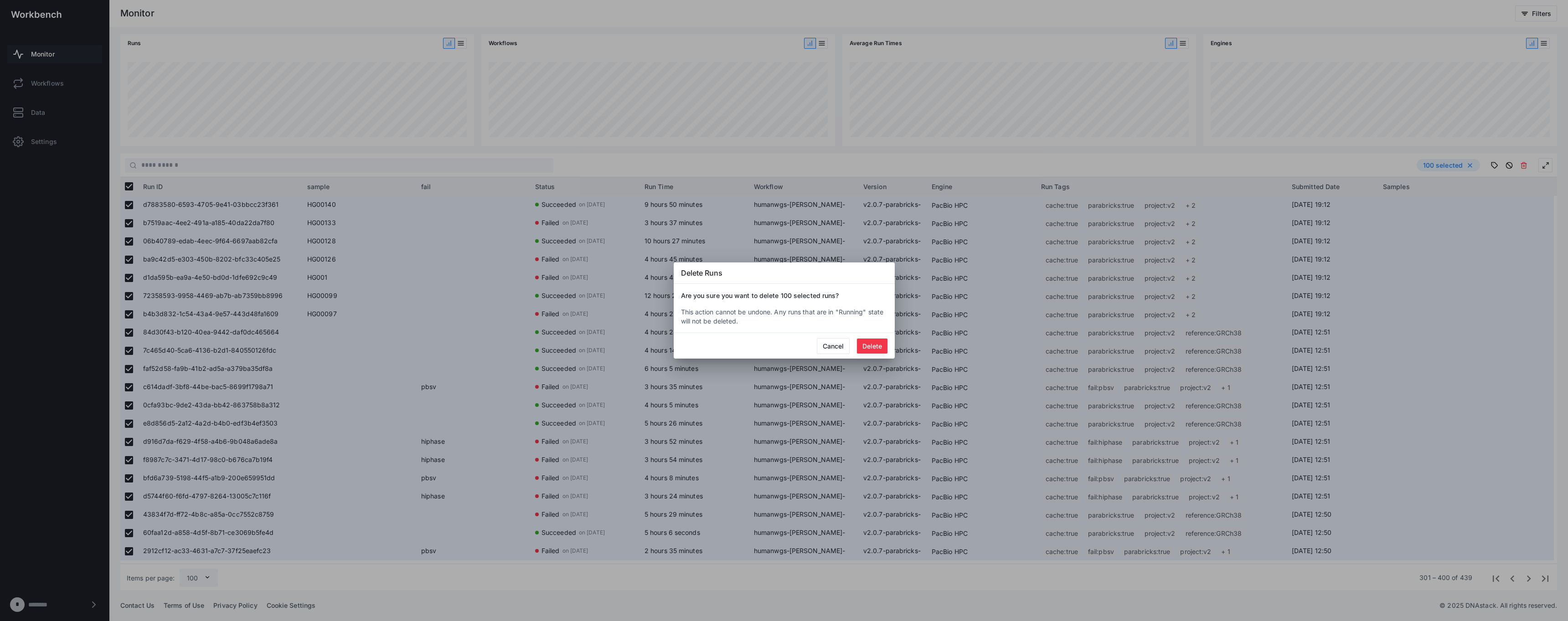
click at [880, 347] on button "Delete" at bounding box center [872, 345] width 30 height 15
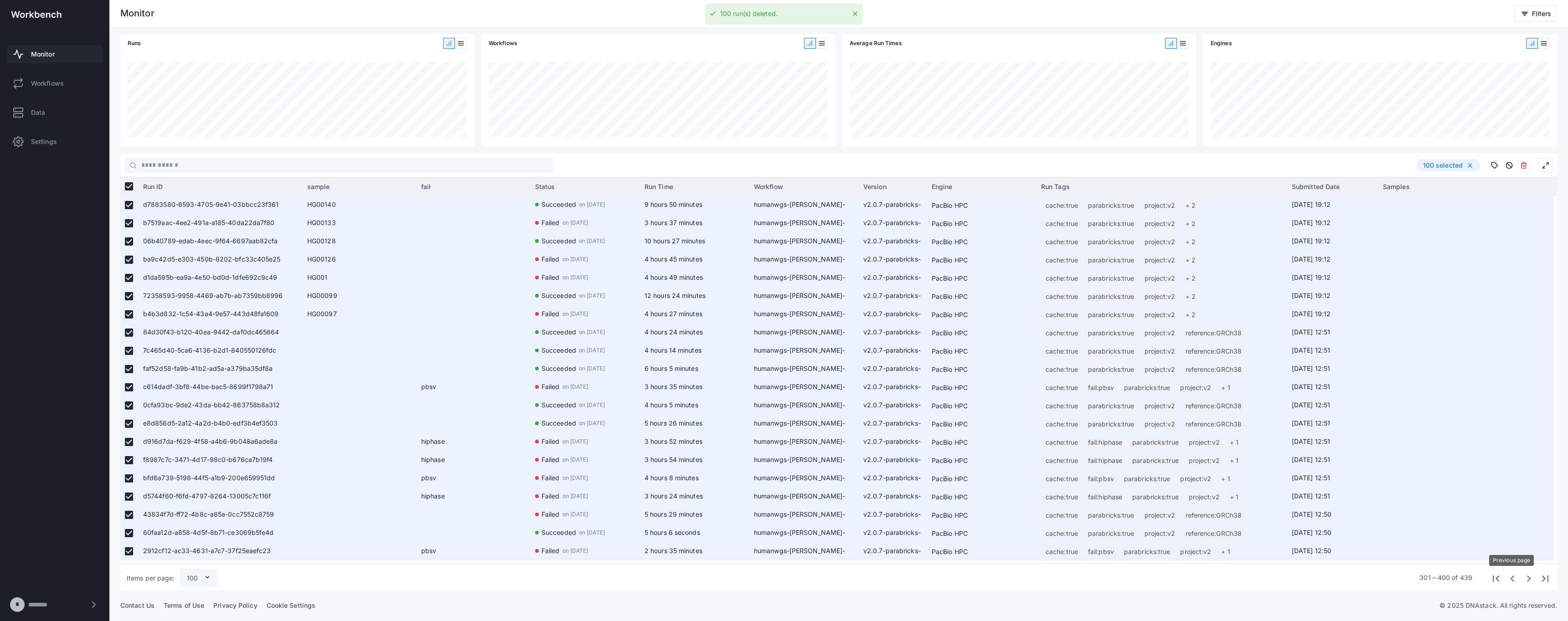
click at [1510, 580] on span "Previous page" at bounding box center [1511, 577] width 16 height 16
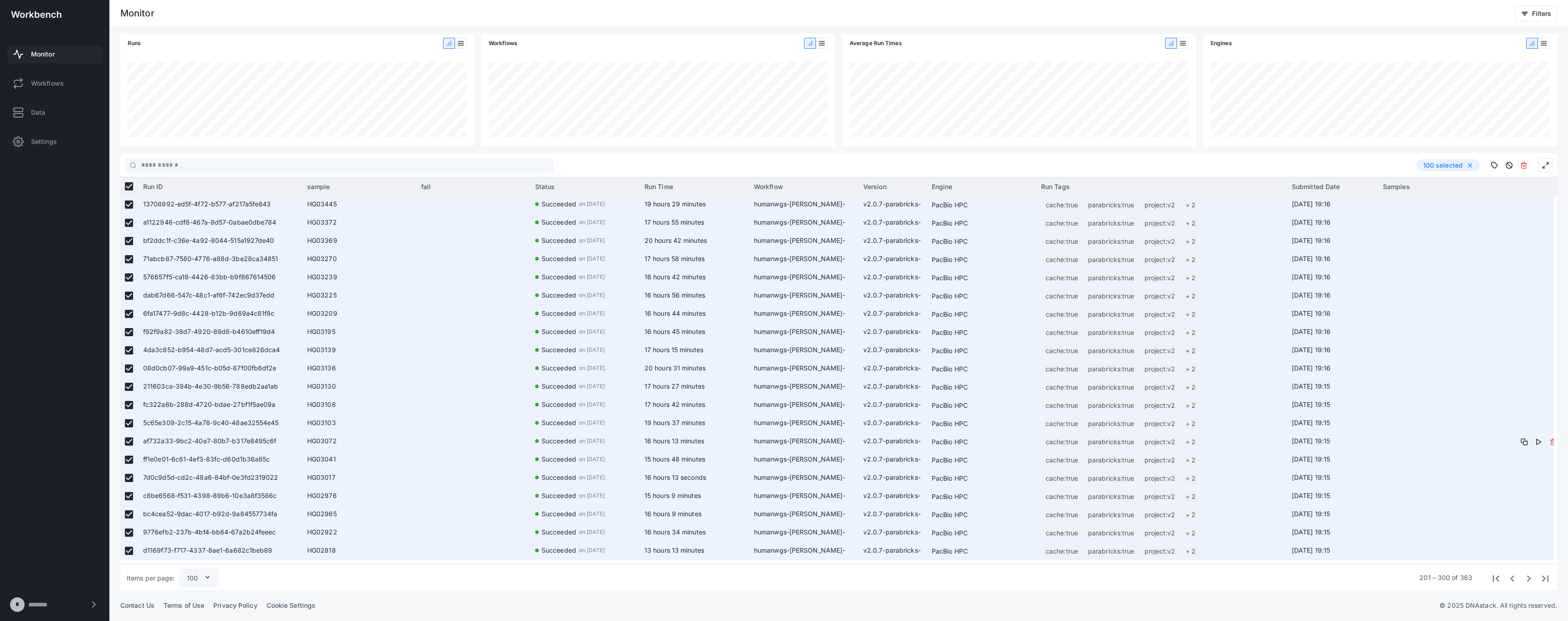
scroll to position [1457, 0]
click at [1524, 168] on icon at bounding box center [1524, 165] width 7 height 7
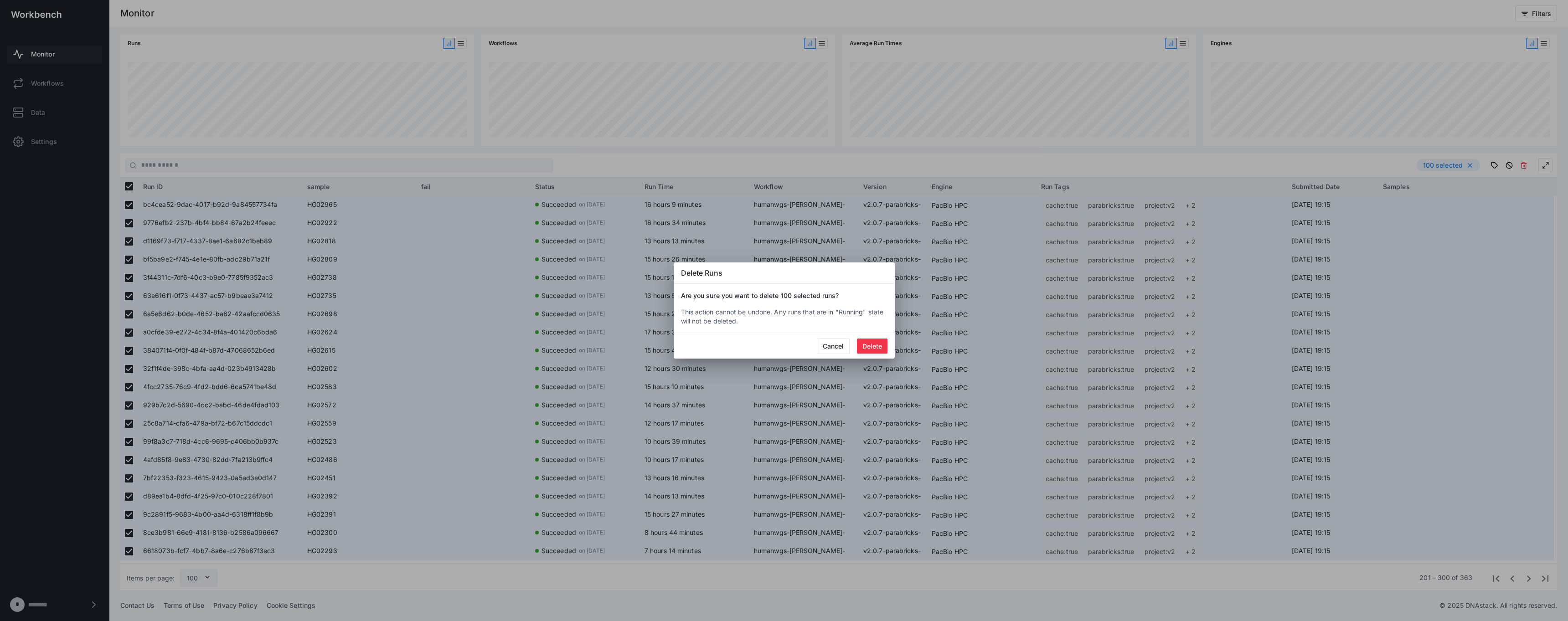
click at [880, 348] on button "Delete" at bounding box center [872, 345] width 30 height 15
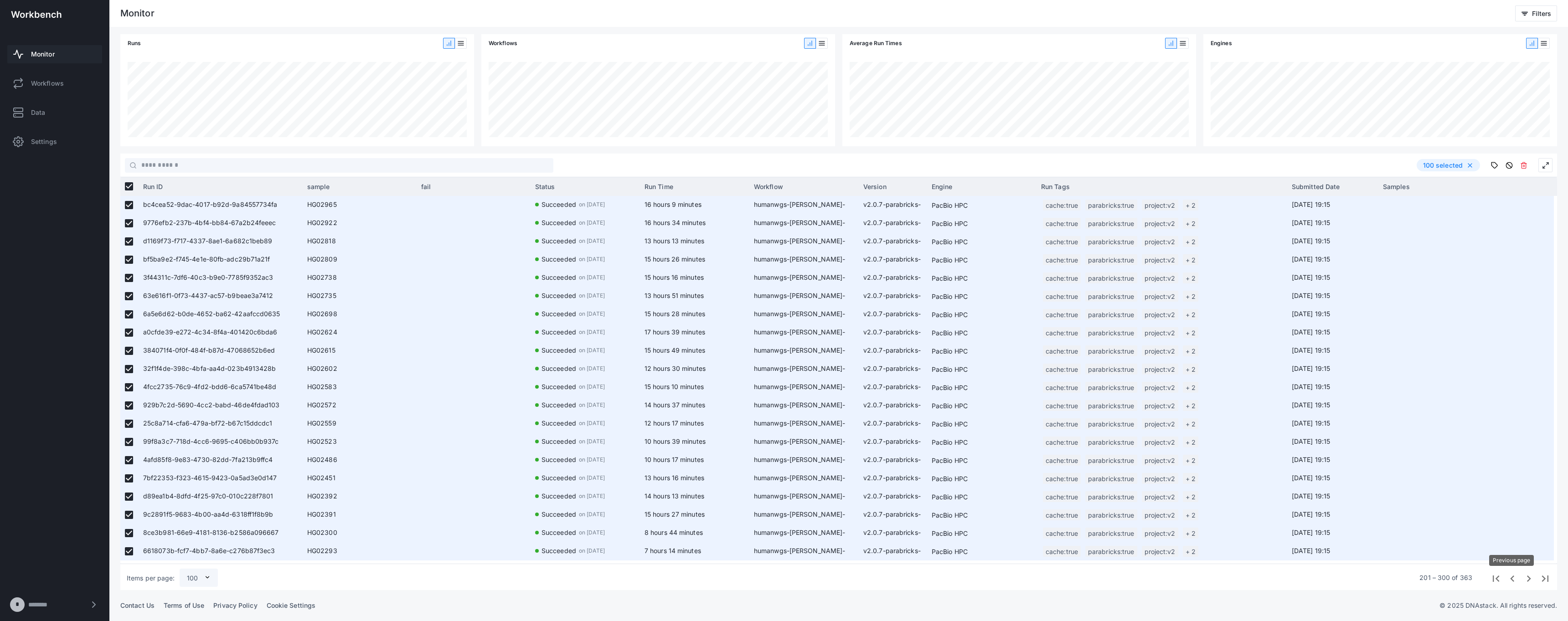
click at [1510, 578] on span "Previous page" at bounding box center [1511, 577] width 16 height 16
click at [1522, 166] on icon at bounding box center [1524, 165] width 7 height 7
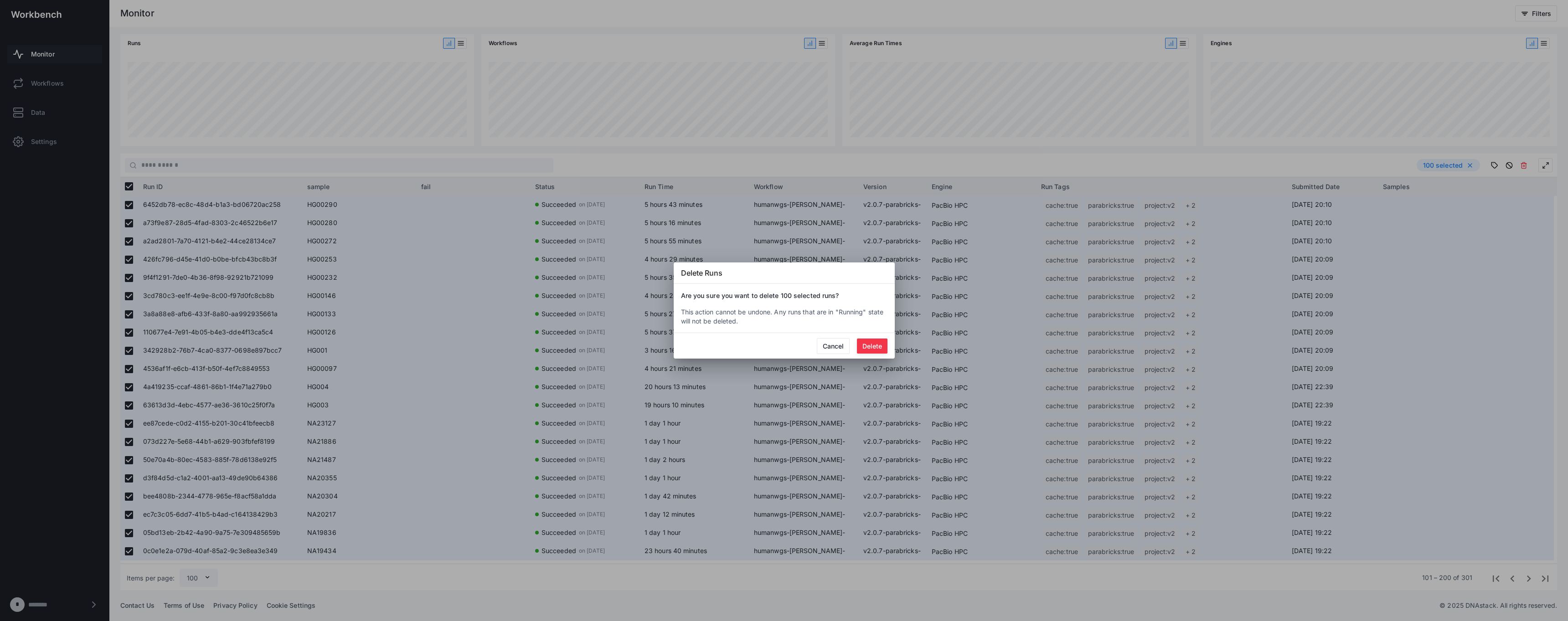
click at [875, 342] on button "Delete" at bounding box center [872, 345] width 30 height 15
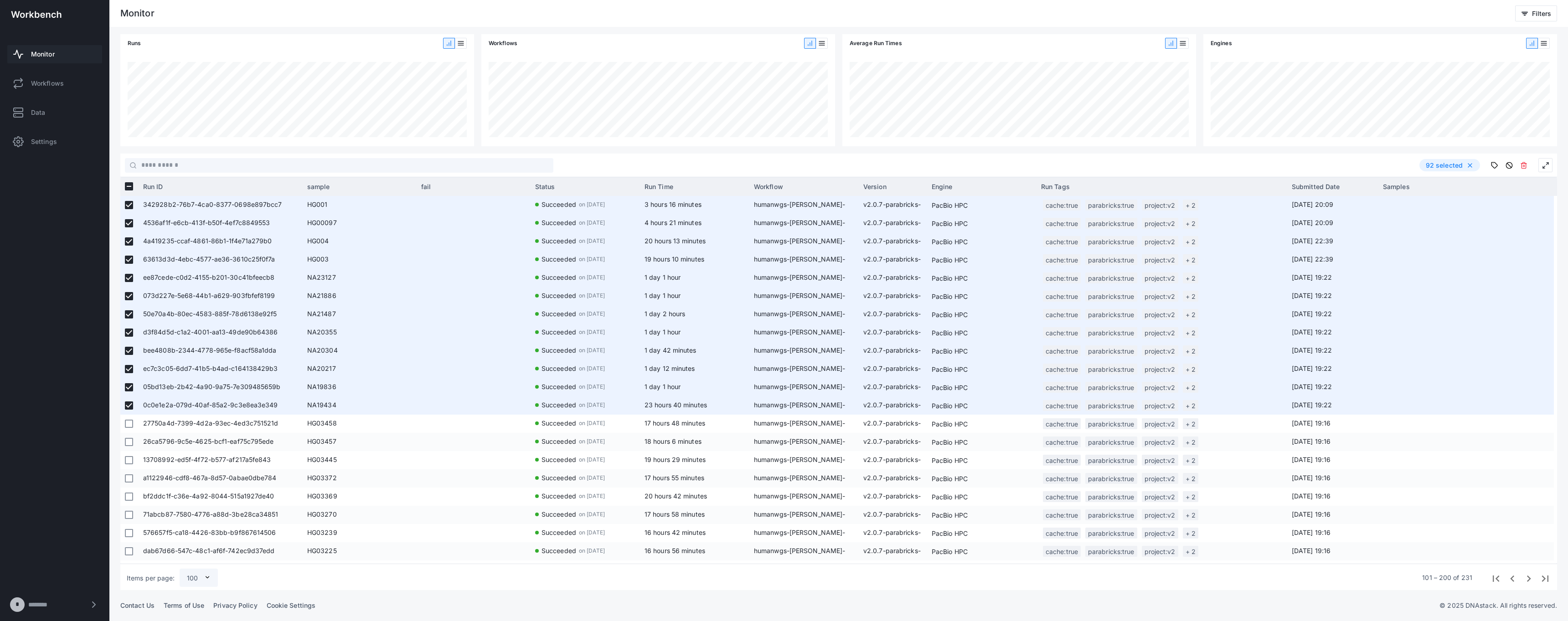
click at [1513, 578] on span "Previous page" at bounding box center [1511, 577] width 16 height 16
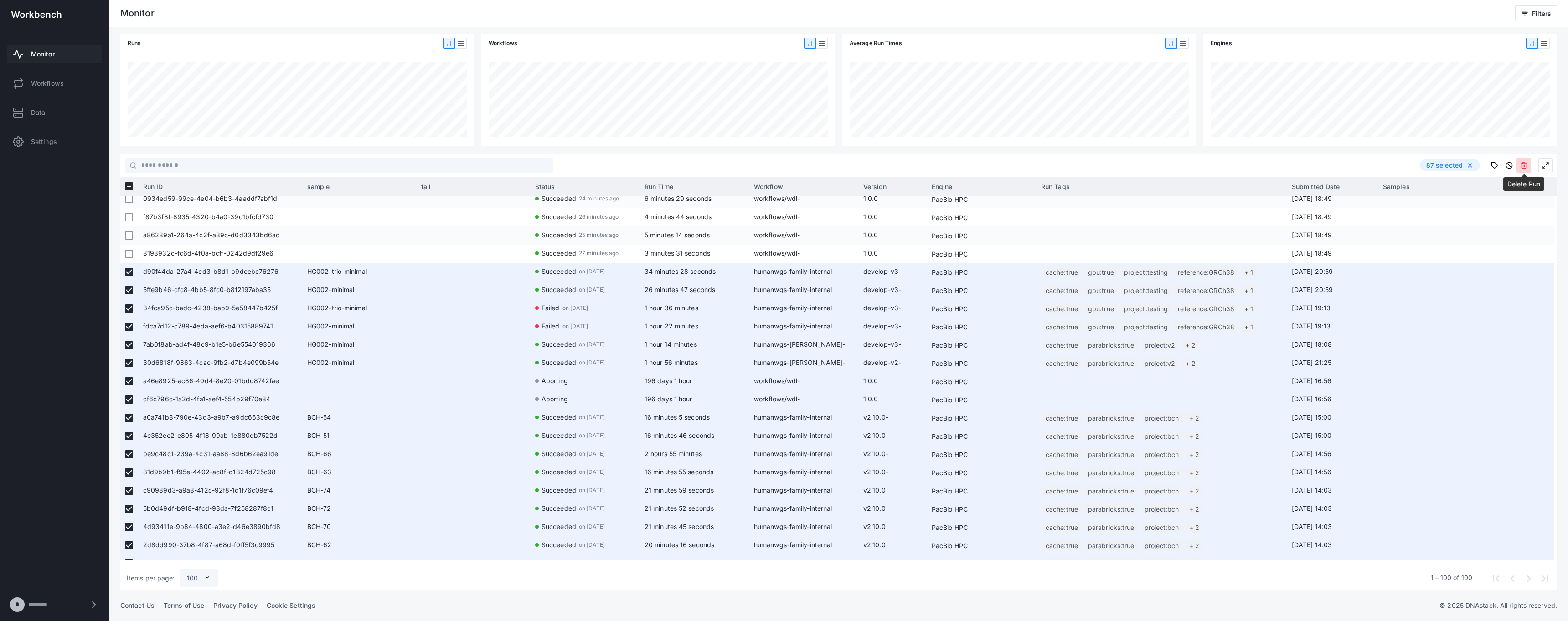
click at [1527, 165] on icon at bounding box center [1524, 165] width 7 height 7
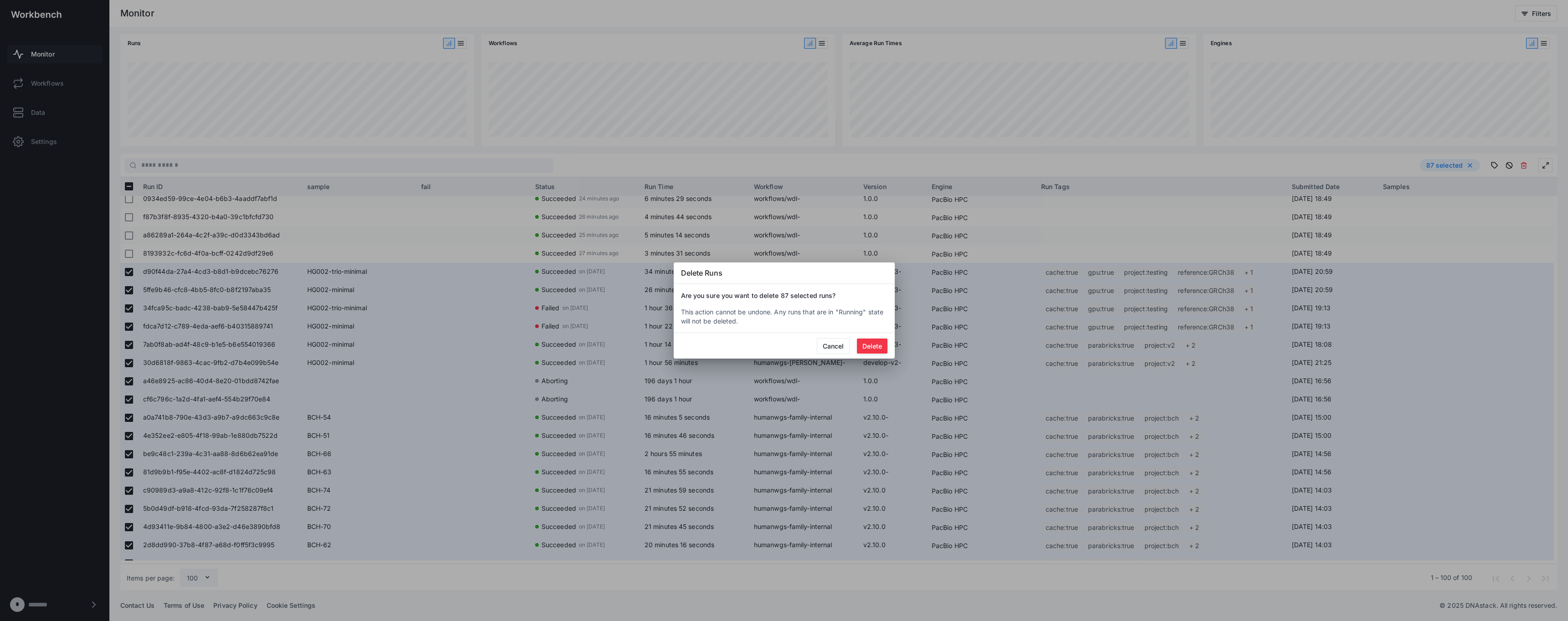
click at [870, 347] on button "Delete" at bounding box center [872, 345] width 30 height 15
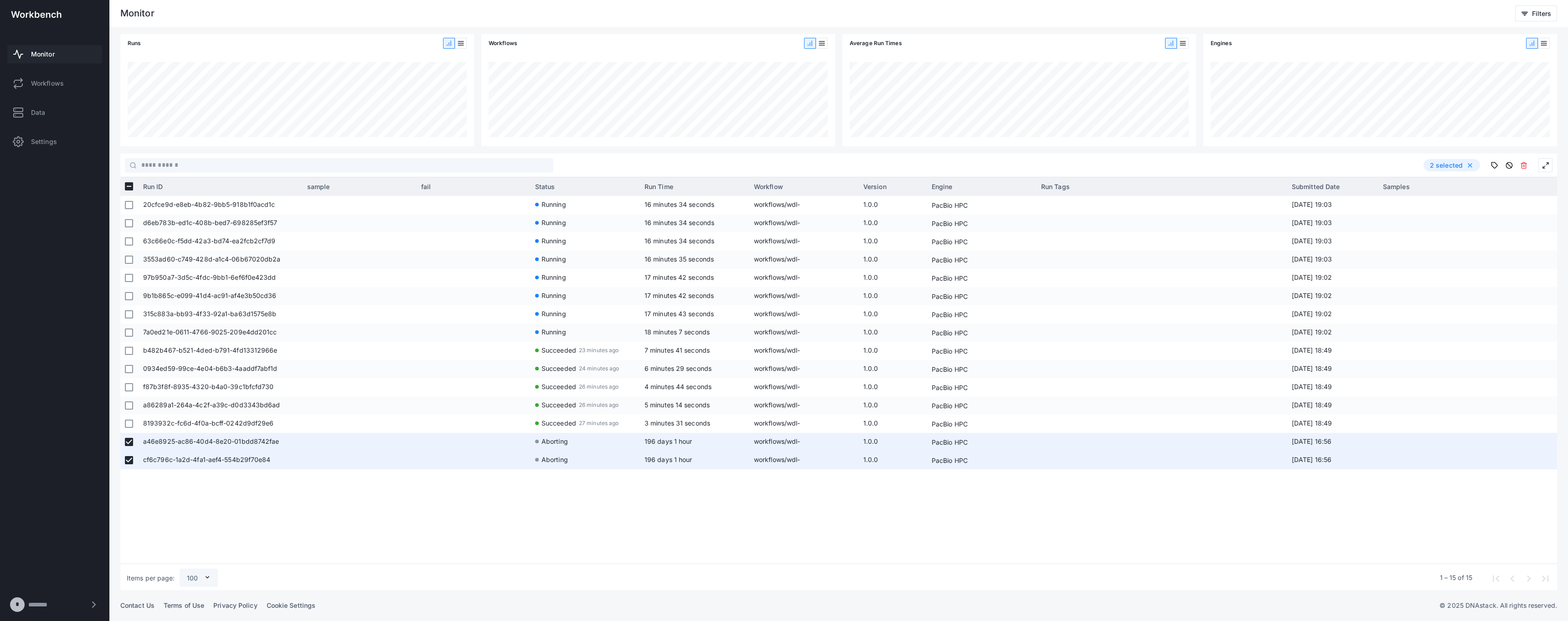
click at [420, 509] on div "20cfce9d-e8eb-4b82-9bb5-918b1f0acd1c Running 16 minutes 34 seconds workflows/wd…" at bounding box center [848, 378] width 1418 height 364
click at [1512, 165] on use at bounding box center [1509, 165] width 6 height 6
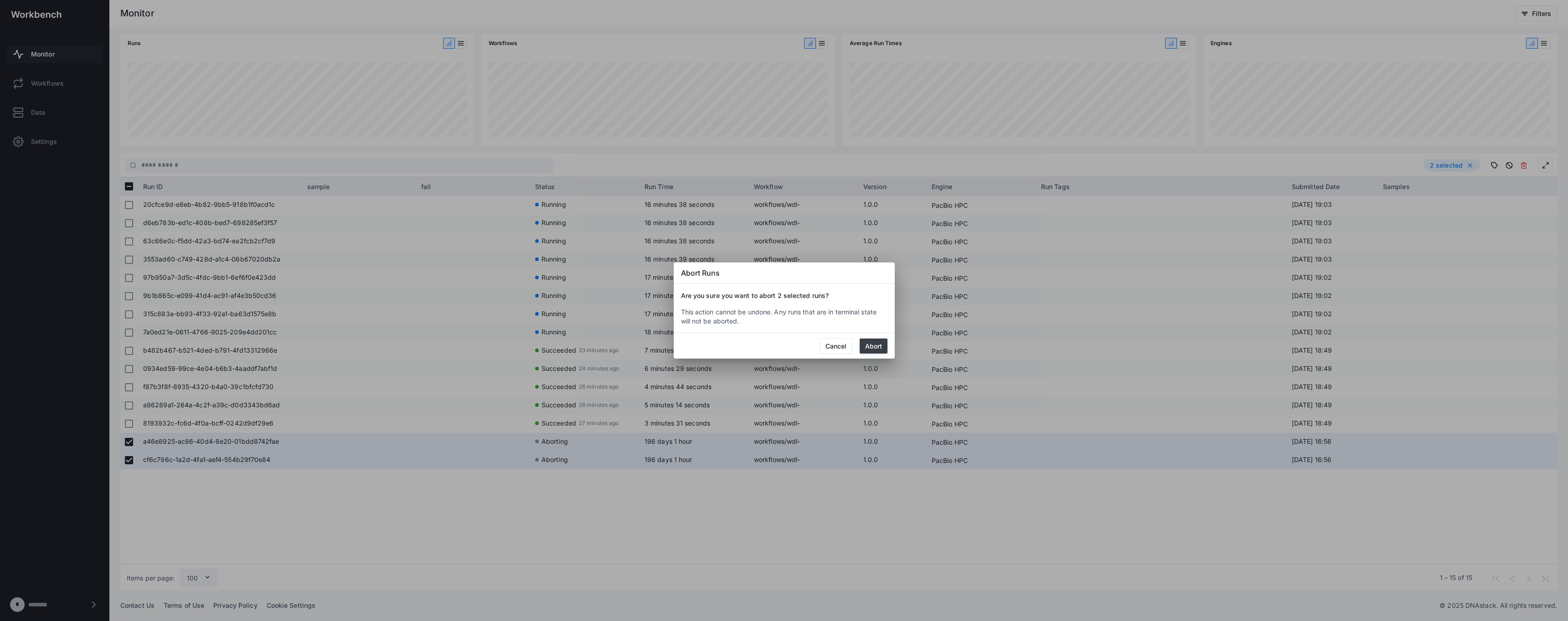
click at [869, 346] on button "Abort" at bounding box center [873, 345] width 28 height 15
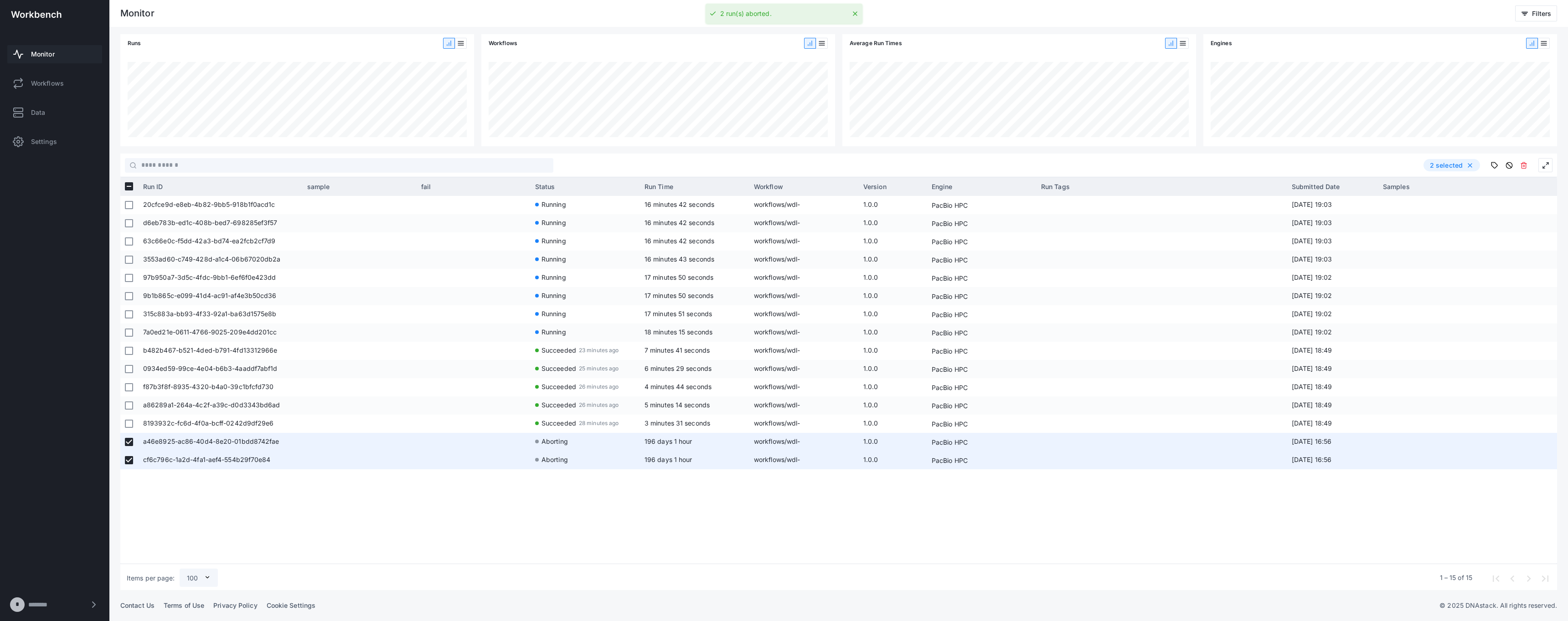
click at [500, 516] on div "20cfce9d-e8eb-4b82-9bb5-918b1f0acd1c Running 16 minutes 42 seconds workflows/wd…" at bounding box center [848, 378] width 1418 height 364
click at [44, 75] on link "Workflows" at bounding box center [55, 83] width 95 height 18
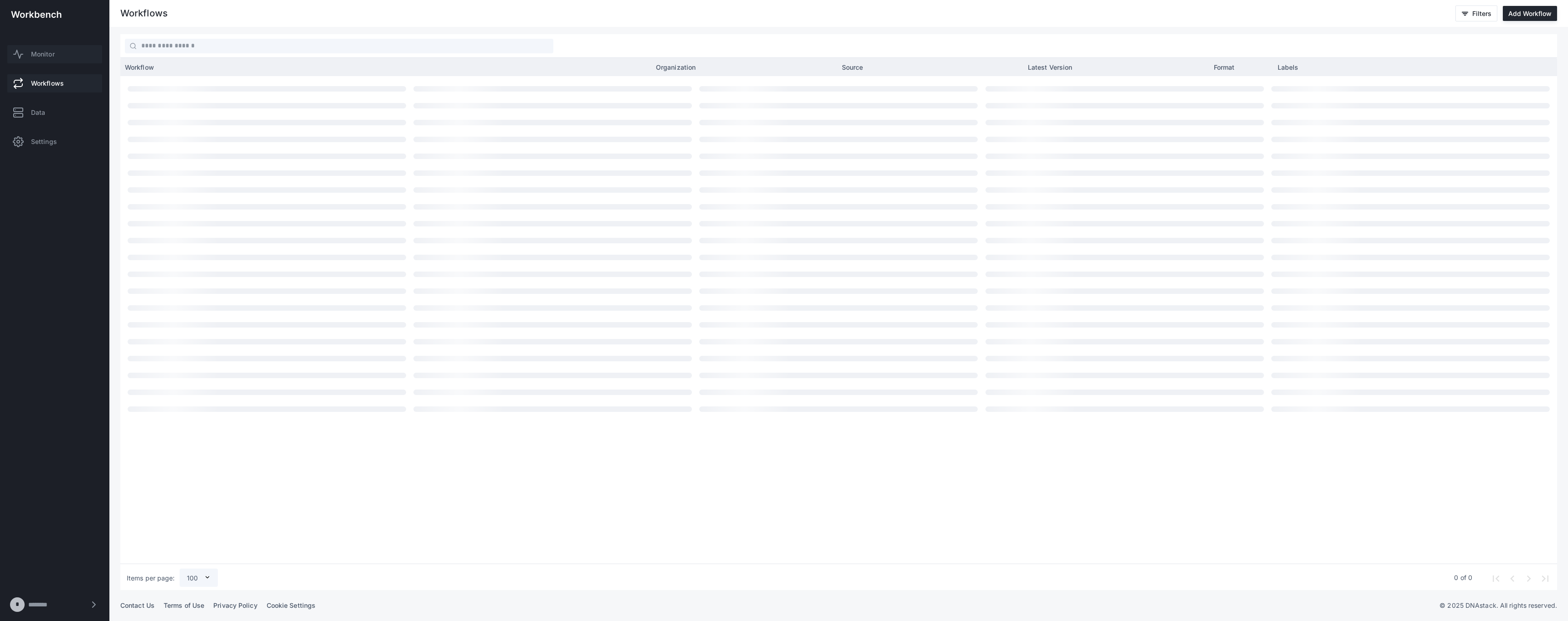
click at [48, 53] on span "Monitor" at bounding box center [43, 54] width 24 height 9
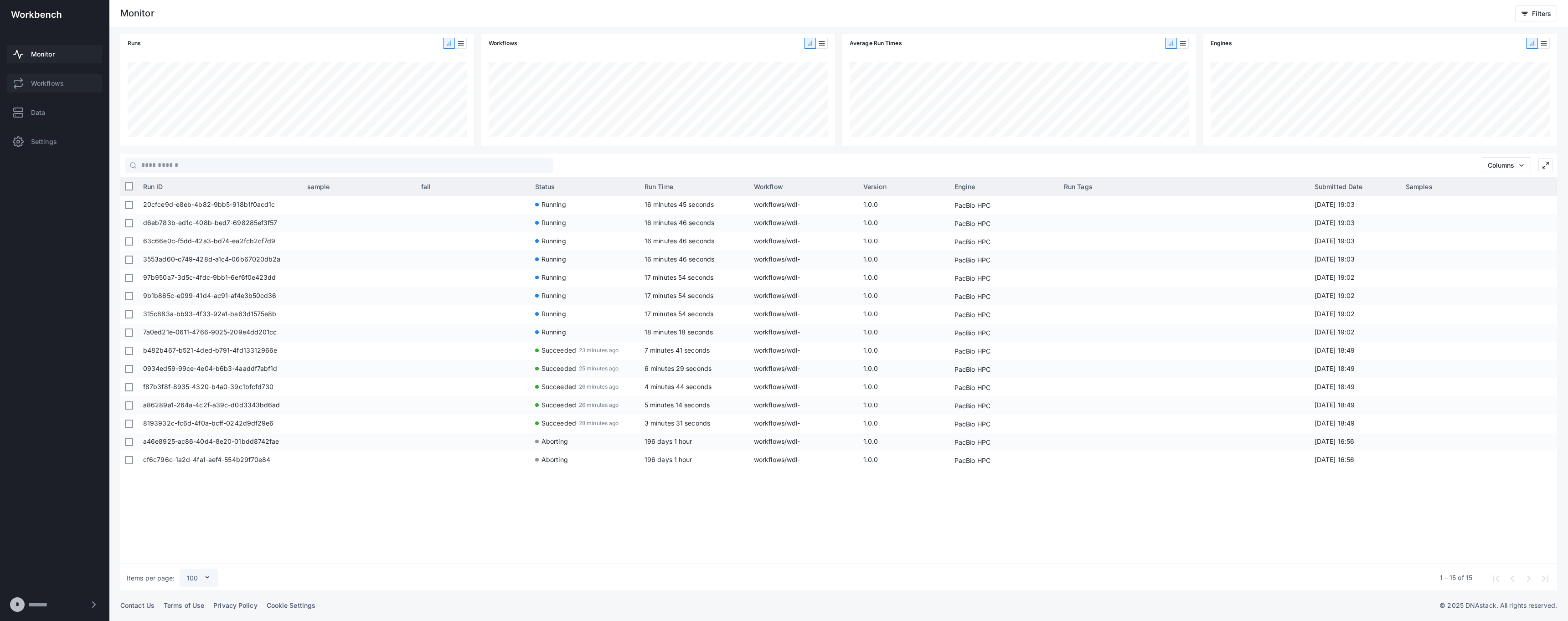
click at [54, 89] on link "Workflows" at bounding box center [55, 83] width 95 height 18
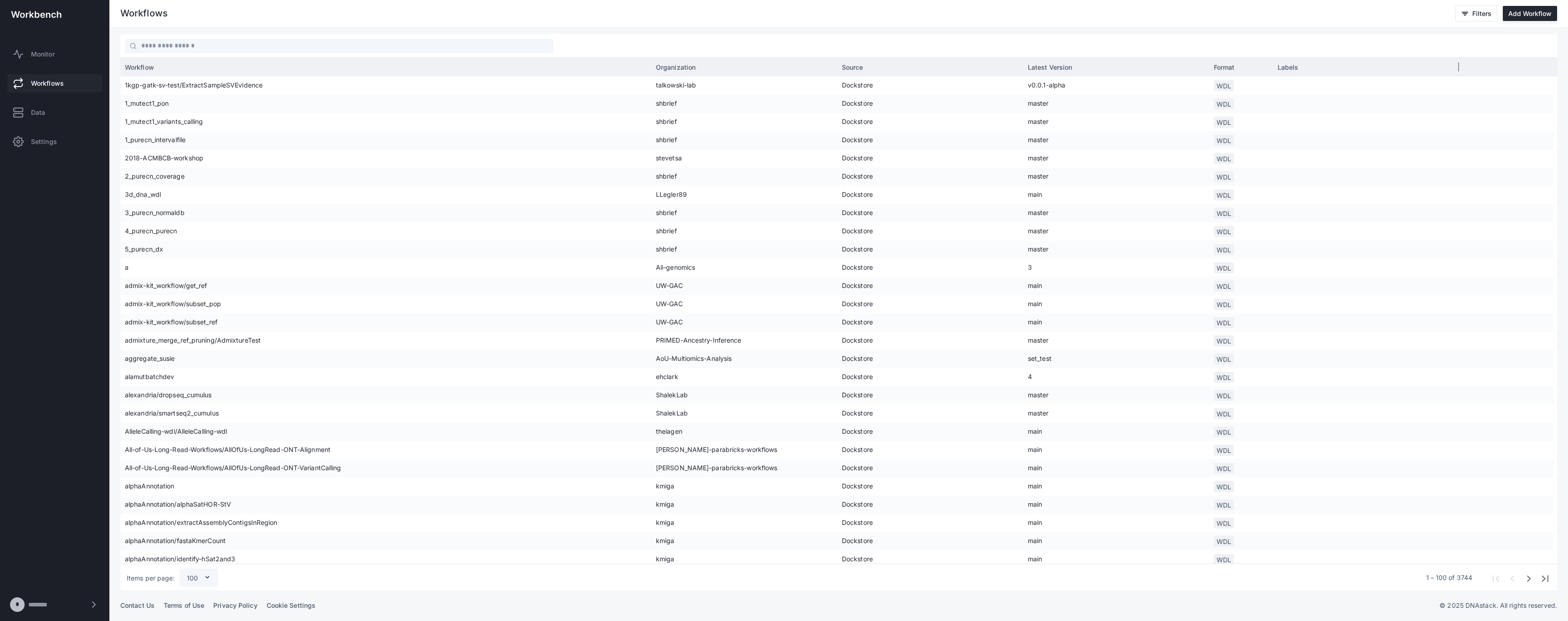
click at [849, 66] on span "Source" at bounding box center [852, 67] width 21 height 8
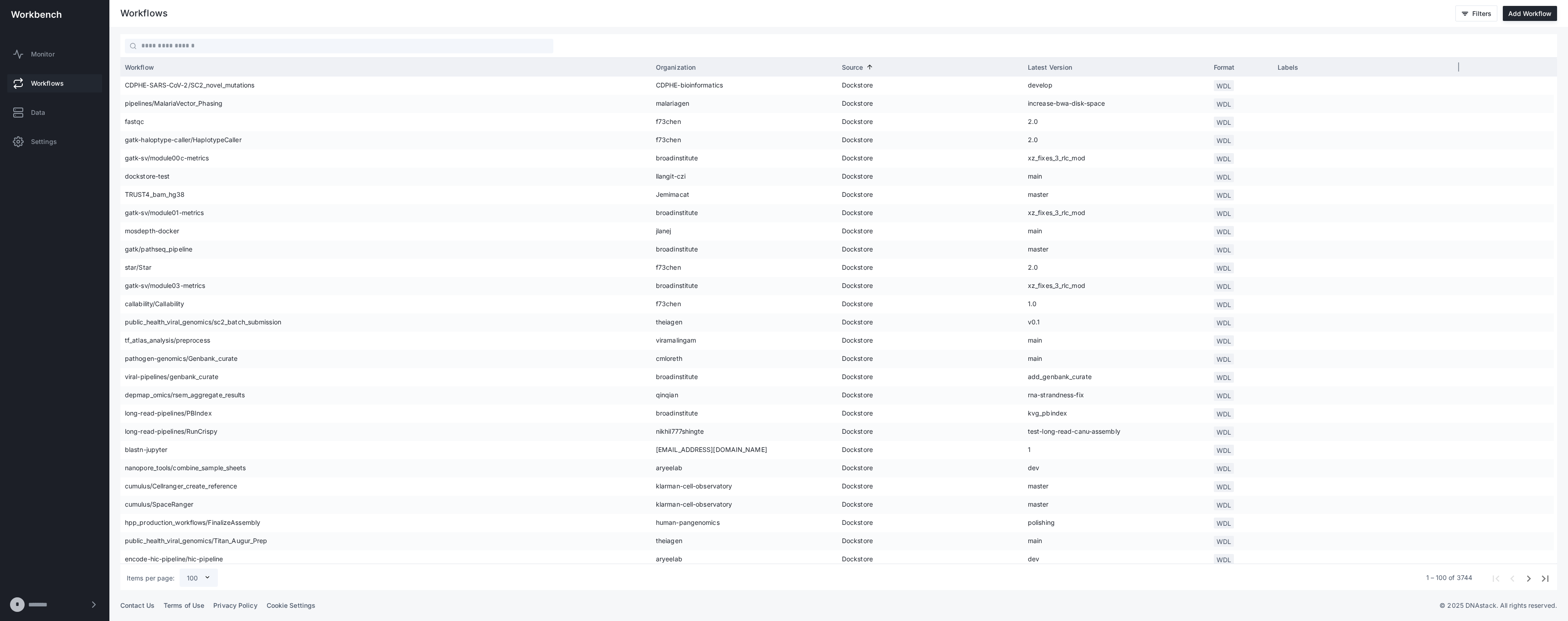
click at [849, 66] on span "Source" at bounding box center [852, 67] width 21 height 8
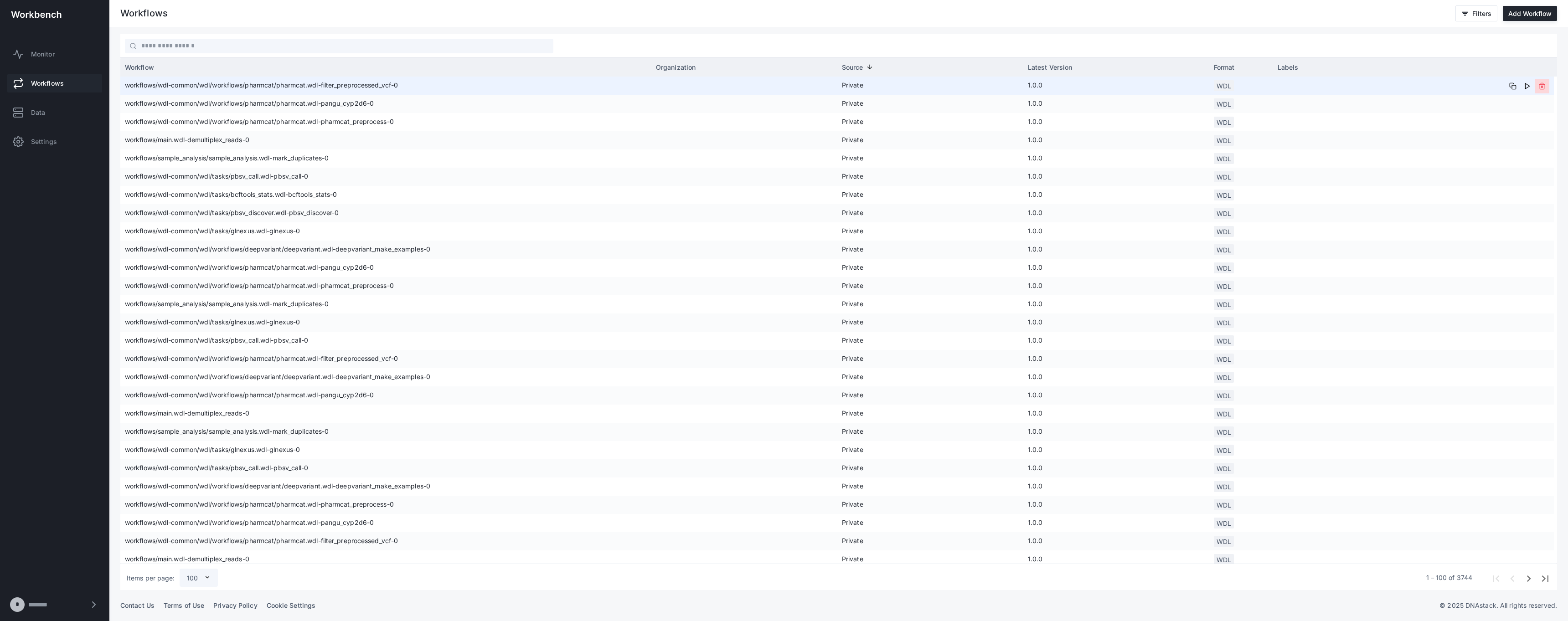
click at [1536, 85] on button at bounding box center [1542, 86] width 15 height 15
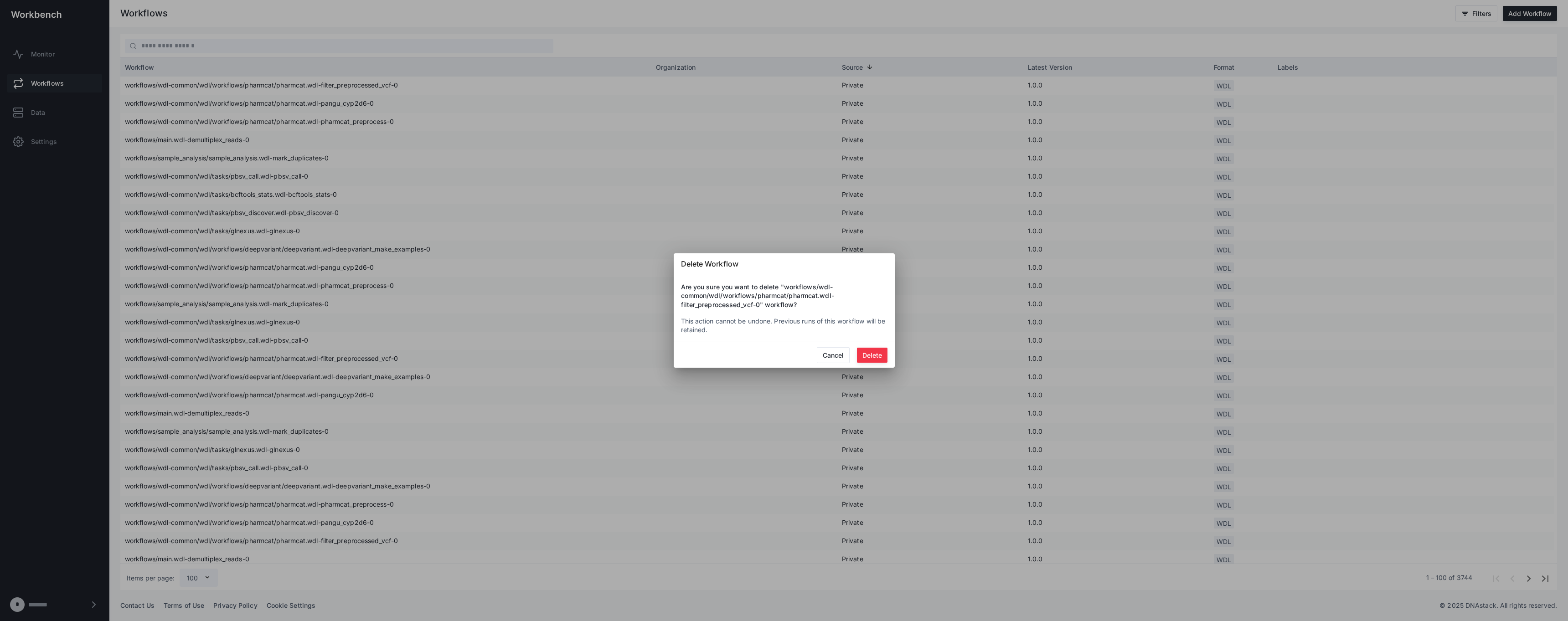
click at [889, 345] on mat-dialog-actions "Cancel Delete" at bounding box center [784, 355] width 221 height 26
click at [878, 351] on button "Delete" at bounding box center [872, 355] width 30 height 15
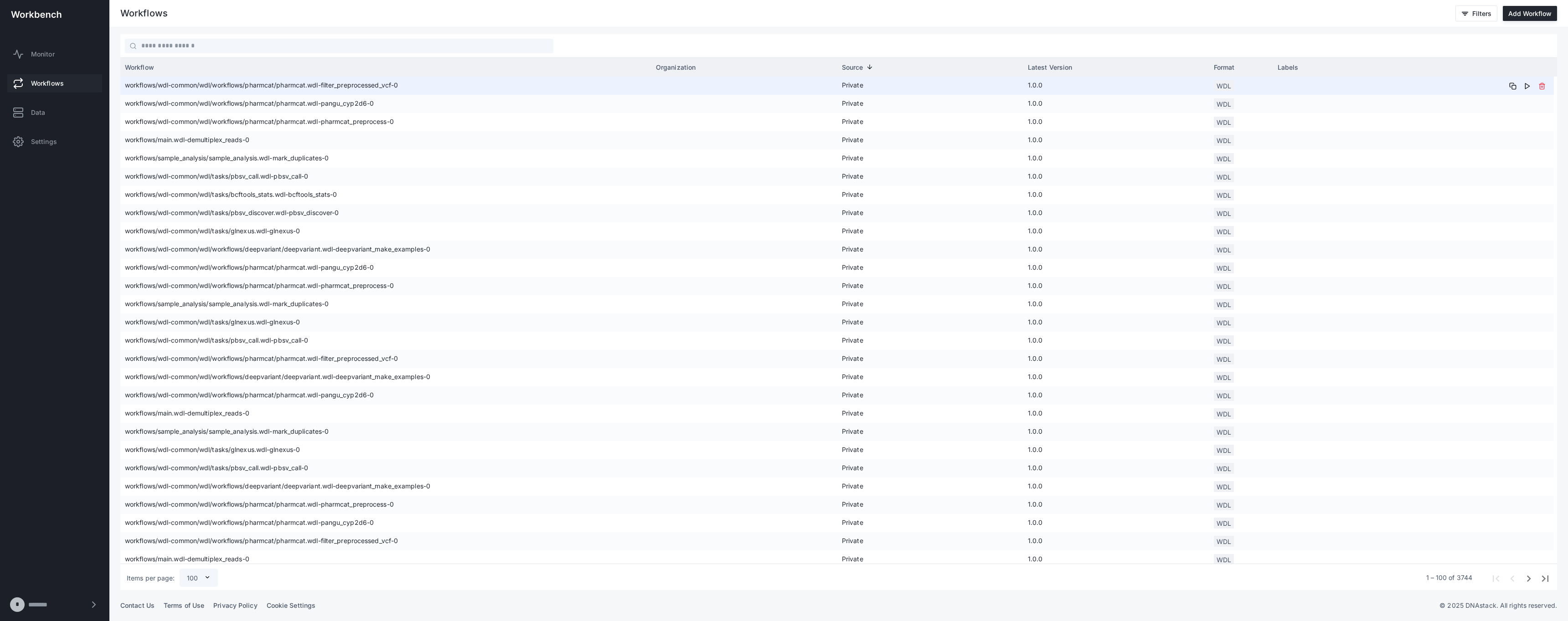
click at [1549, 84] on div at bounding box center [1507, 86] width 95 height 18
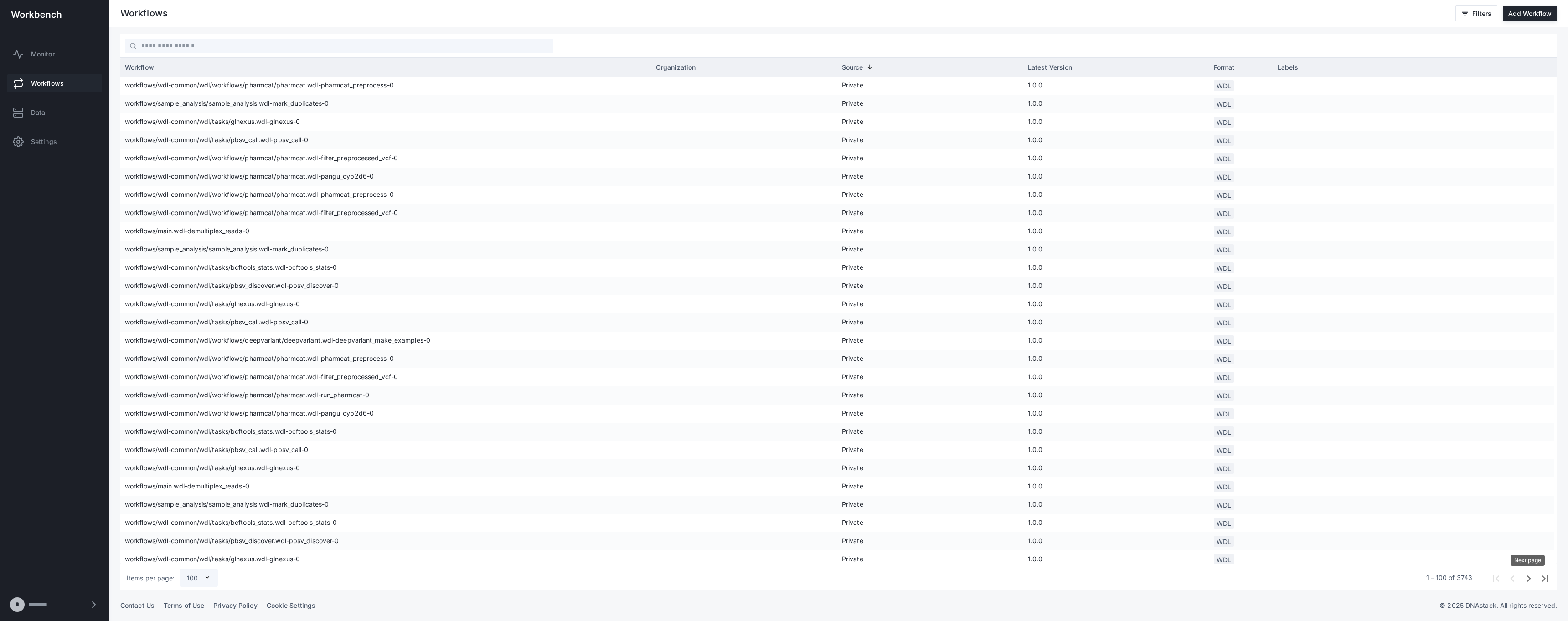
click at [1531, 577] on span "Next page" at bounding box center [1528, 577] width 16 height 16
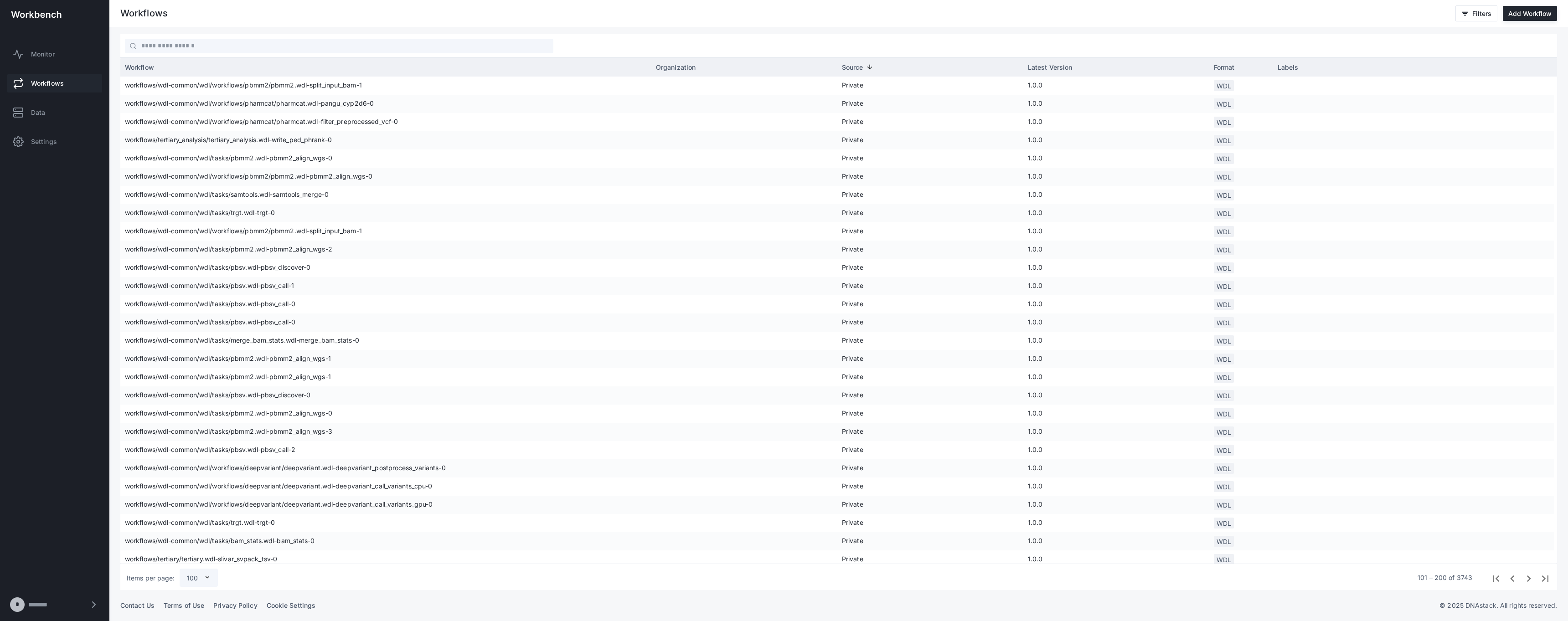
click at [1531, 577] on span "Next page" at bounding box center [1528, 577] width 16 height 16
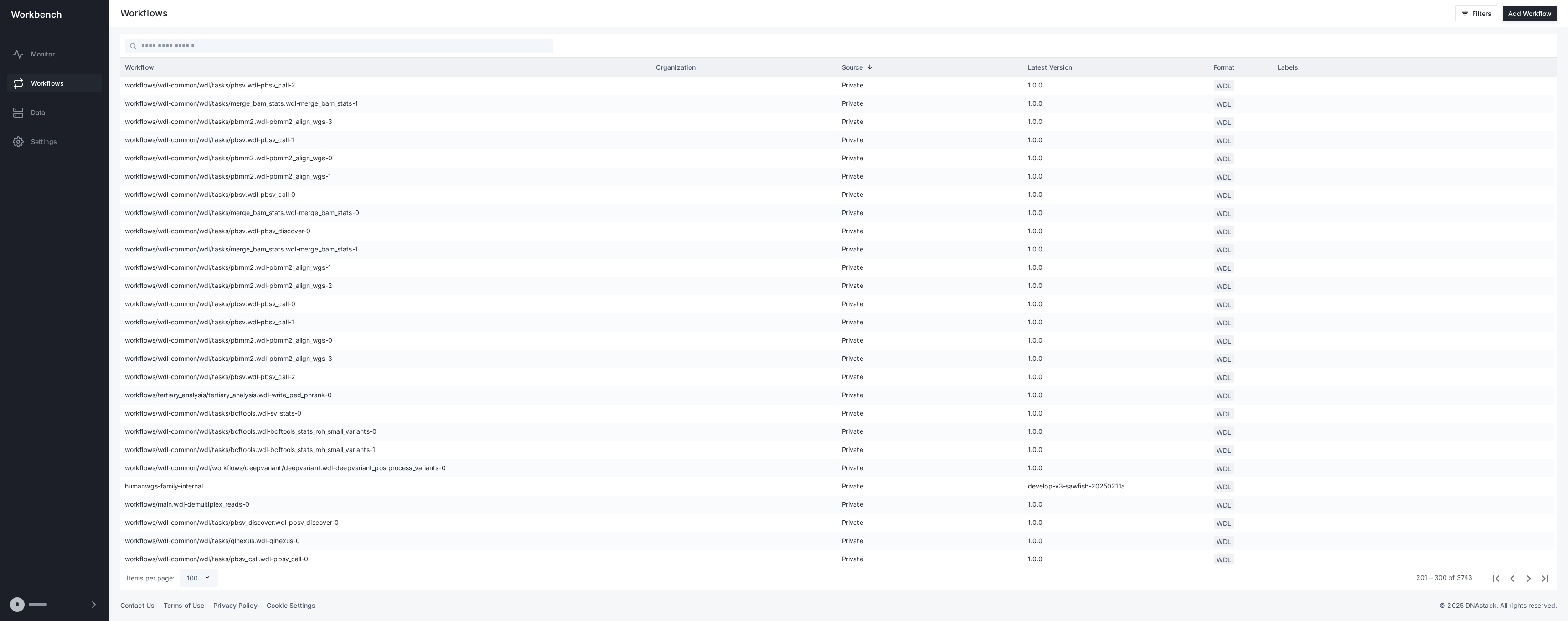
click at [1531, 577] on span "Next page" at bounding box center [1528, 577] width 16 height 16
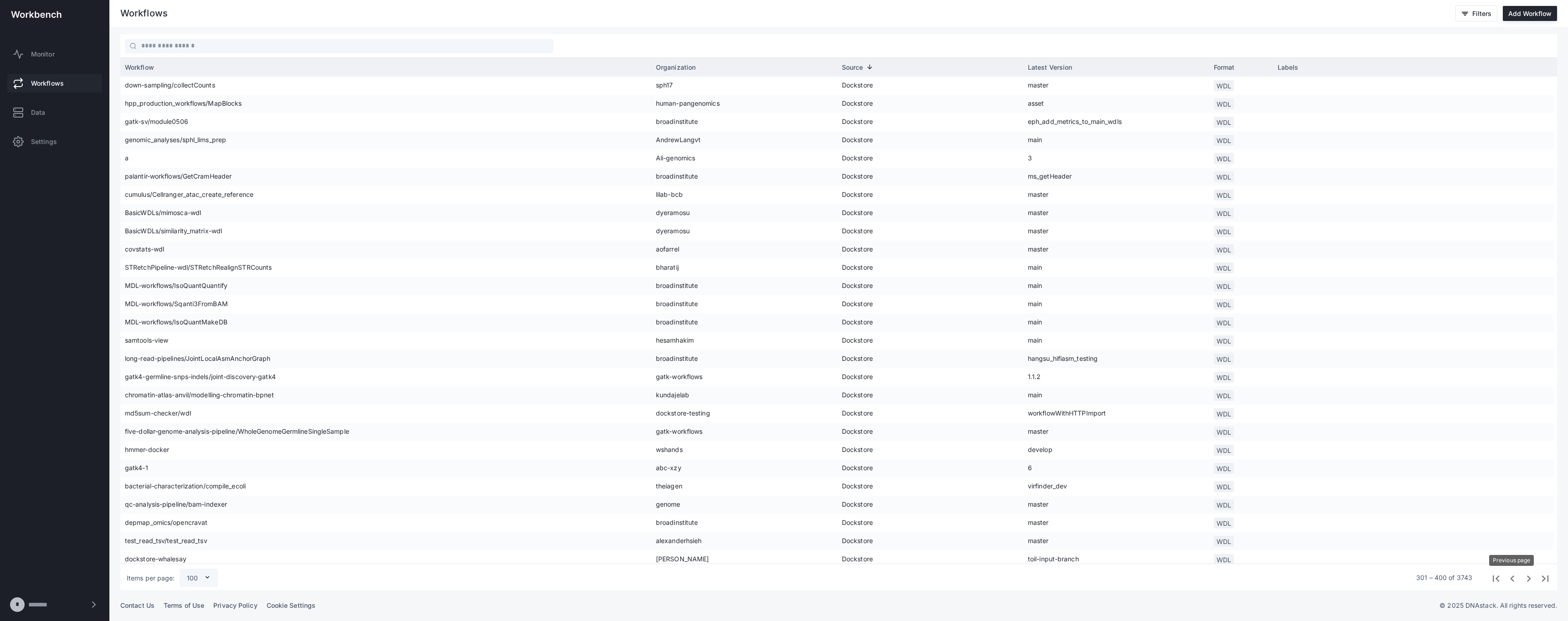
click at [1510, 578] on span "Previous page" at bounding box center [1511, 577] width 16 height 16
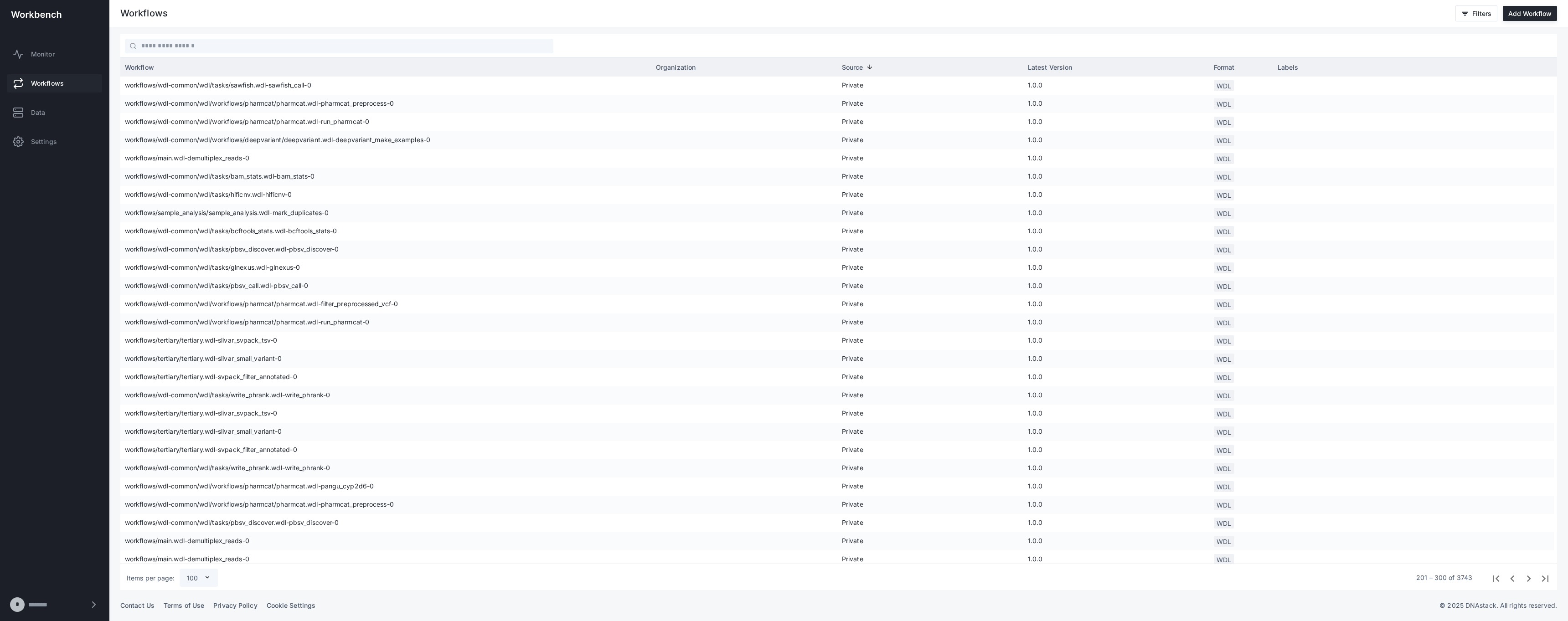
click at [1511, 577] on span "Previous page" at bounding box center [1511, 577] width 16 height 16
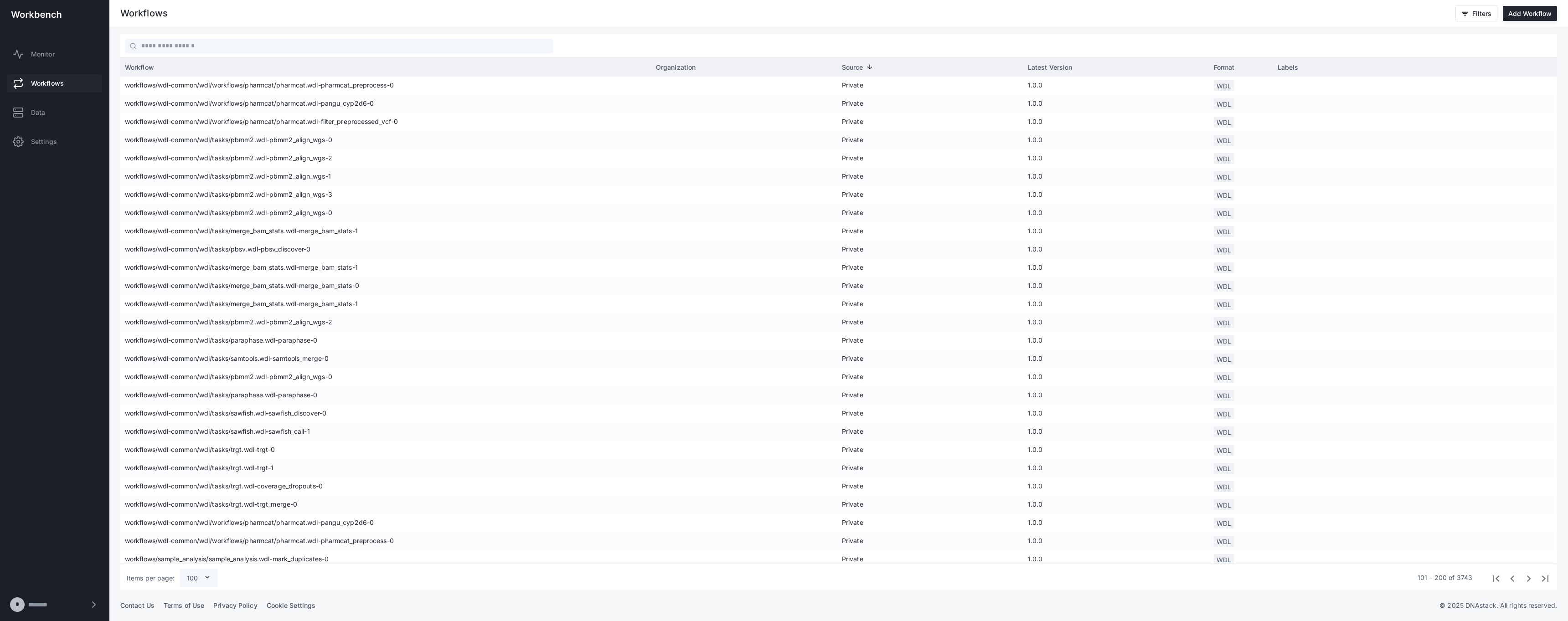
click at [1509, 577] on span "Previous page" at bounding box center [1511, 577] width 16 height 16
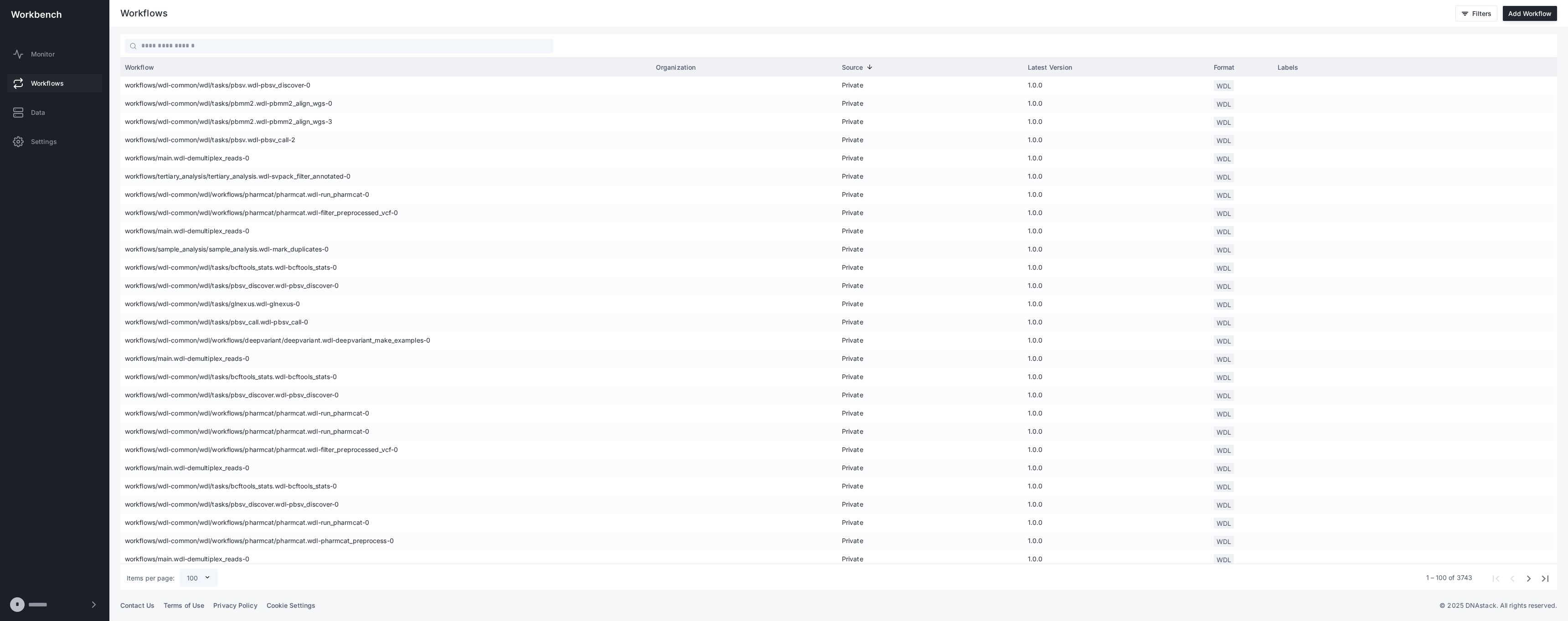
click at [40, 42] on div "Monitor Workflows Data Settings" at bounding box center [55, 97] width 110 height 129
click at [36, 51] on span "Monitor" at bounding box center [43, 54] width 24 height 9
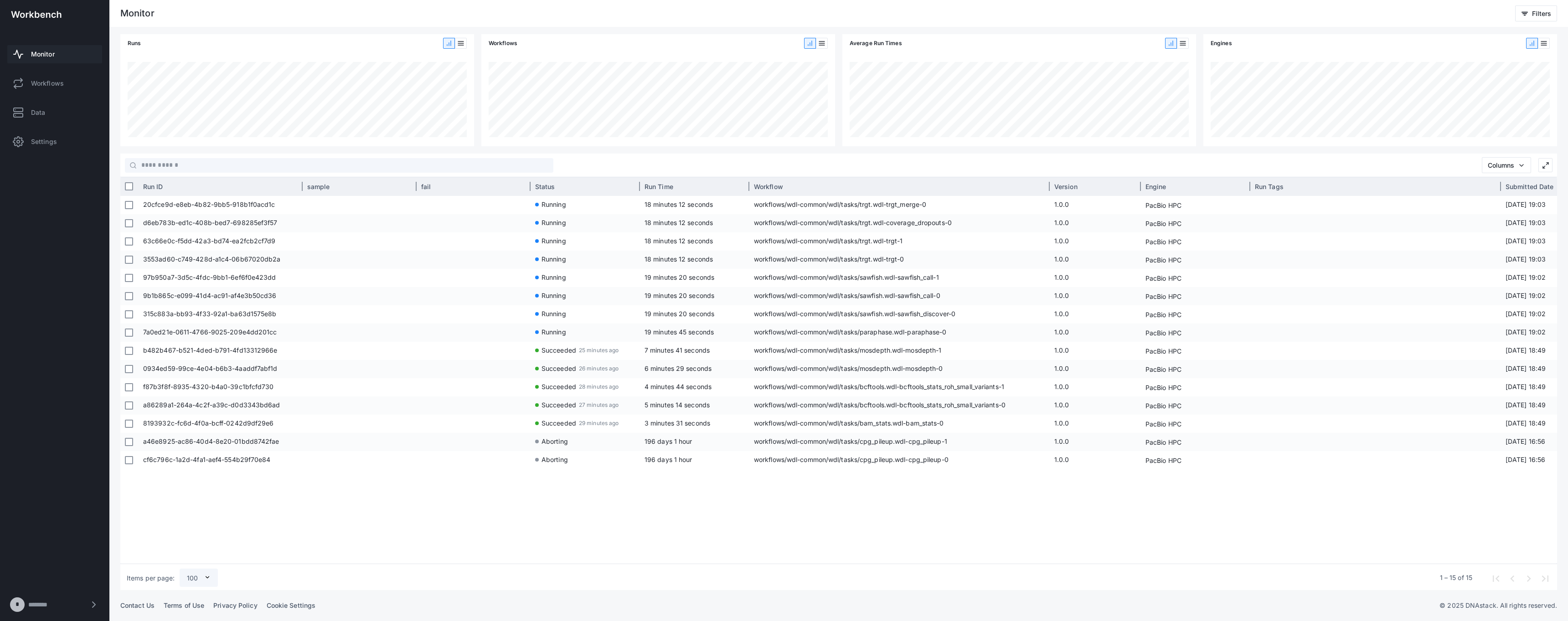
drag, startPoint x: 858, startPoint y: 186, endPoint x: 1076, endPoint y: 186, distance: 218.0
click at [1051, 186] on div at bounding box center [1049, 186] width 2 height 18
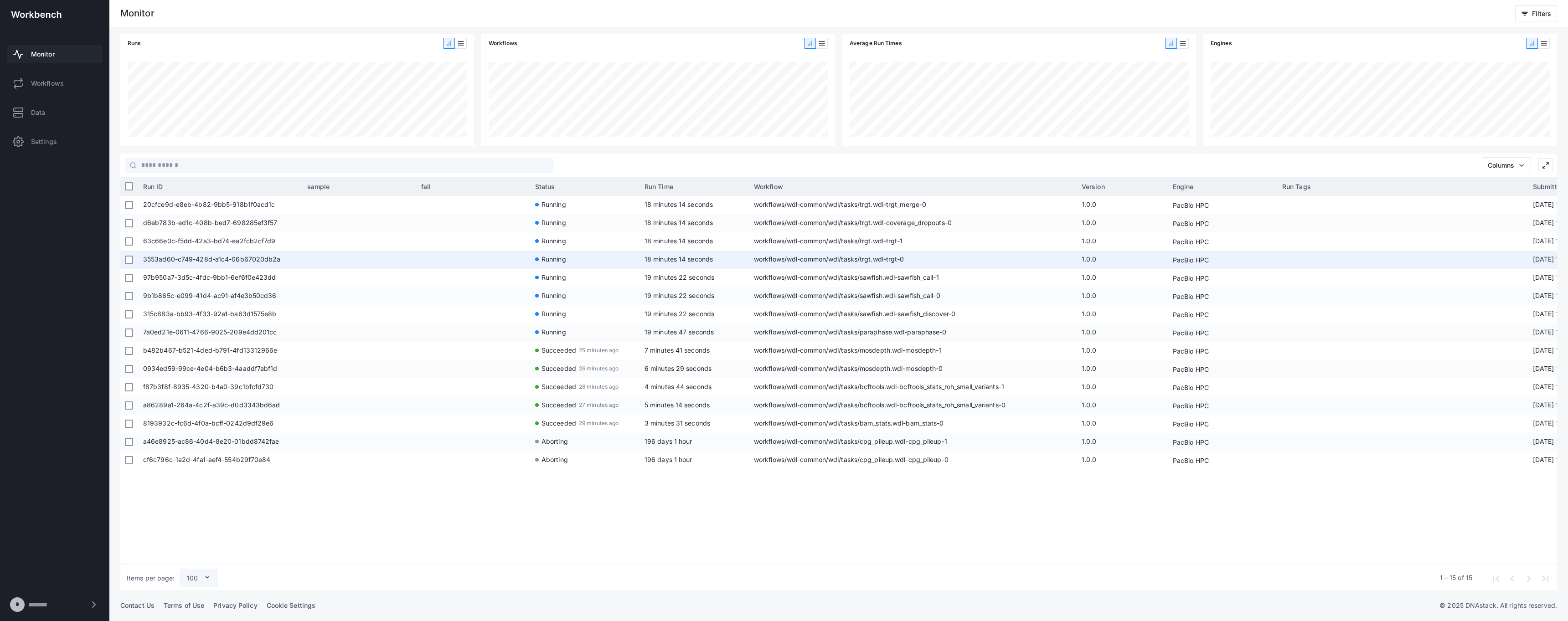
click at [735, 260] on span "18 minutes 14 seconds" at bounding box center [695, 260] width 100 height 18
click at [201, 262] on span "3553ad60-c749-428d-a1c4-06b67020db2a" at bounding box center [220, 260] width 155 height 18
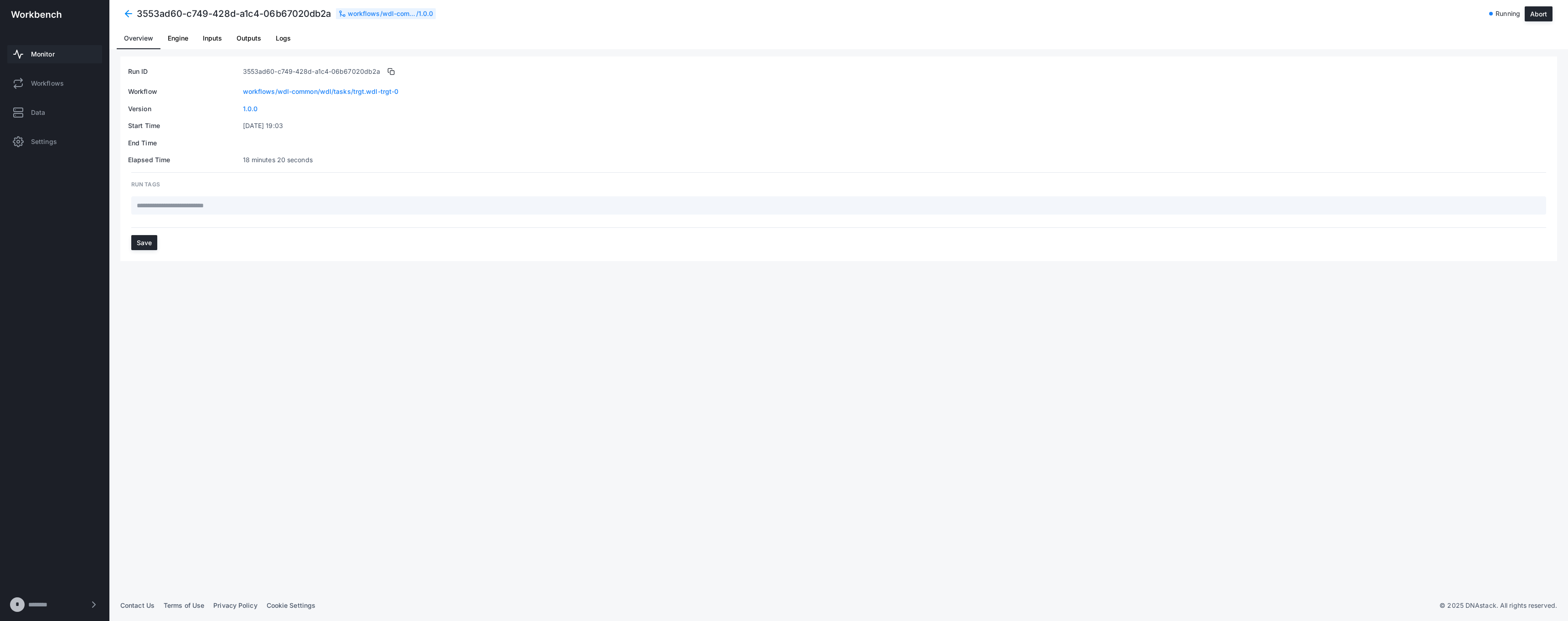
click at [276, 39] on span "Logs" at bounding box center [283, 38] width 15 height 6
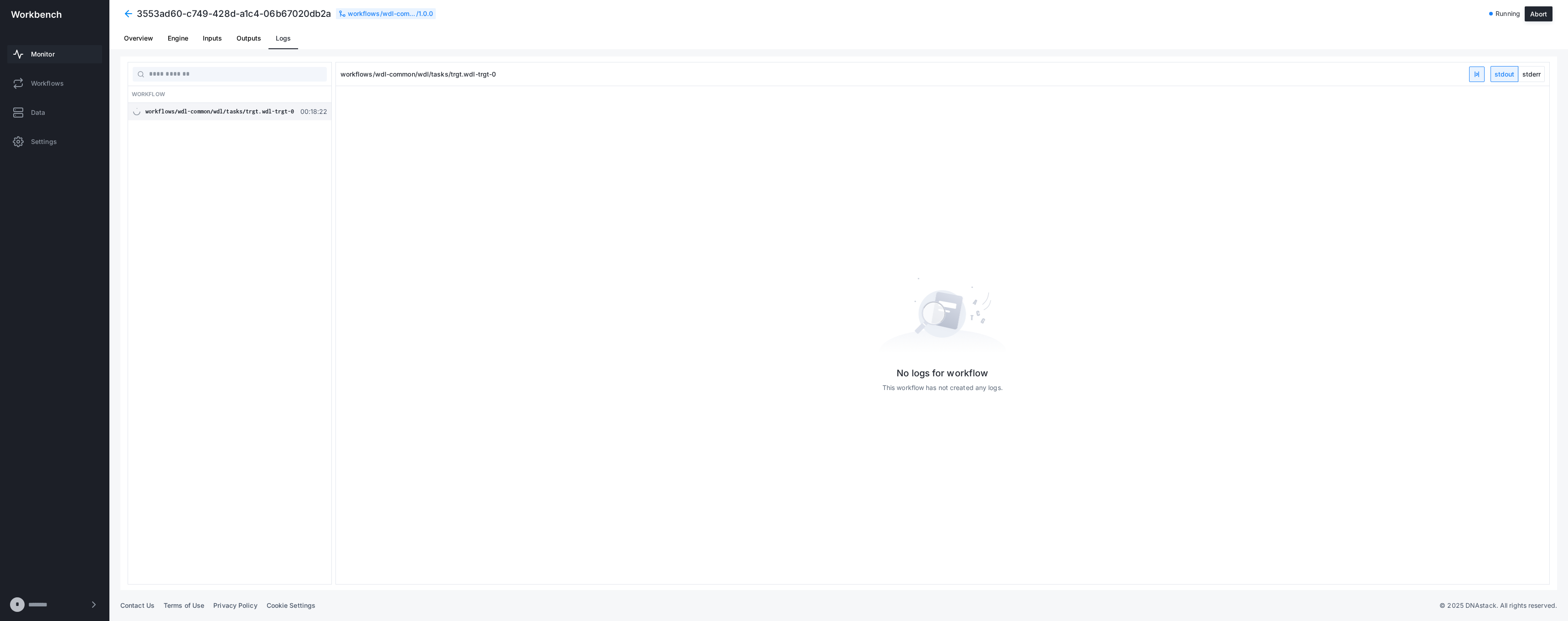
click at [1536, 81] on span "stderr" at bounding box center [1531, 74] width 26 height 15
click at [1507, 74] on span "stdout" at bounding box center [1504, 74] width 27 height 15
click at [56, 55] on link "Monitor" at bounding box center [55, 54] width 95 height 18
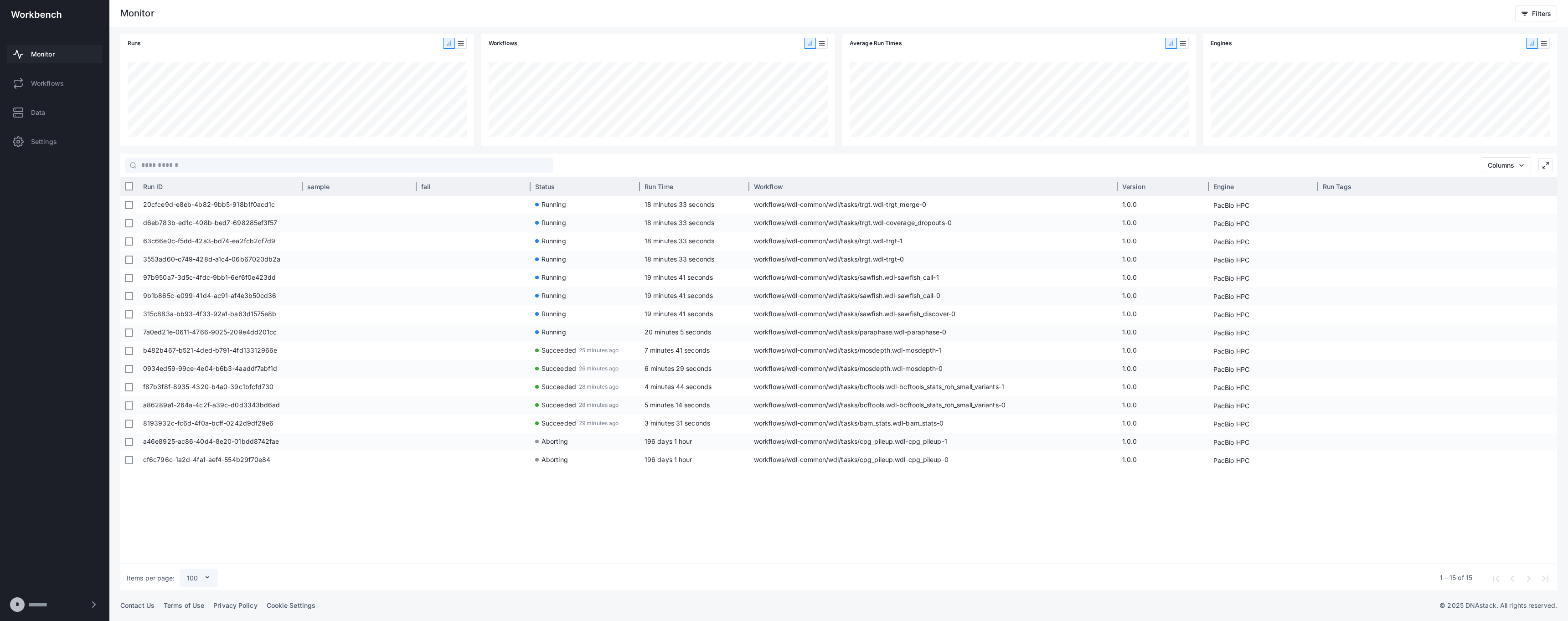
drag, startPoint x: 858, startPoint y: 183, endPoint x: 1117, endPoint y: 193, distance: 259.2
click at [1117, 193] on div at bounding box center [1118, 186] width 2 height 18
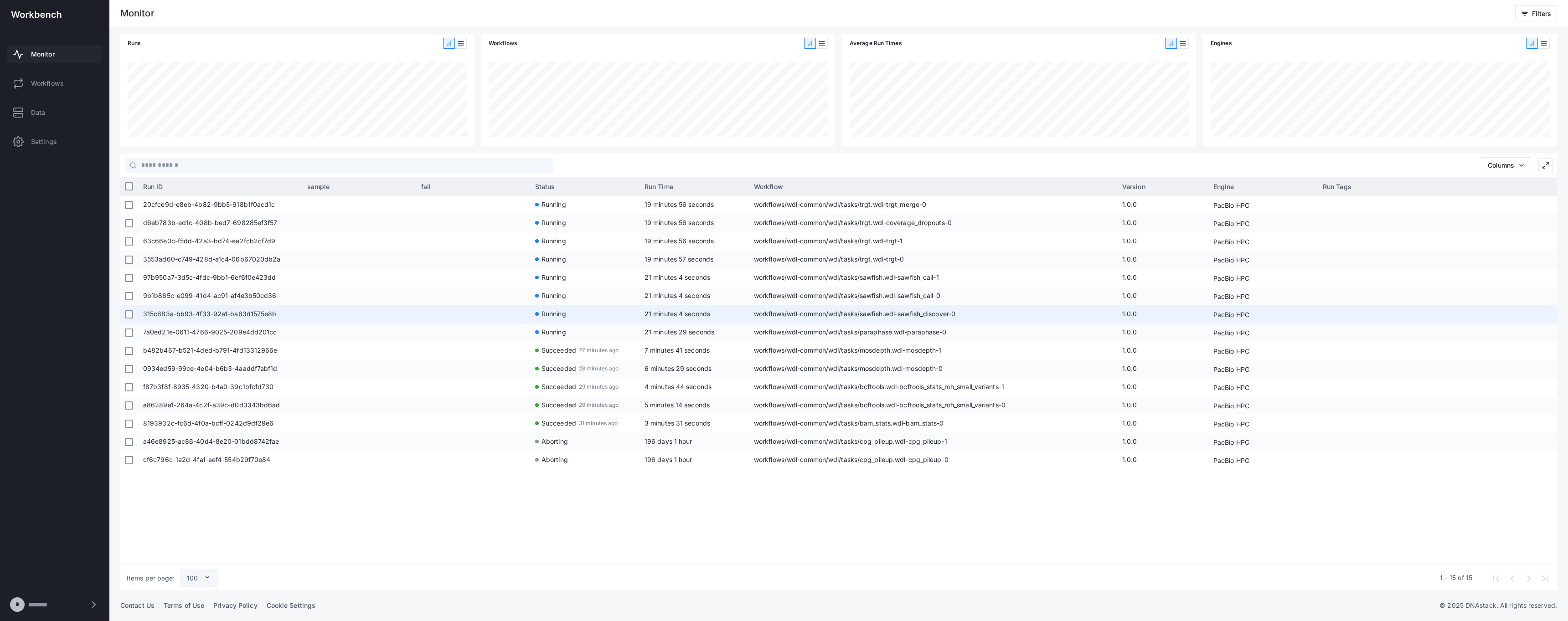
click at [209, 311] on span "315c883a-bb93-4f33-92a1-ba63d1575e8b" at bounding box center [220, 314] width 155 height 18
click at [236, 316] on span "315c883a-bb93-4f33-92a1-ba63d1575e8b" at bounding box center [220, 314] width 155 height 18
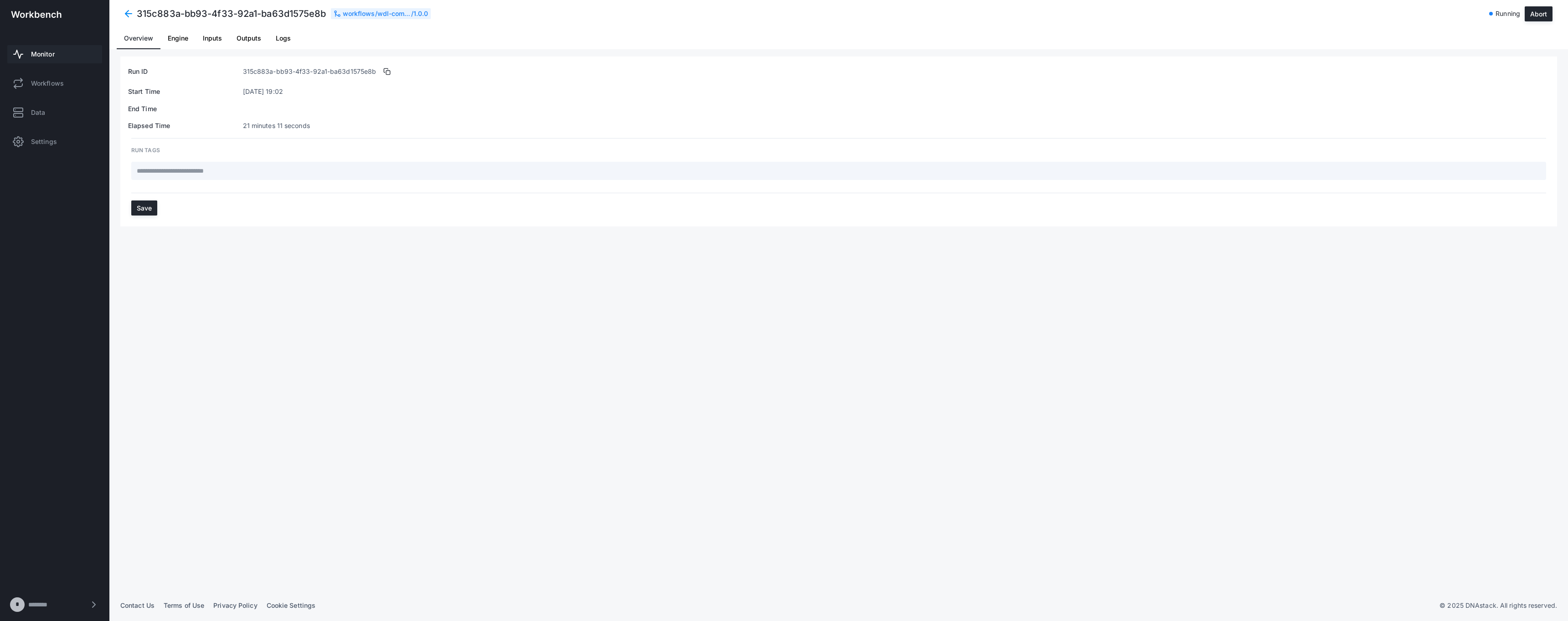
click at [237, 311] on div "Run ID 315c883a-bb93-4f33-92a1-ba63d1575e8b Start Time Aug 25, 2025 19:02 End T…" at bounding box center [839, 323] width 1437 height 533
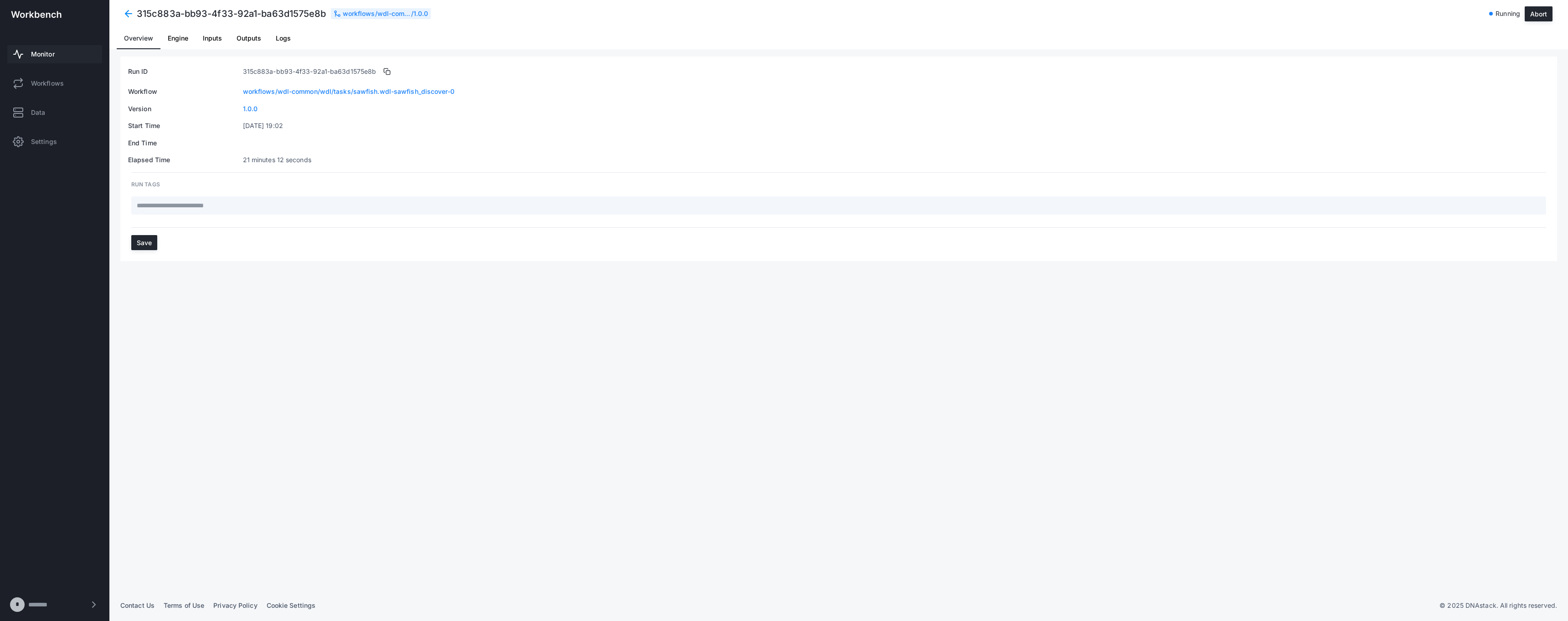
click at [290, 41] on span "Logs" at bounding box center [283, 38] width 15 height 22
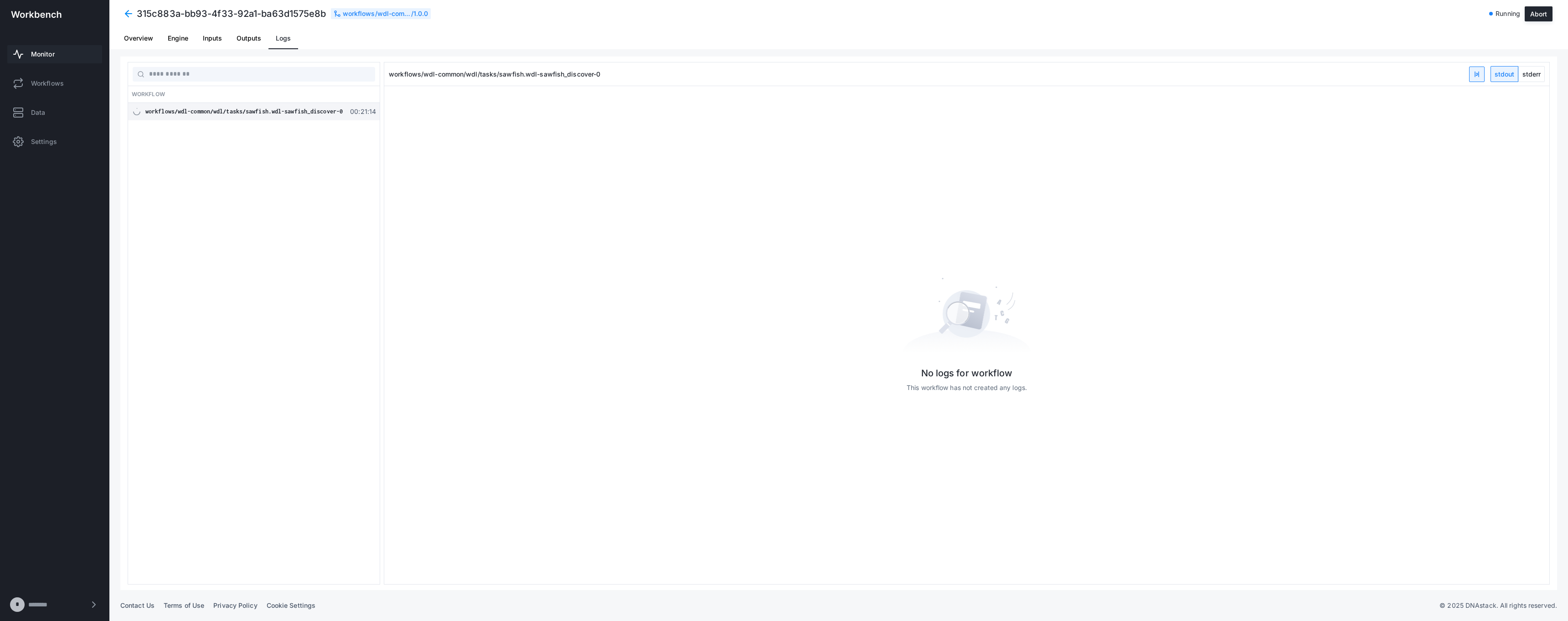
click at [301, 107] on div "workflows/wdl-common/wdl/tasks/sawfish.wdl-sawfish_discover-0" at bounding box center [244, 111] width 197 height 9
click at [1527, 77] on span "stderr" at bounding box center [1531, 74] width 26 height 15
click at [38, 56] on span "Monitor" at bounding box center [43, 54] width 24 height 9
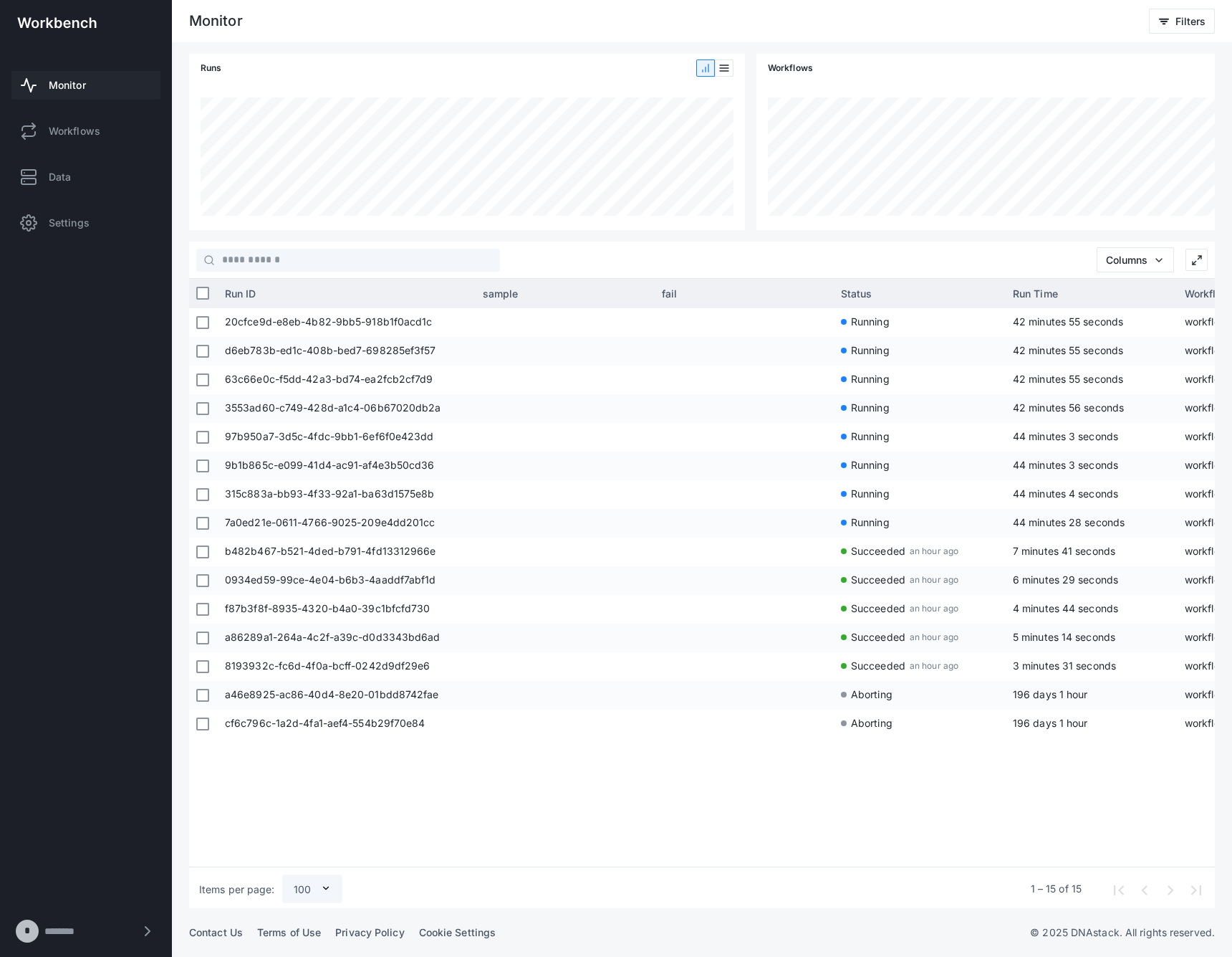
click at [743, 777] on div "20cfce9d-e8eb-4b82-9bb5-918b1f0acd1c Running 42 minutes 55 seconds workflows/wd…" at bounding box center [716, 585] width 997 height 553
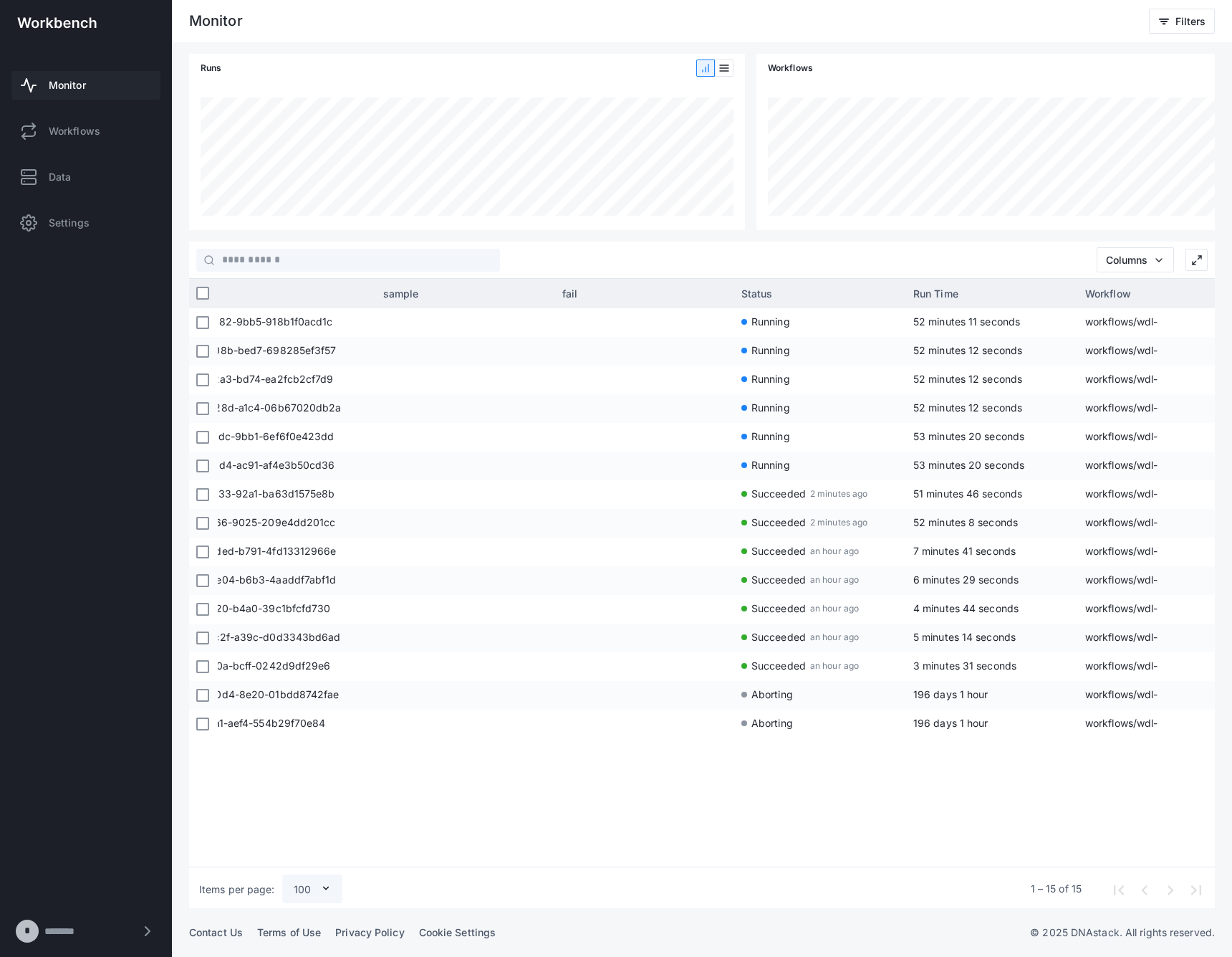
scroll to position [0, 285]
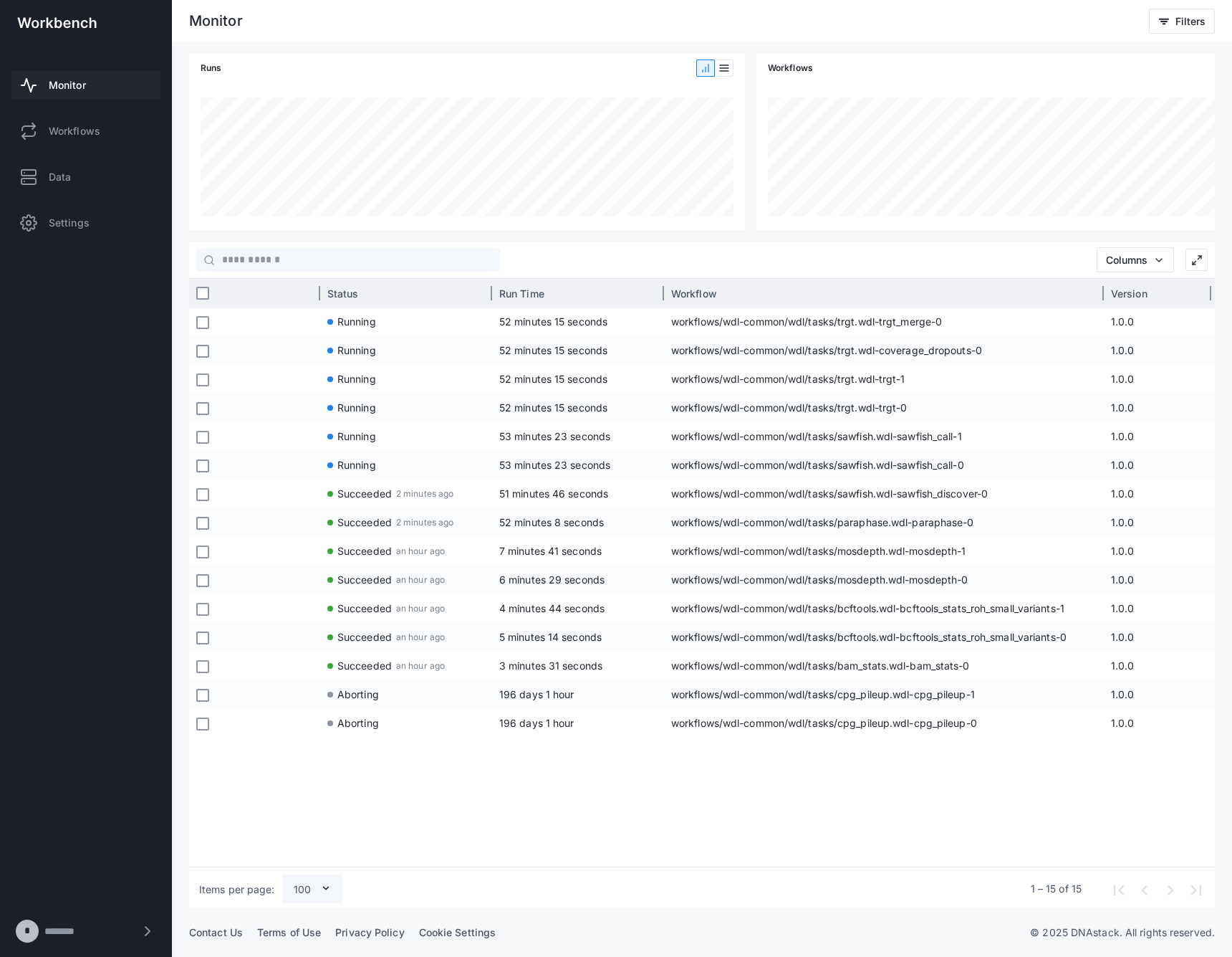
drag, startPoint x: 835, startPoint y: 298, endPoint x: 1103, endPoint y: 295, distance: 268.0
click at [1103, 295] on div at bounding box center [1104, 293] width 4 height 29
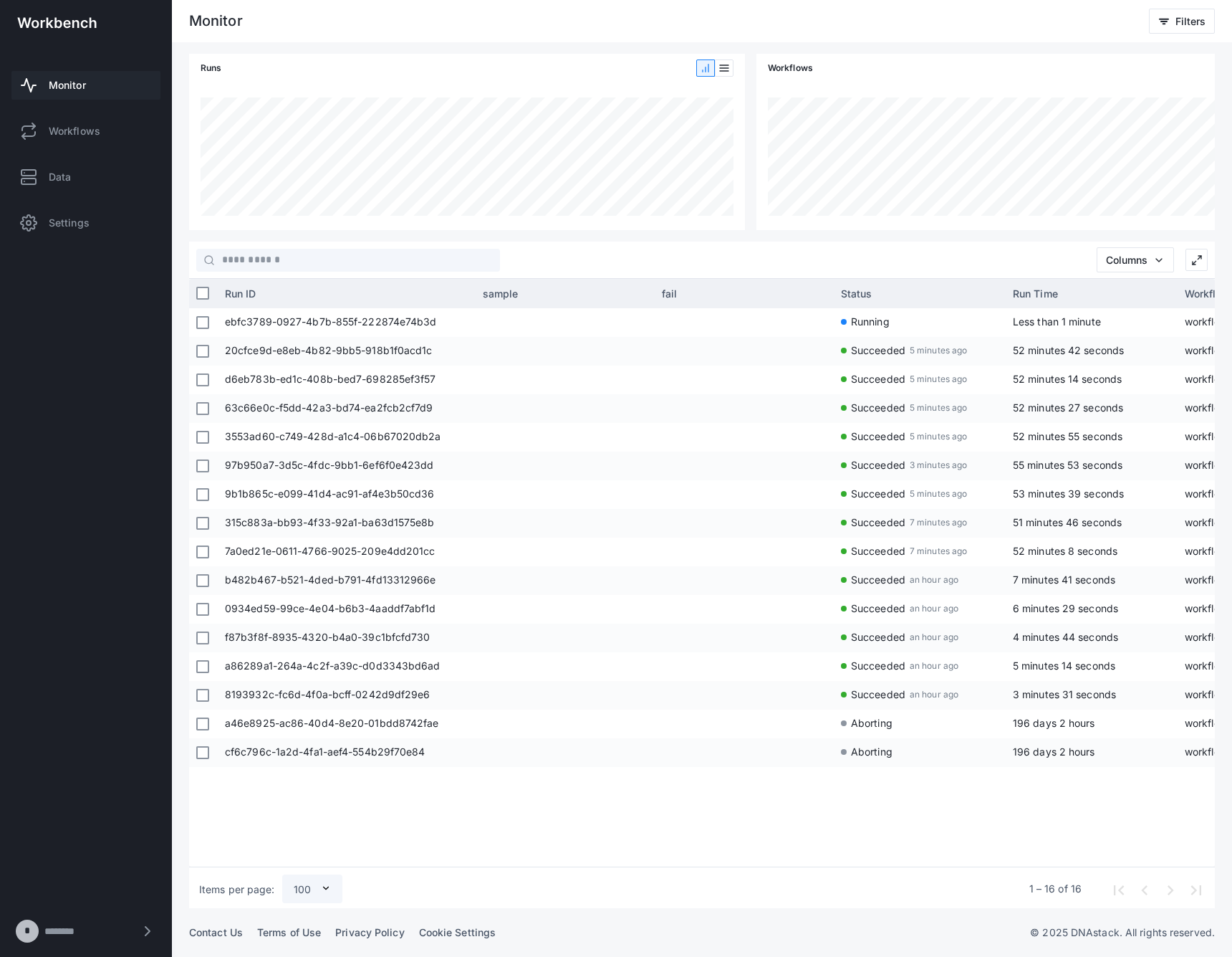
drag, startPoint x: 585, startPoint y: 858, endPoint x: 738, endPoint y: 860, distance: 153.0
click at [738, 860] on div "ebfc3789-0927-4b7b-855f-222874e74b3d Running Less than 1 minute workflows/wdl-c…" at bounding box center [716, 585] width 997 height 553
drag, startPoint x: 603, startPoint y: 860, endPoint x: 814, endPoint y: 857, distance: 211.0
click at [814, 857] on div "ebfc3789-0927-4b7b-855f-222874e74b3d Running Less than 1 minute workflows/wdl-c…" at bounding box center [716, 585] width 997 height 553
click at [759, 868] on div "Items per page: 100 1 – 16 of 16" at bounding box center [702, 887] width 1025 height 41
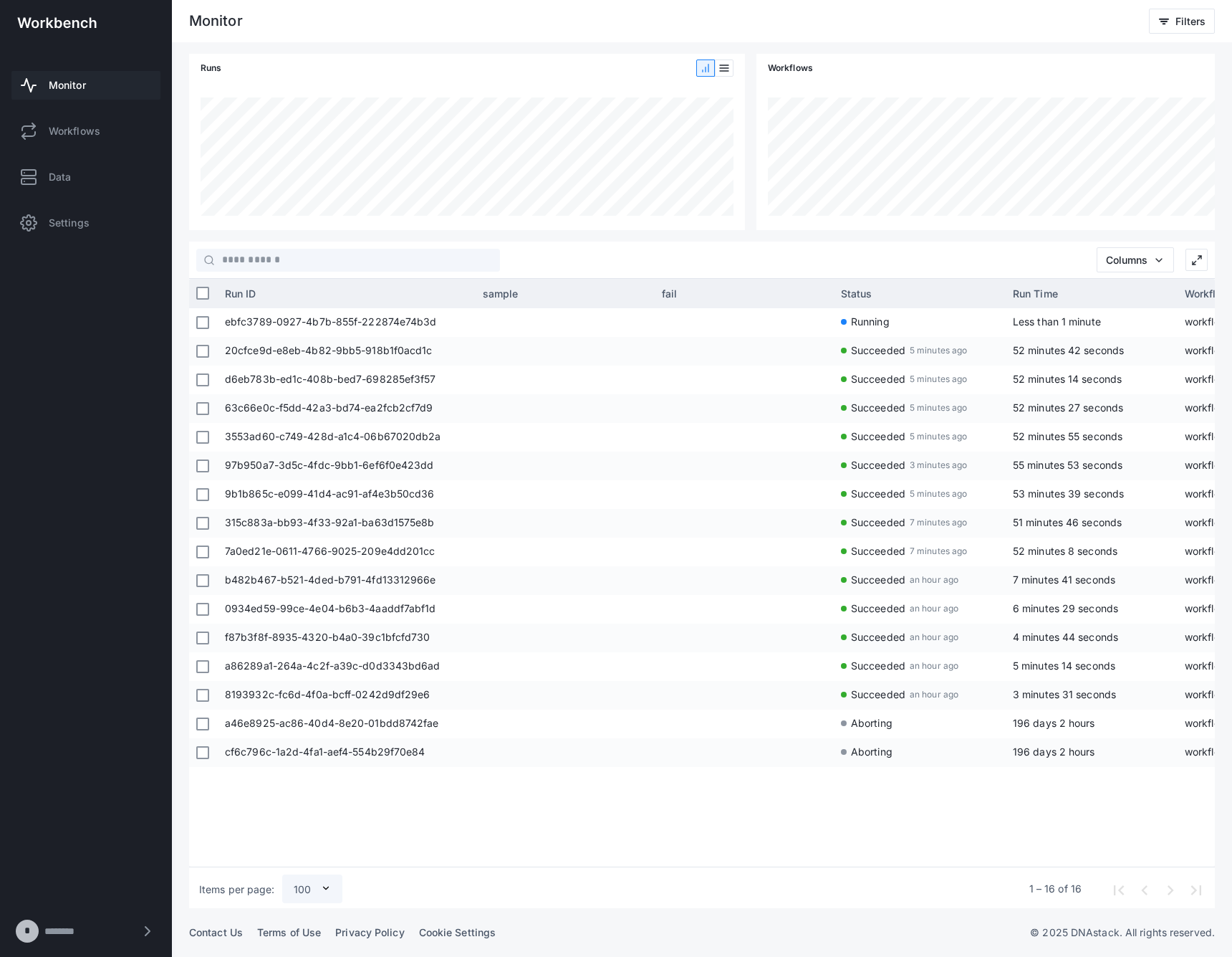
click at [796, 857] on div "ebfc3789-0927-4b7b-855f-222874e74b3d Running Less than 1 minute workflows/wdl-c…" at bounding box center [716, 585] width 997 height 553
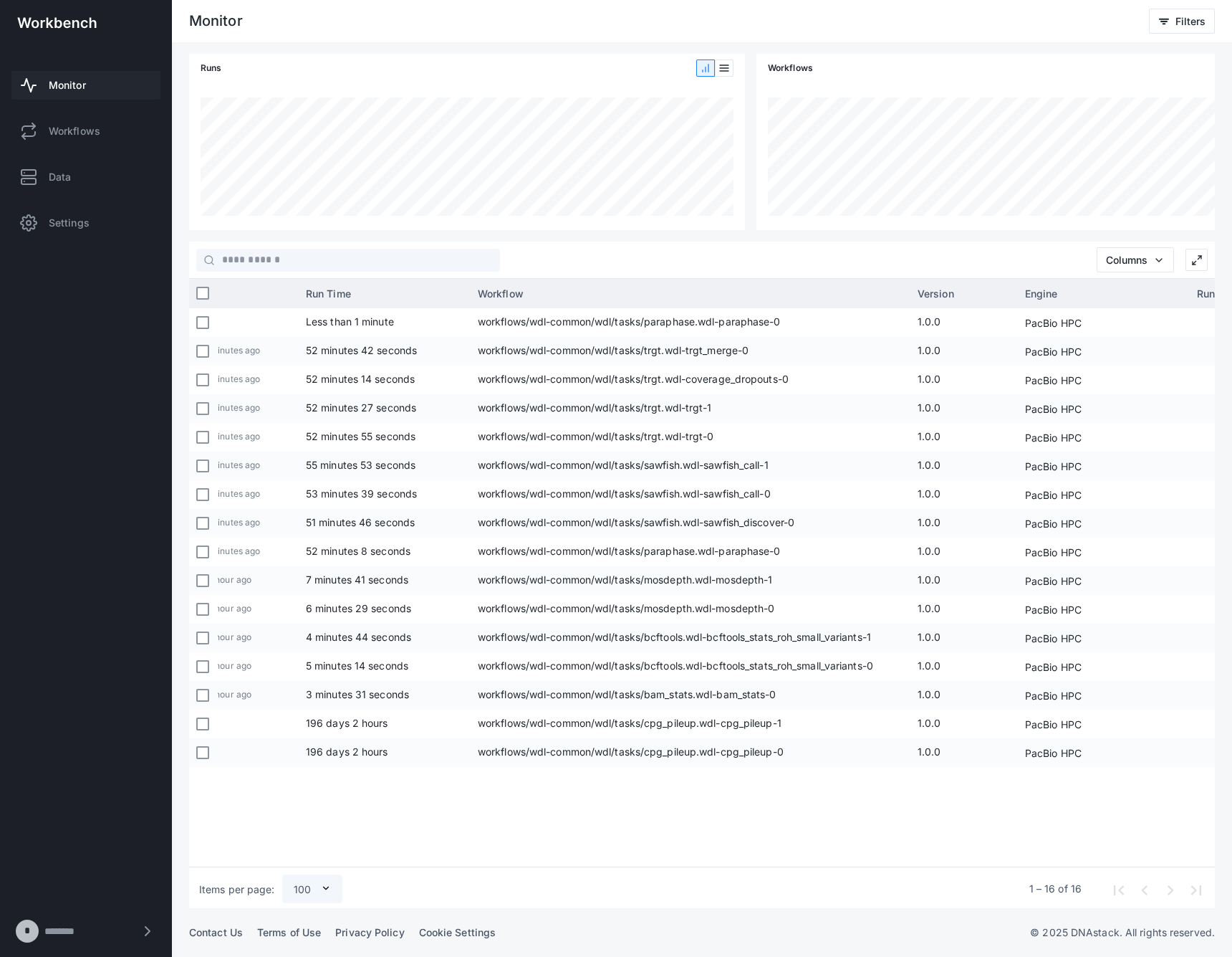
scroll to position [0, 646]
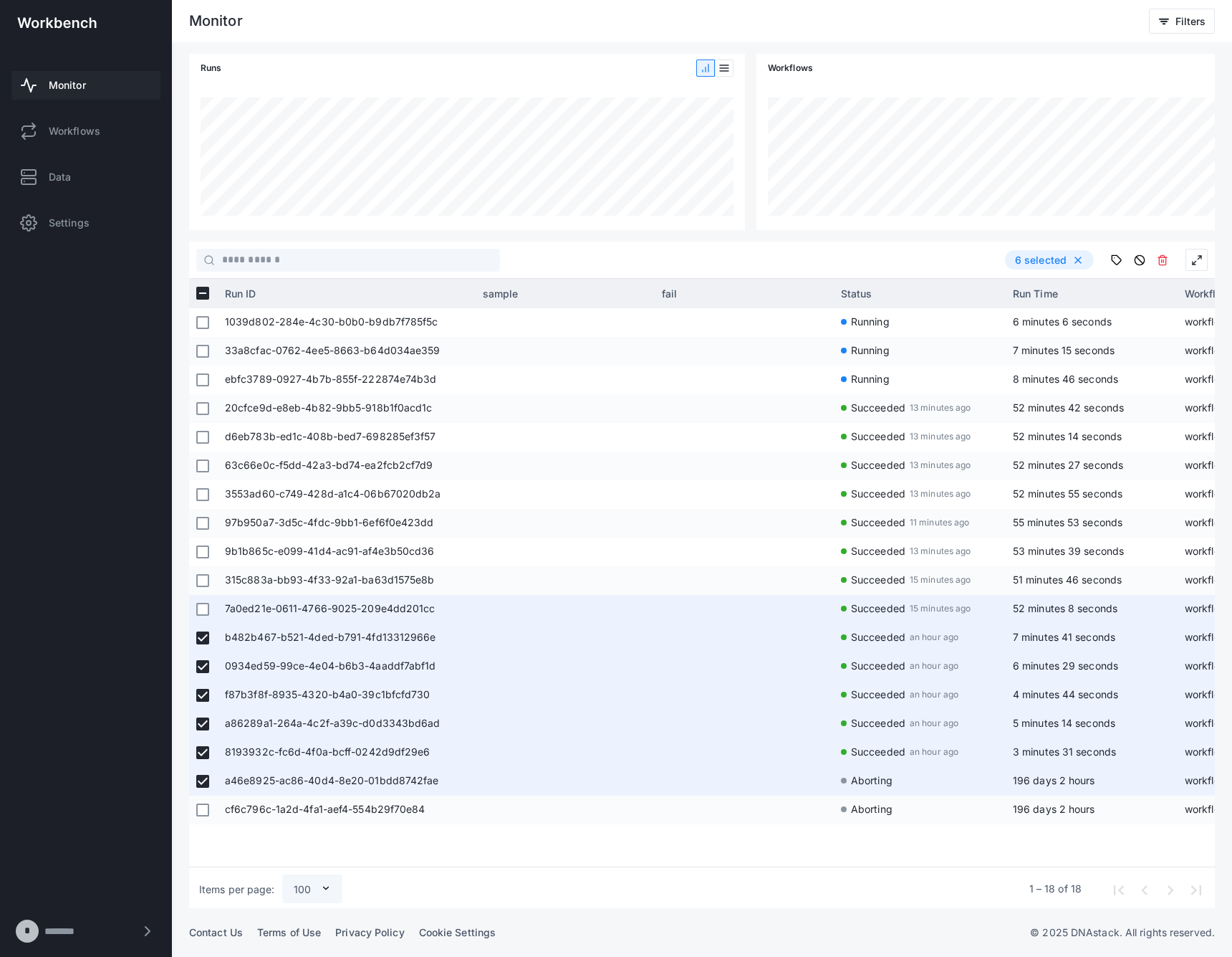
click at [204, 604] on div at bounding box center [202, 610] width 12 height 27
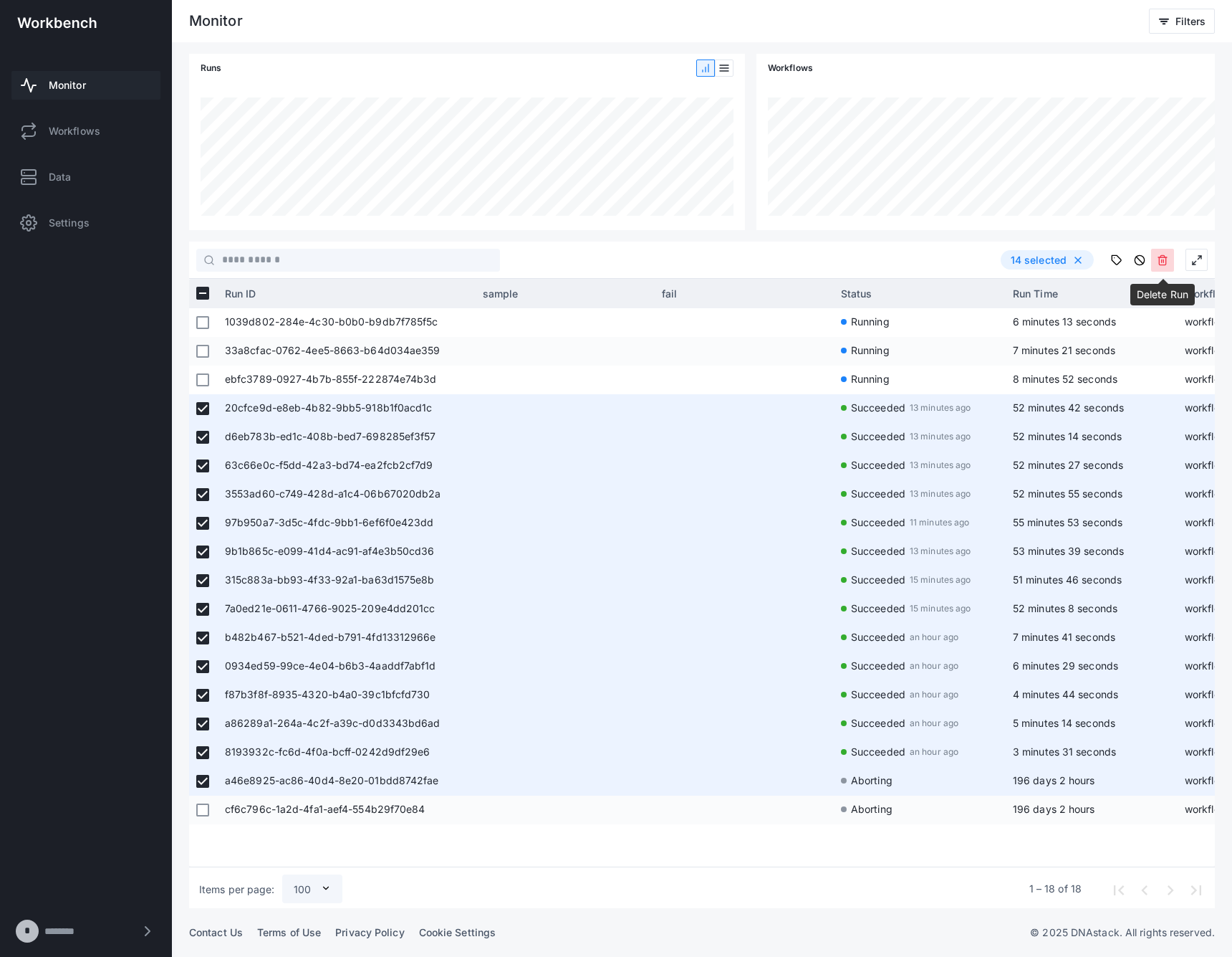
click at [1161, 264] on use at bounding box center [1162, 260] width 9 height 10
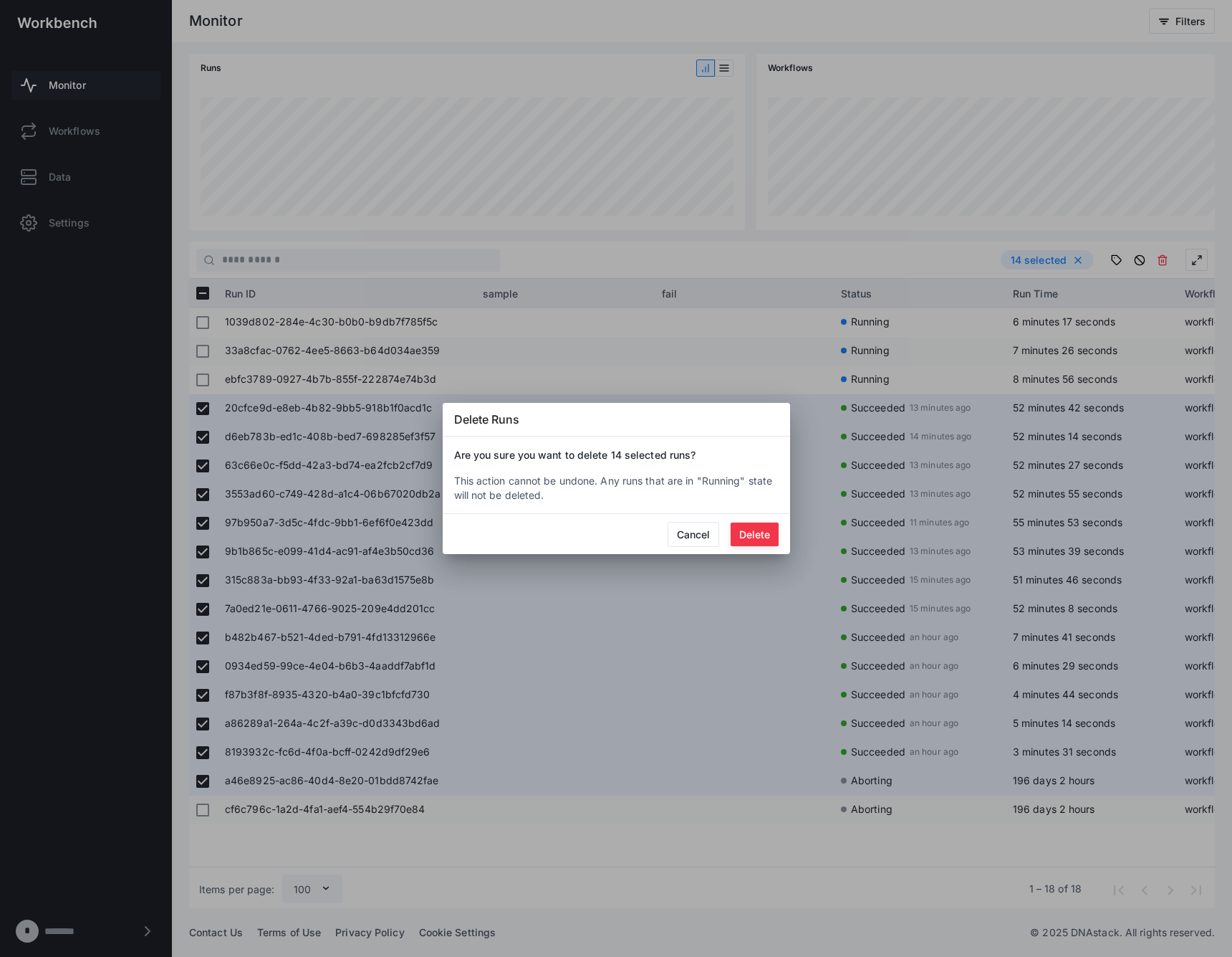
click at [744, 521] on mat-dialog-actions "Cancel Delete" at bounding box center [616, 534] width 347 height 40
click at [753, 527] on button "Delete" at bounding box center [755, 534] width 48 height 24
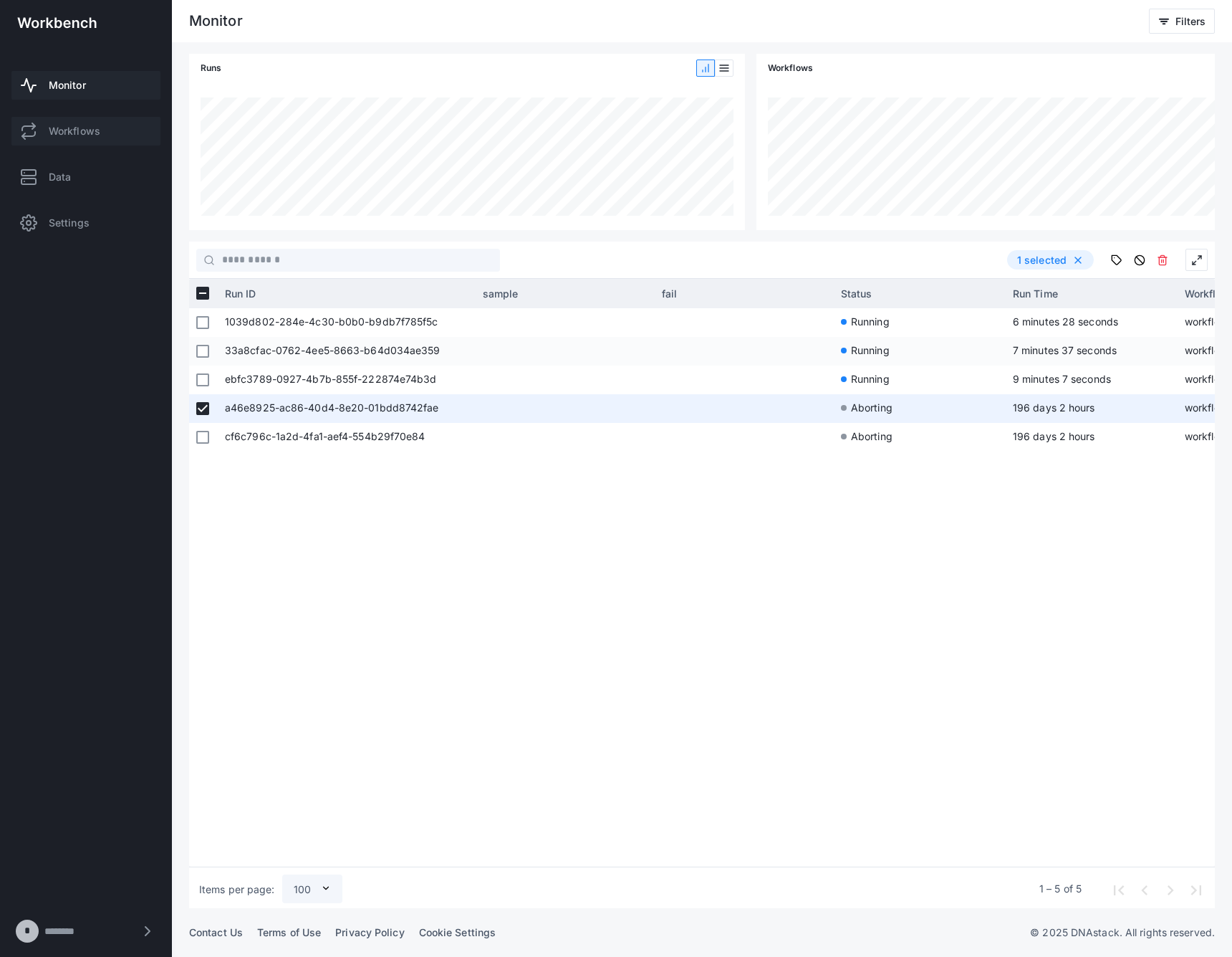
click at [94, 139] on link "Workflows" at bounding box center [86, 131] width 149 height 29
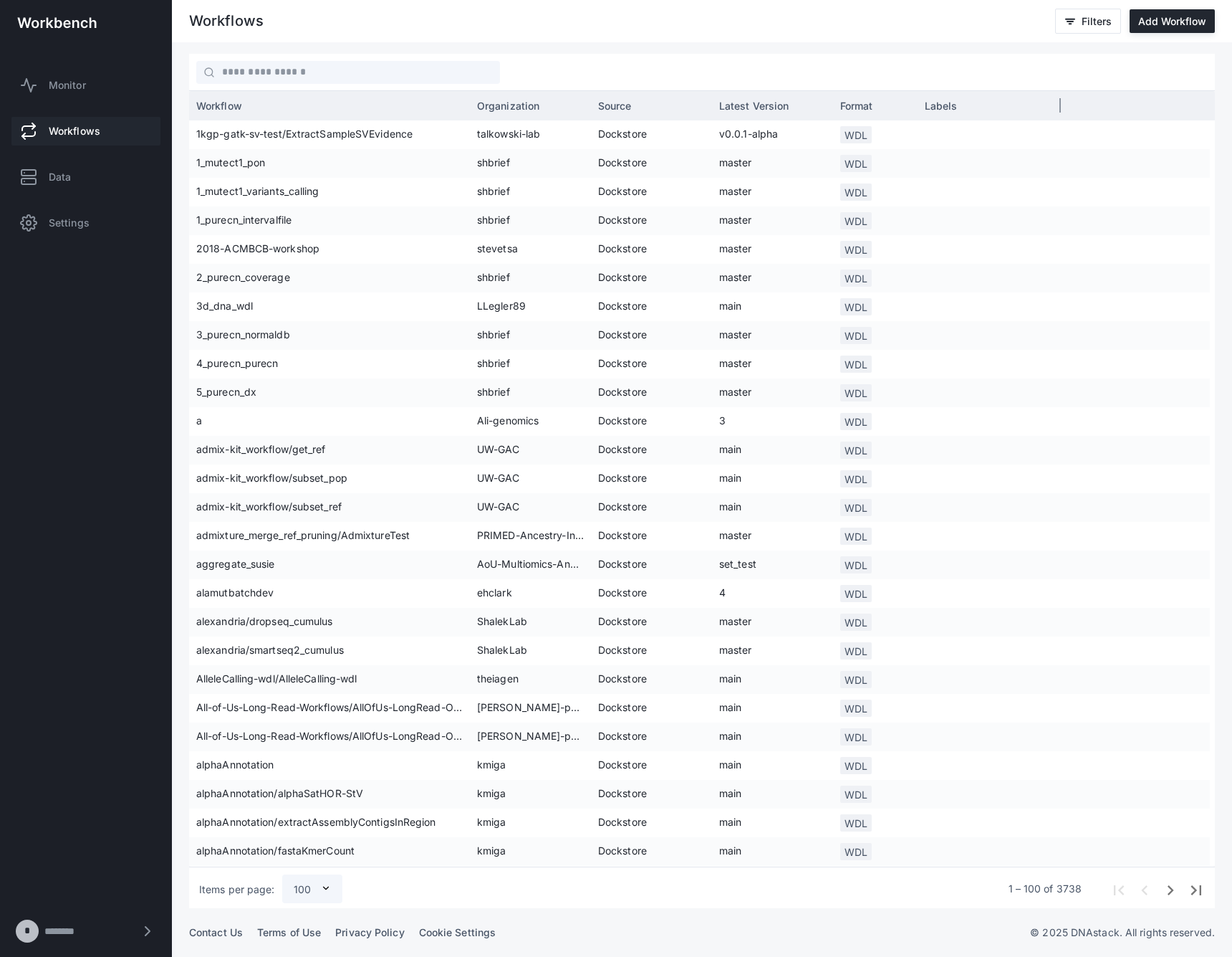
click at [630, 104] on span "Source" at bounding box center [614, 105] width 33 height 12
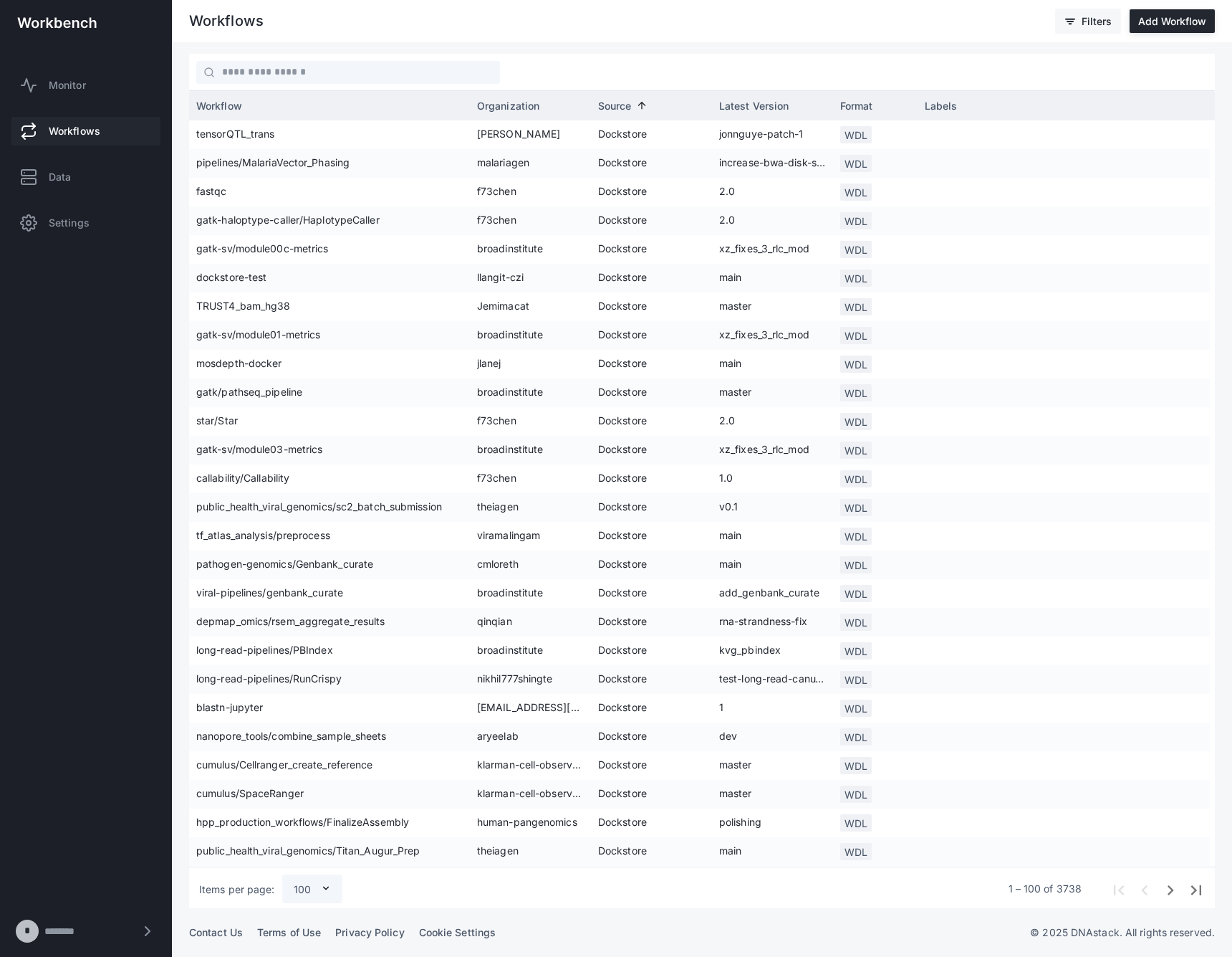
click at [1093, 15] on span "Filters" at bounding box center [1096, 21] width 30 height 12
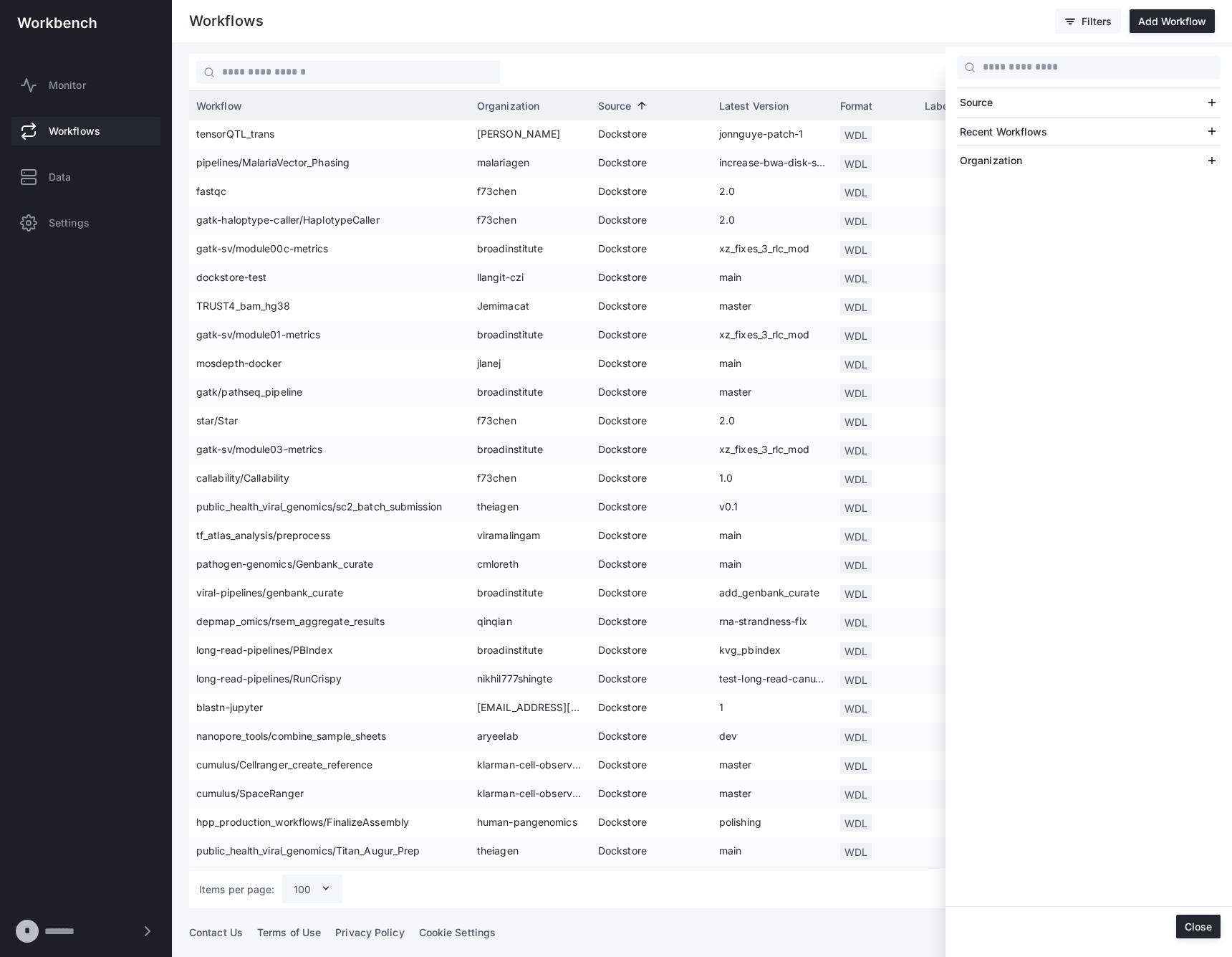
click at [1093, 15] on div at bounding box center [616, 478] width 1232 height 957
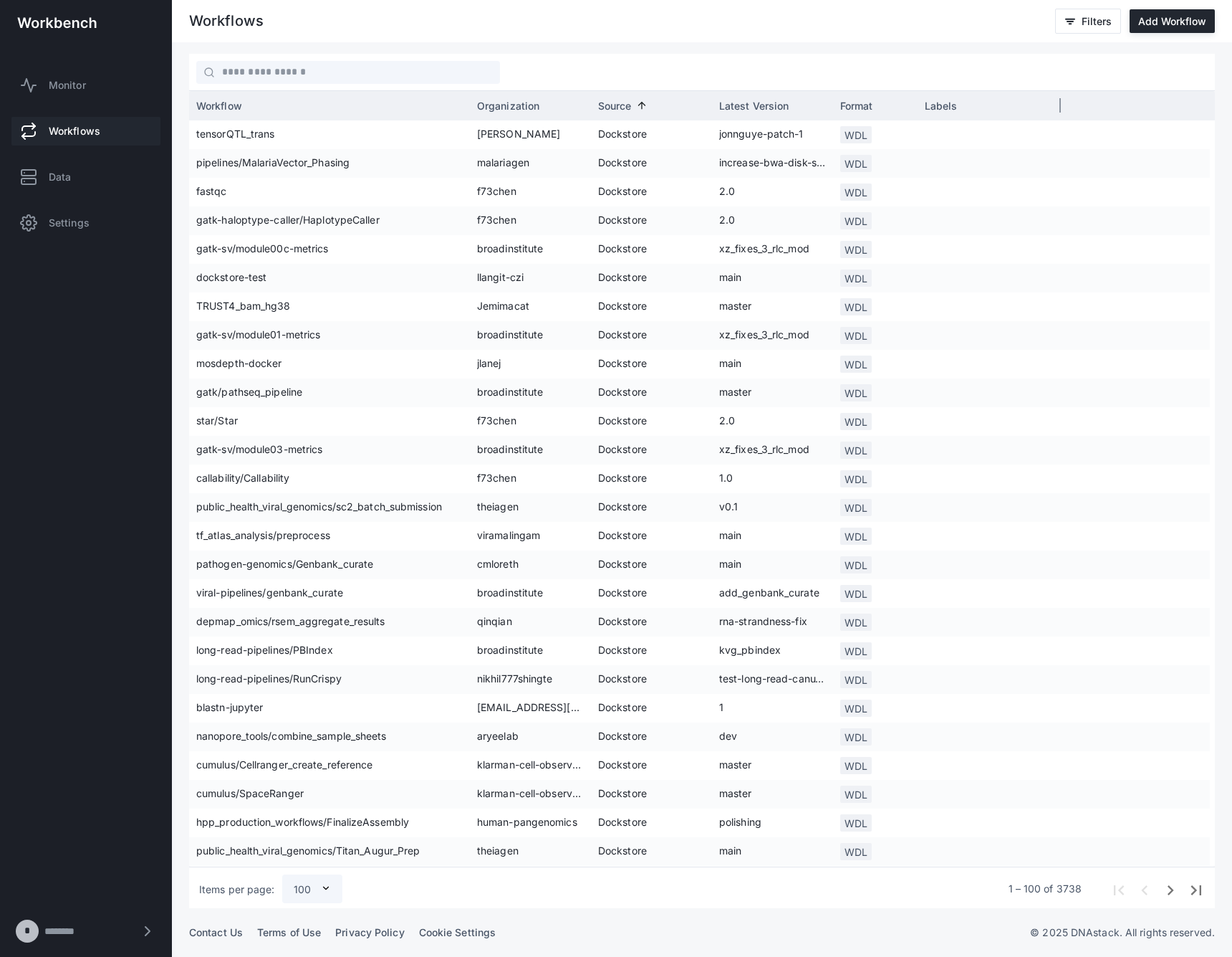
click at [637, 111] on div "Source 1" at bounding box center [651, 105] width 107 height 21
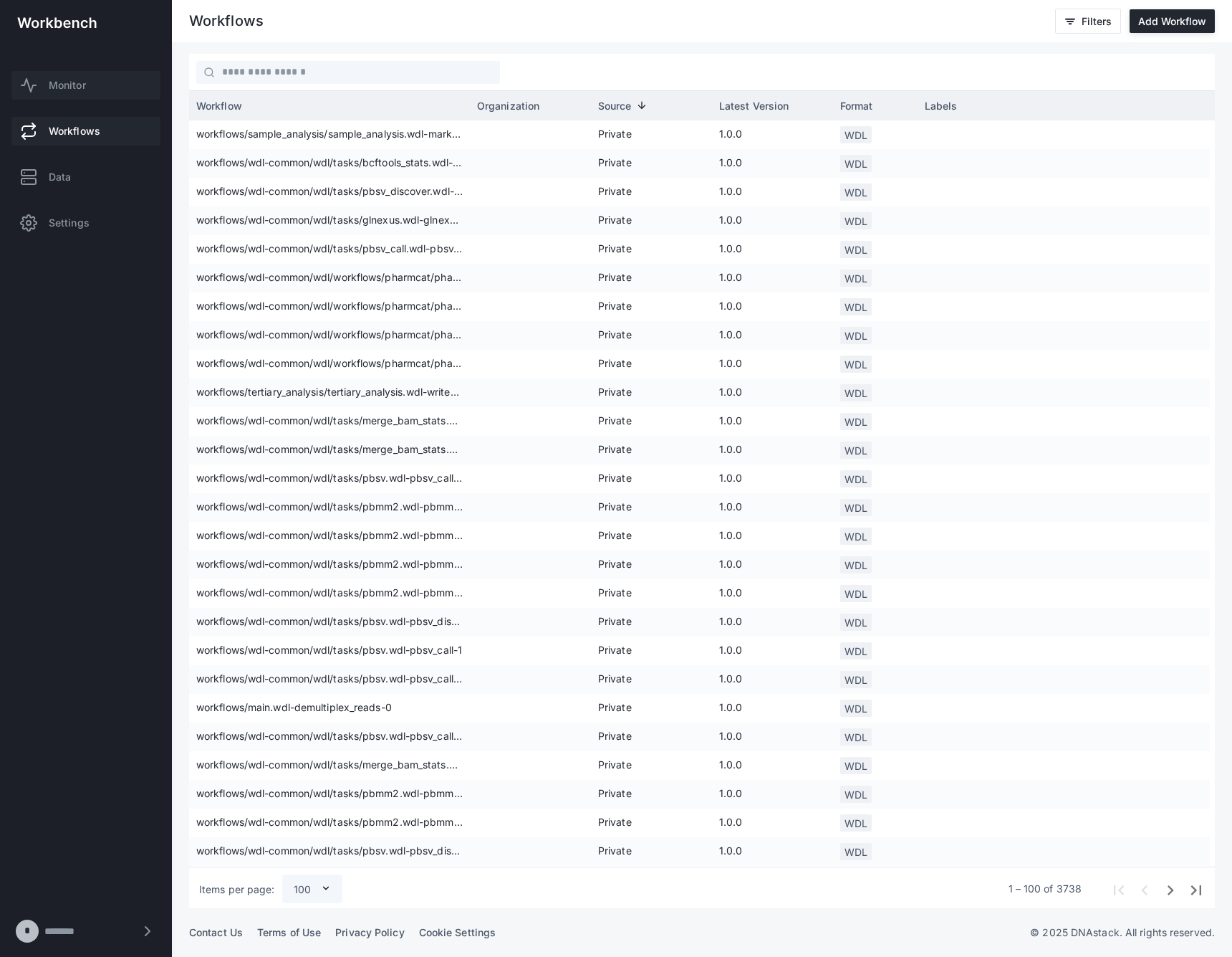
click at [38, 84] on link "Monitor" at bounding box center [86, 85] width 149 height 29
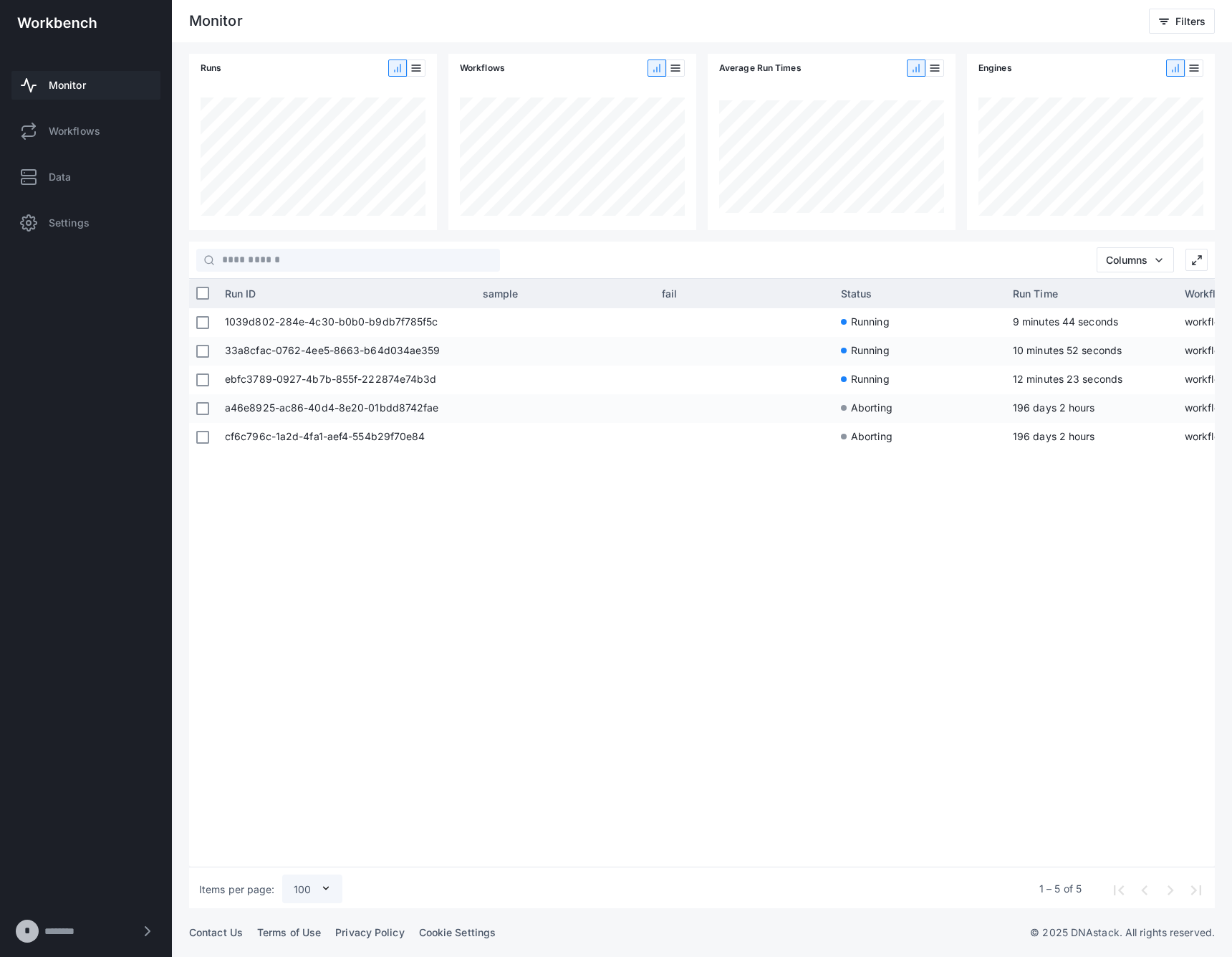
click at [820, 618] on div "1039d802-284e-4c30-b0b0-b9db7f785f5c Running 9 minutes 44 seconds workflows/wdl…" at bounding box center [716, 585] width 997 height 553
click at [967, 716] on div "1039d802-284e-4c30-b0b0-b9db7f785f5c Running 16 minutes 41 seconds workflows/wd…" at bounding box center [716, 585] width 997 height 553
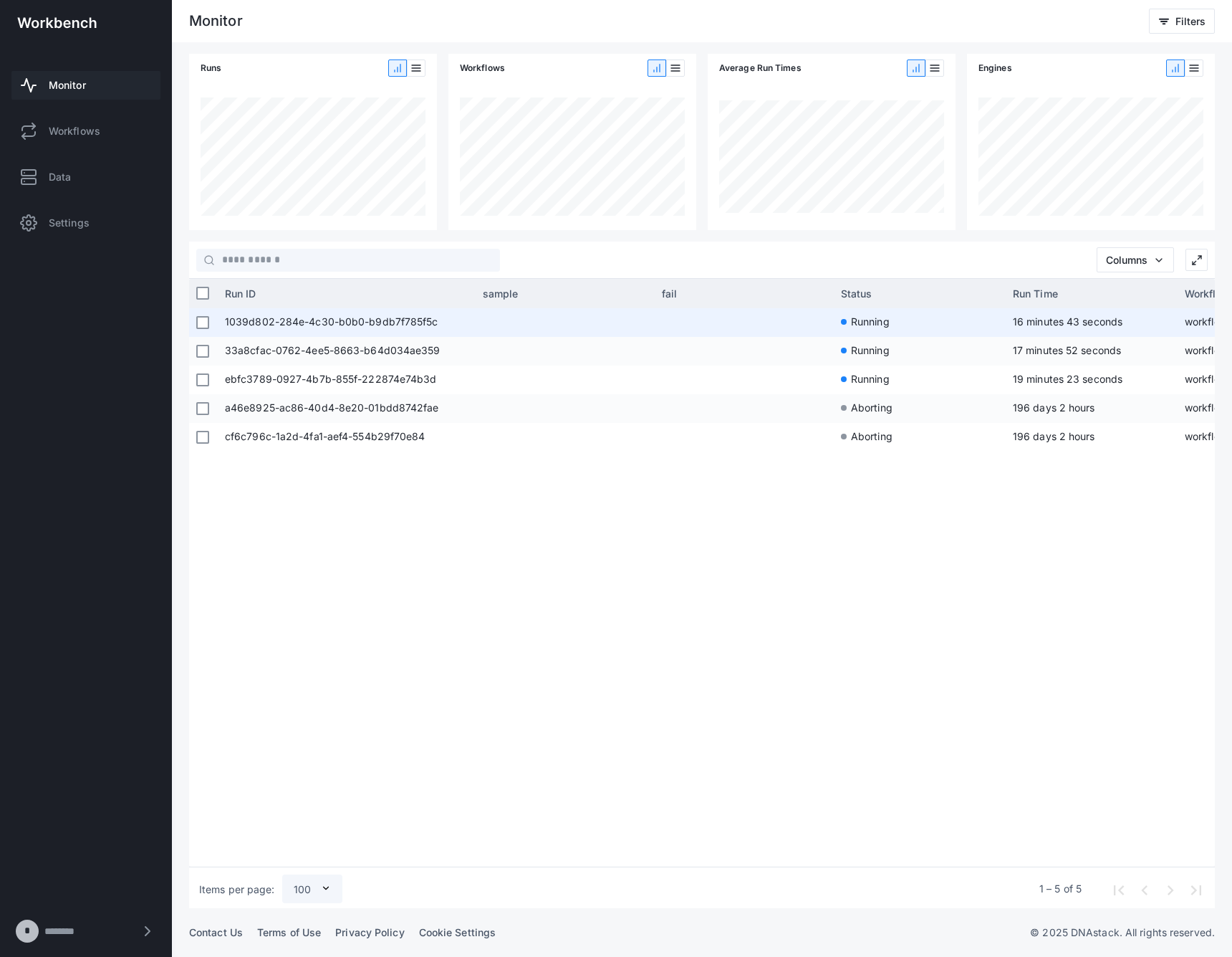
click at [401, 323] on span "1039d802-284e-4c30-b0b0-b9db7f785f5c" at bounding box center [346, 323] width 244 height 29
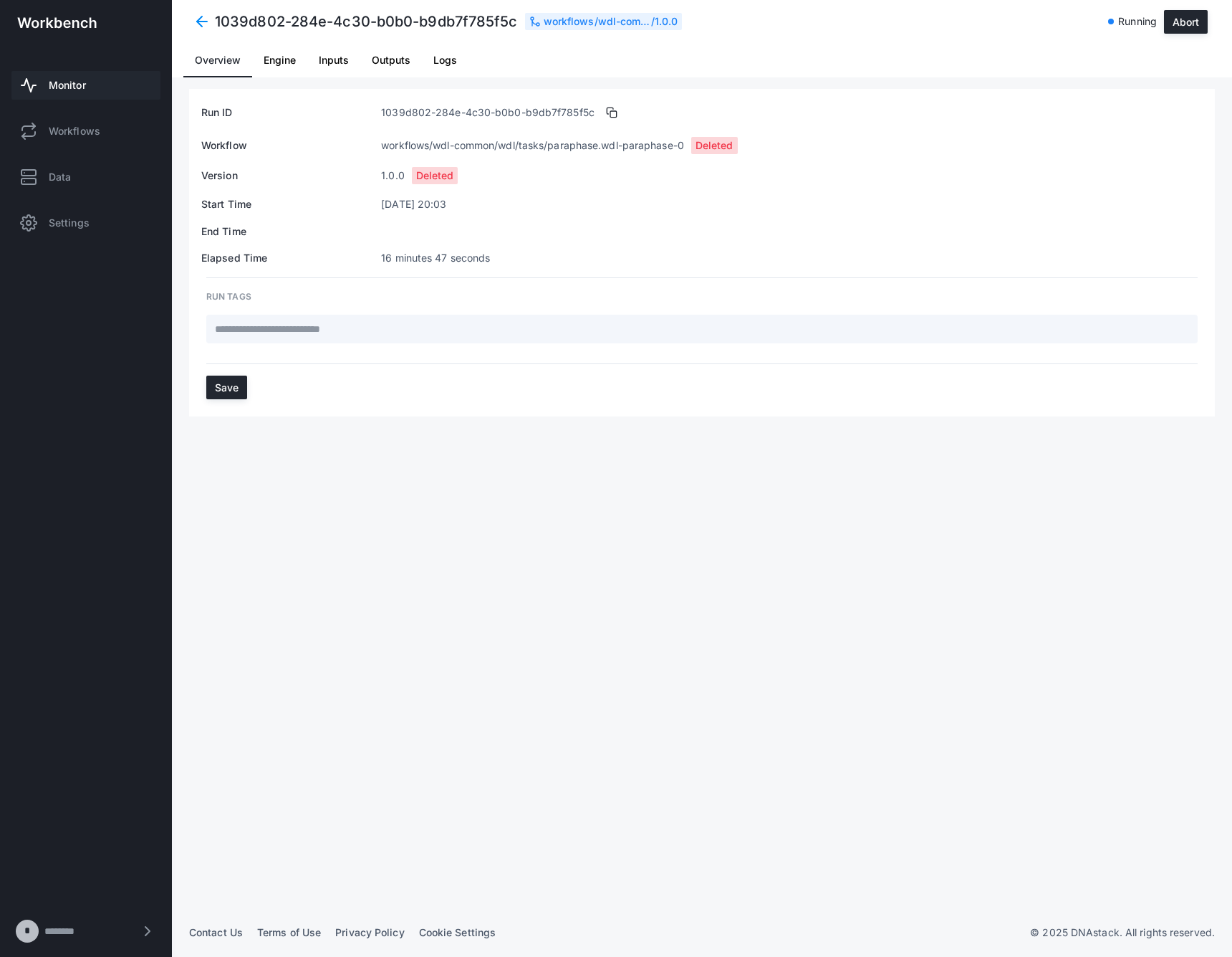
click at [447, 53] on span "Logs" at bounding box center [445, 60] width 24 height 34
